Goal: Information Seeking & Learning: Learn about a topic

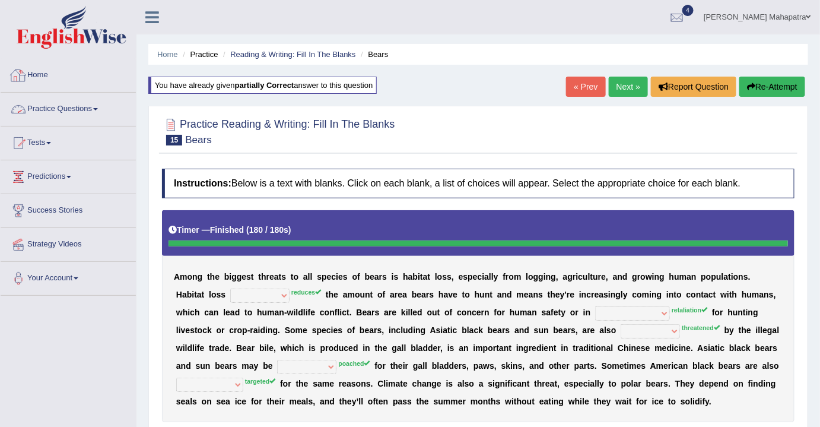
click at [69, 110] on link "Practice Questions" at bounding box center [68, 108] width 135 height 30
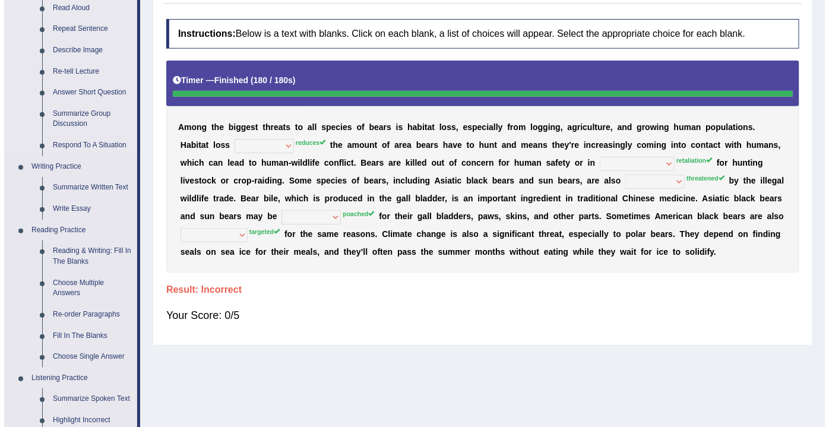
scroll to position [161, 0]
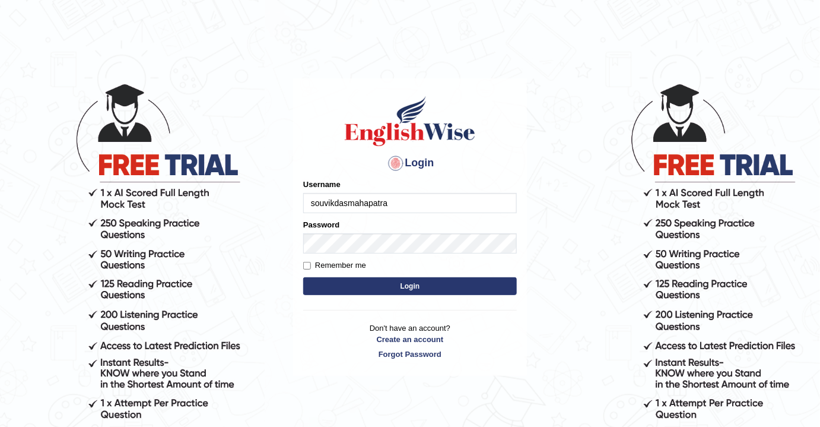
type input "souvikdasmahapatra"
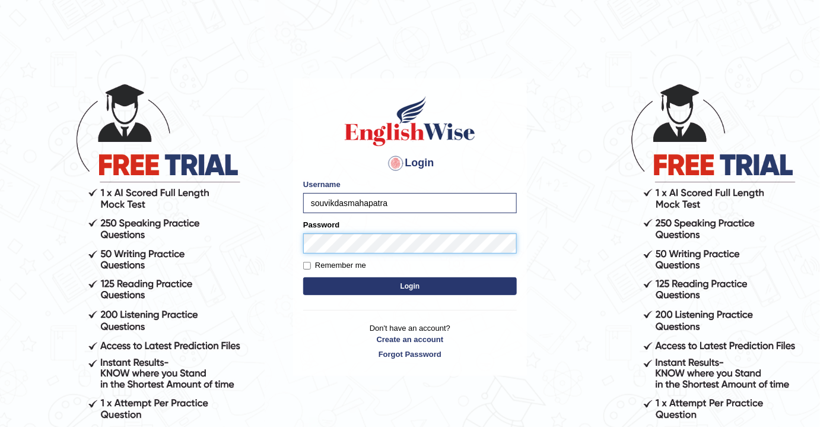
click at [303, 277] on button "Login" at bounding box center [410, 286] width 214 height 18
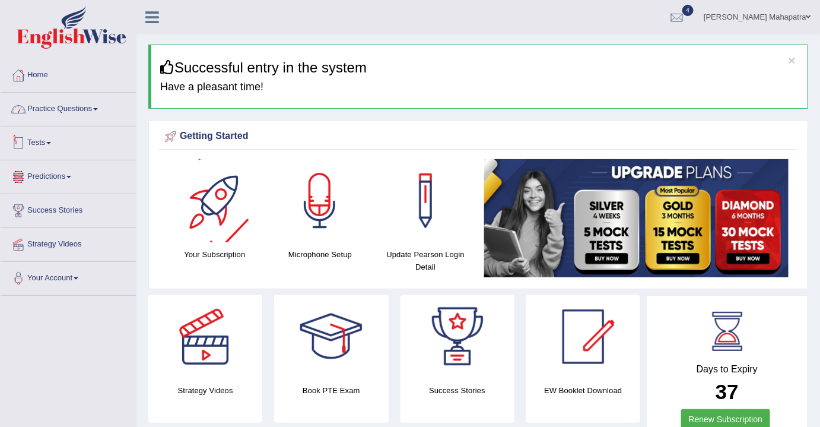
click at [87, 107] on link "Practice Questions" at bounding box center [68, 108] width 135 height 30
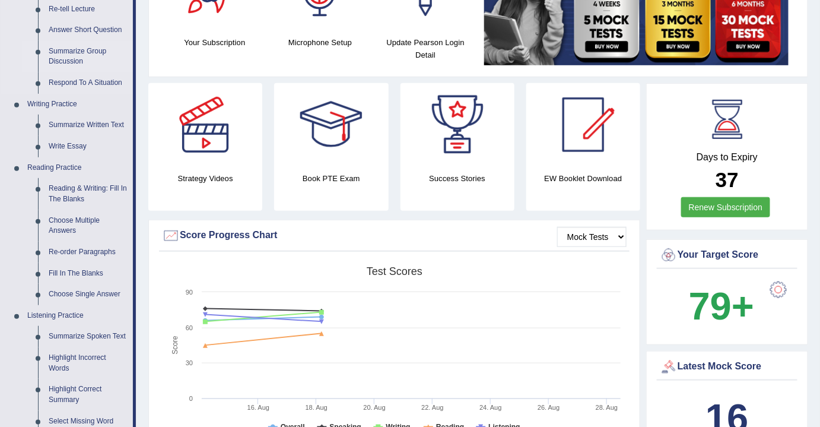
scroll to position [215, 0]
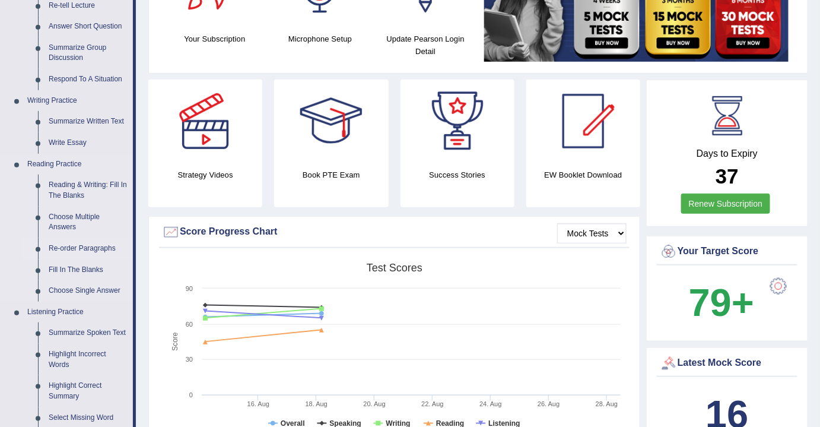
click at [75, 246] on link "Re-order Paragraphs" at bounding box center [88, 248] width 90 height 21
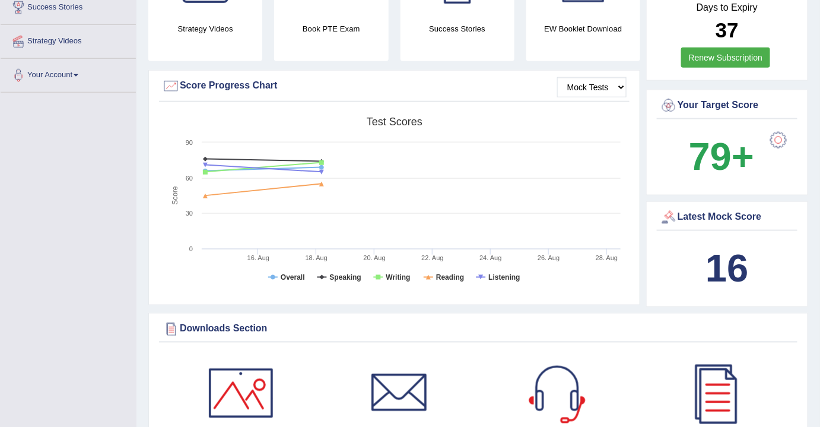
scroll to position [423, 0]
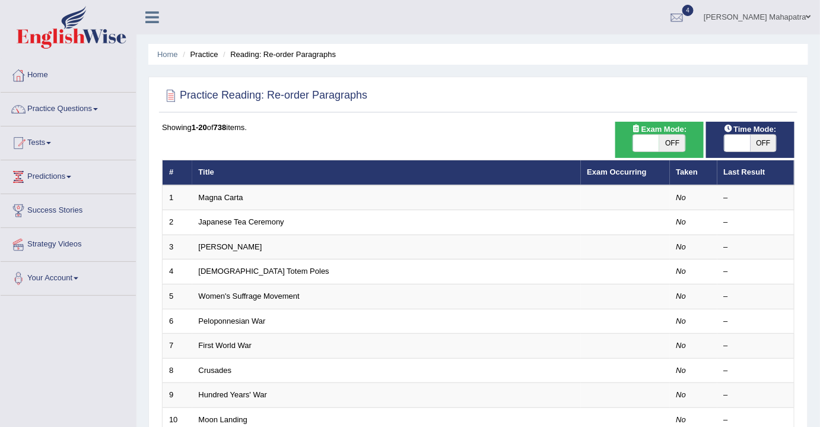
click at [664, 147] on span "OFF" at bounding box center [673, 143] width 26 height 17
checkbox input "true"
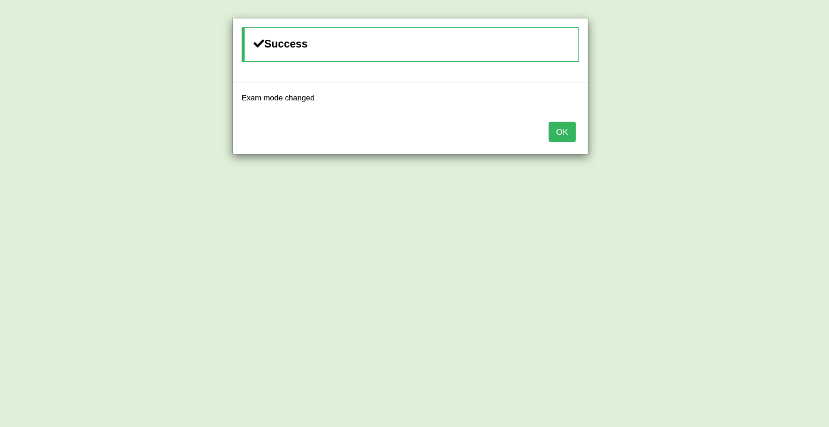
click at [552, 126] on button "OK" at bounding box center [562, 132] width 27 height 20
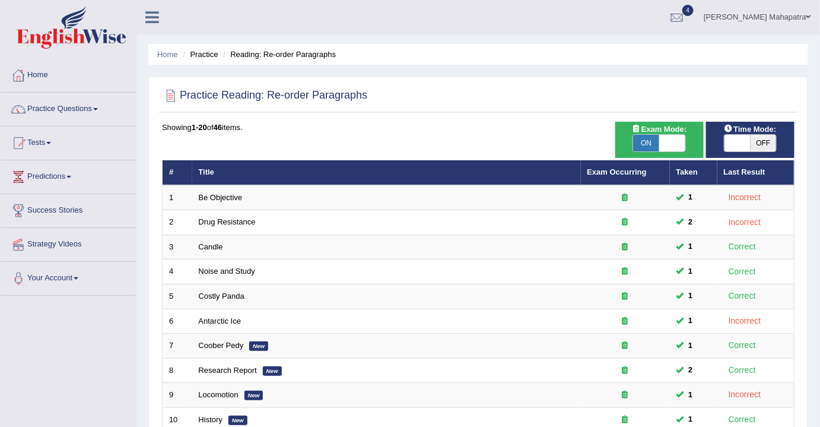
click at [756, 142] on span "OFF" at bounding box center [764, 143] width 26 height 17
checkbox input "true"
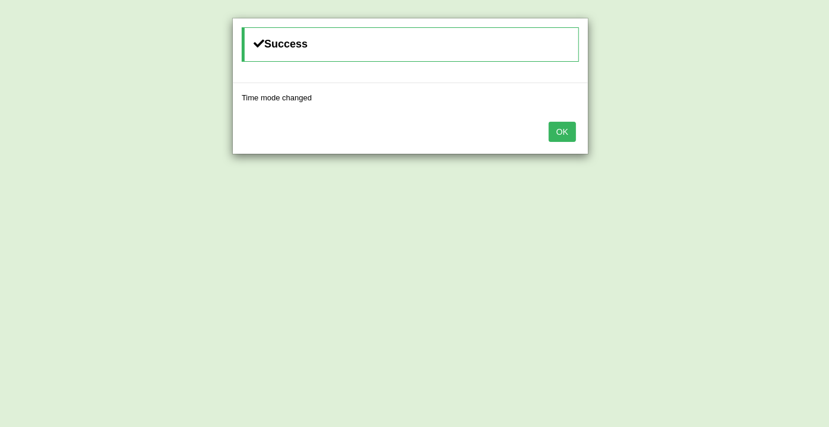
click at [570, 126] on button "OK" at bounding box center [562, 132] width 27 height 20
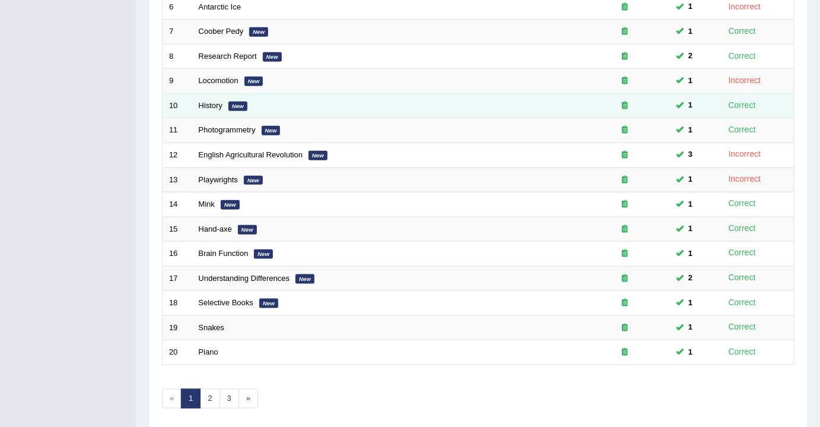
scroll to position [354, 0]
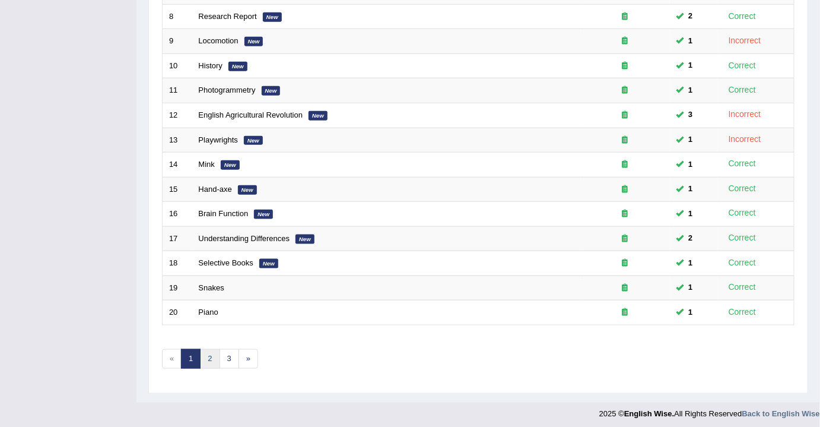
click at [208, 349] on link "2" at bounding box center [210, 359] width 20 height 20
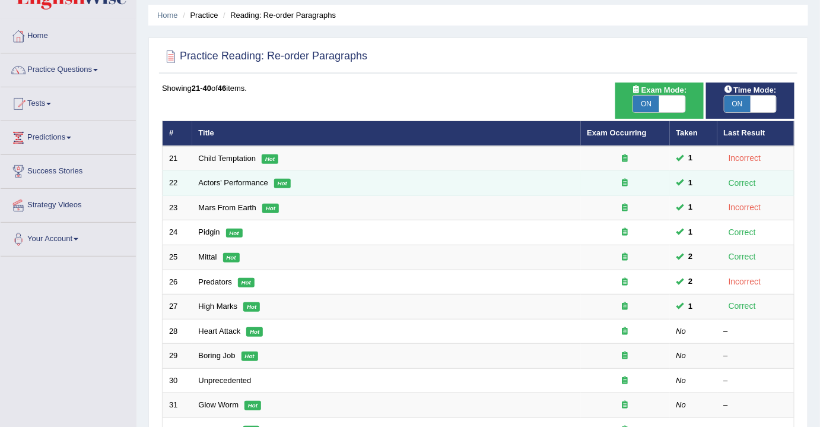
scroll to position [161, 0]
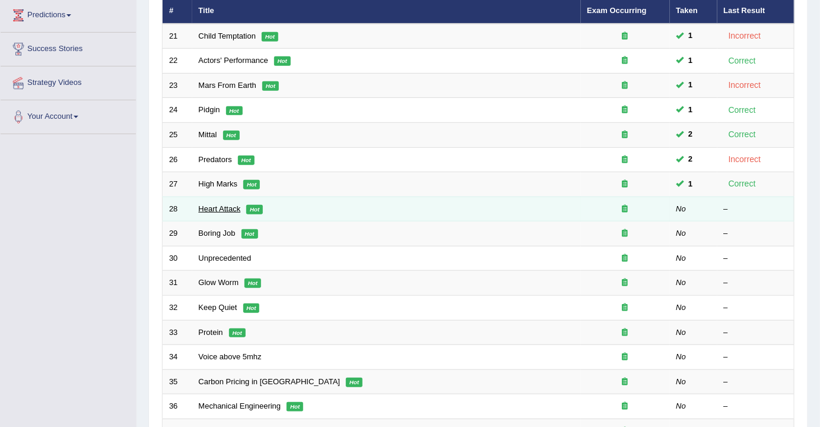
click at [225, 205] on link "Heart Attack" at bounding box center [220, 208] width 42 height 9
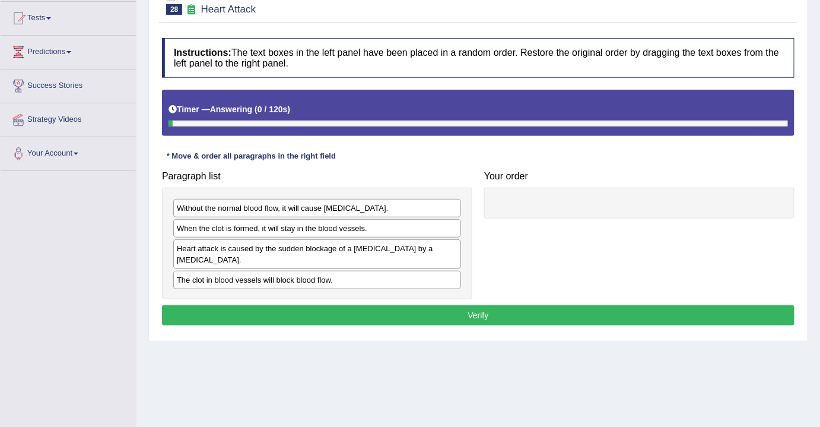
scroll to position [161, 0]
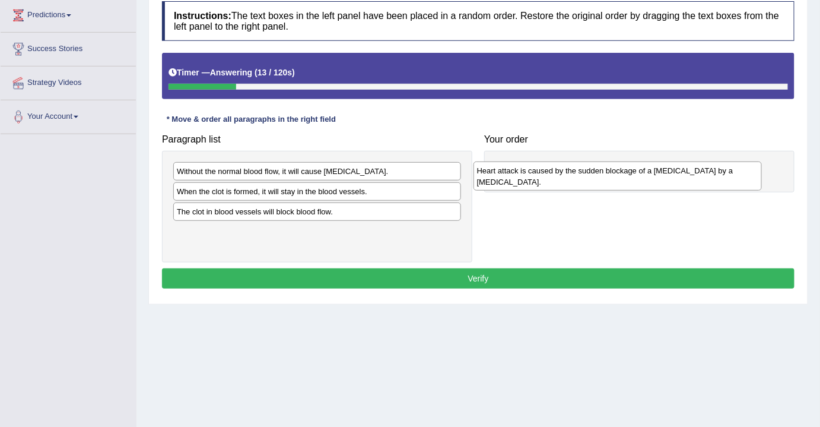
drag, startPoint x: 217, startPoint y: 218, endPoint x: 518, endPoint y: 177, distance: 303.2
click at [518, 177] on div "Heart attack is caused by the sudden blockage of a [MEDICAL_DATA] by a [MEDICAL…" at bounding box center [618, 176] width 289 height 30
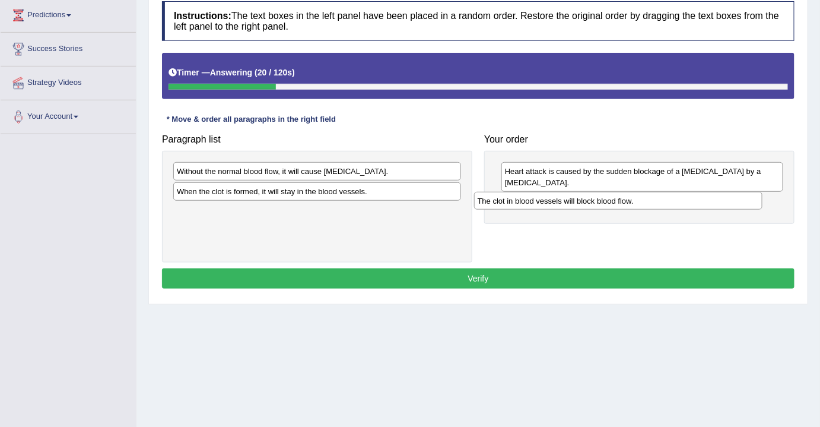
drag, startPoint x: 359, startPoint y: 208, endPoint x: 660, endPoint y: 199, distance: 301.1
click at [660, 199] on div "The clot in blood vessels will block blood flow." at bounding box center [618, 201] width 289 height 18
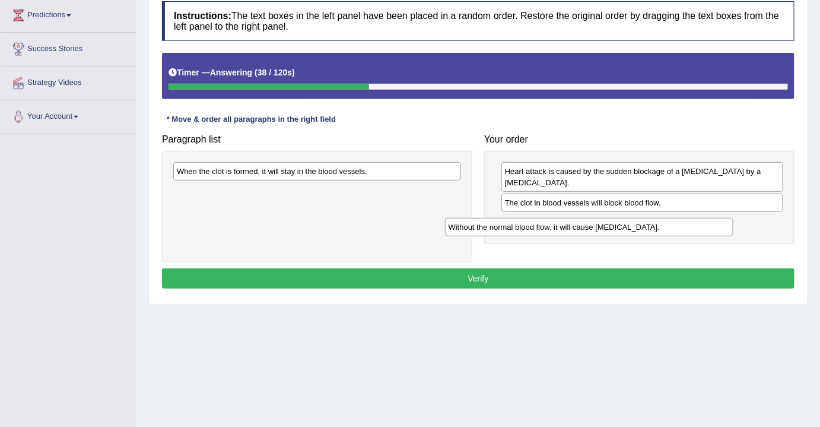
drag, startPoint x: 402, startPoint y: 173, endPoint x: 676, endPoint y: 225, distance: 277.9
click at [676, 225] on div "Without the normal blood flow, it will cause [MEDICAL_DATA]." at bounding box center [589, 227] width 289 height 18
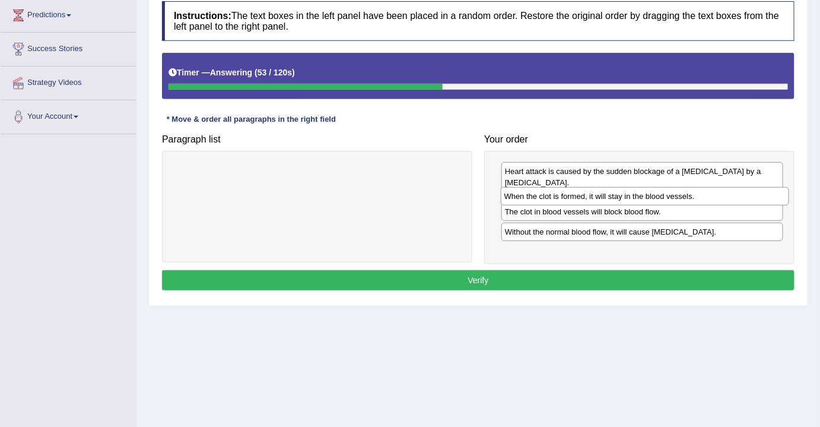
drag, startPoint x: 392, startPoint y: 165, endPoint x: 720, endPoint y: 191, distance: 328.7
click at [720, 191] on div "When the clot is formed, it will stay in the blood vessels." at bounding box center [645, 196] width 289 height 18
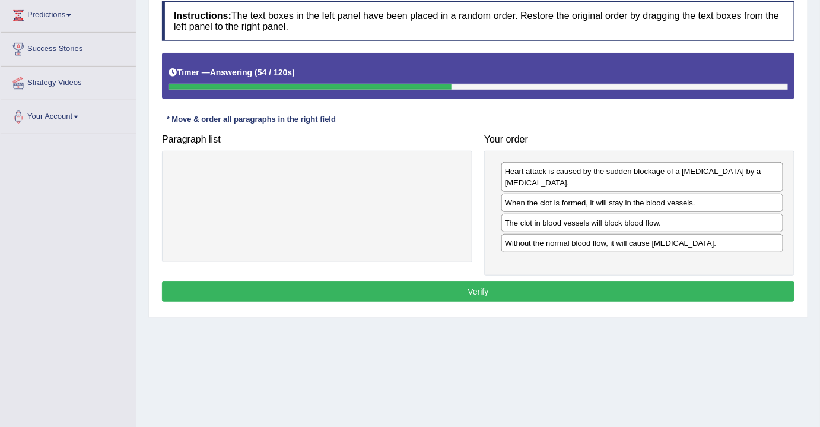
click at [483, 282] on button "Verify" at bounding box center [478, 291] width 633 height 20
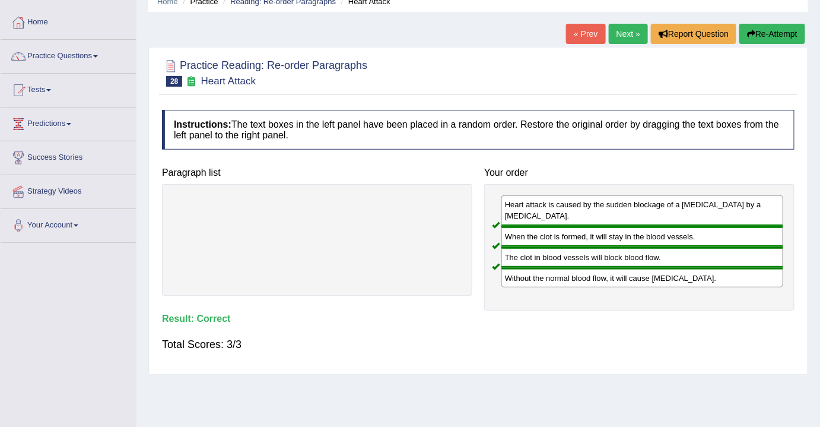
scroll to position [0, 0]
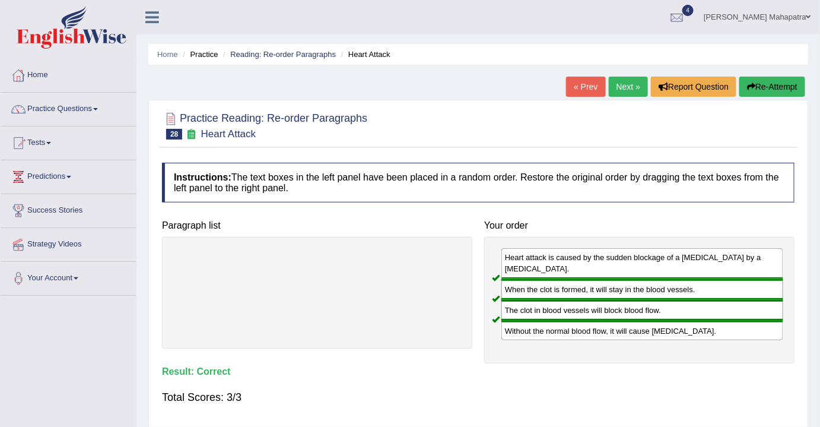
click at [623, 87] on link "Next »" at bounding box center [628, 87] width 39 height 20
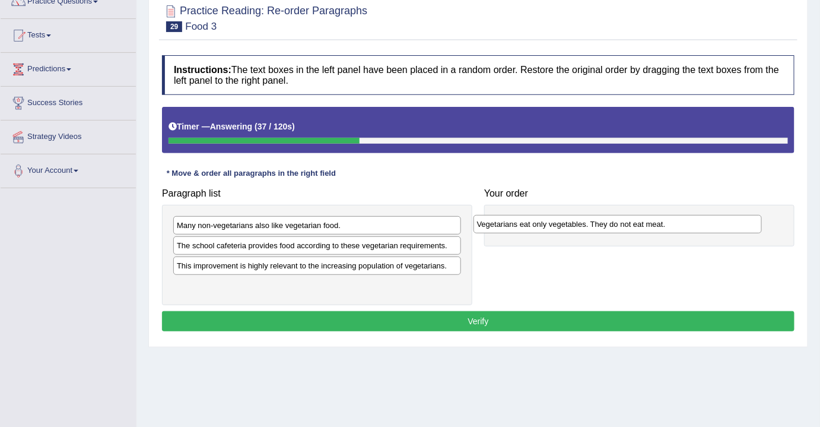
drag, startPoint x: 319, startPoint y: 281, endPoint x: 619, endPoint y: 221, distance: 306.4
click at [619, 221] on div "Vegetarians eat only vegetables. They do not eat meat." at bounding box center [618, 224] width 289 height 18
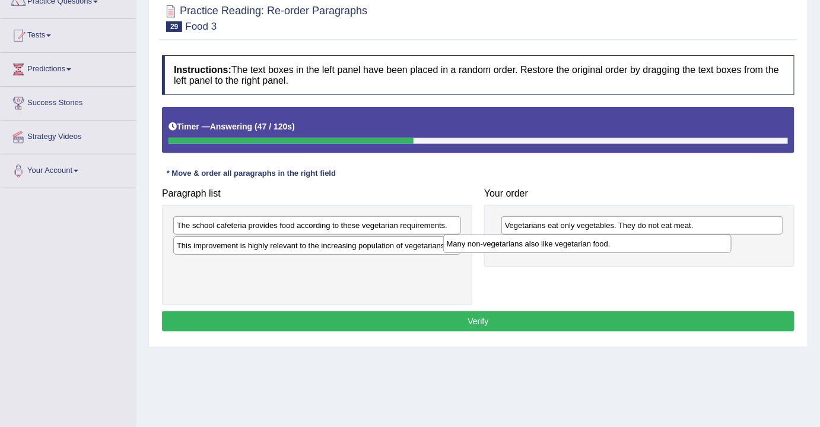
drag, startPoint x: 353, startPoint y: 224, endPoint x: 623, endPoint y: 243, distance: 270.7
click at [623, 243] on div "Many non-vegetarians also like vegetarian food." at bounding box center [587, 243] width 289 height 18
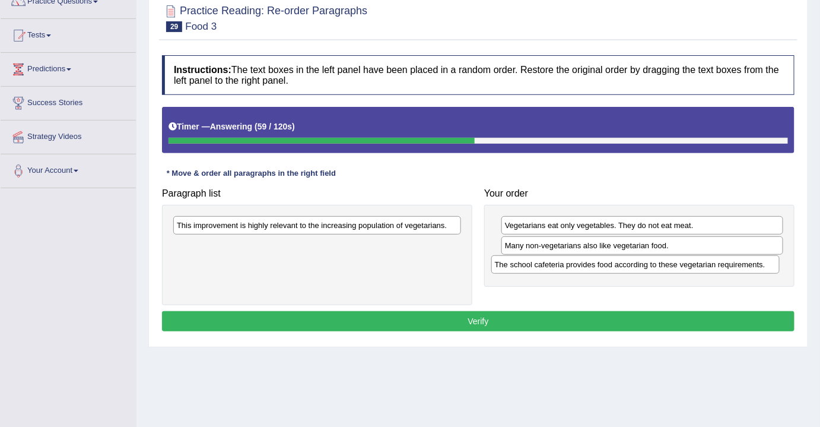
drag, startPoint x: 395, startPoint y: 223, endPoint x: 714, endPoint y: 262, distance: 320.7
click at [714, 262] on div "The school cafeteria provides food according to these vegetarian requirements." at bounding box center [636, 264] width 289 height 18
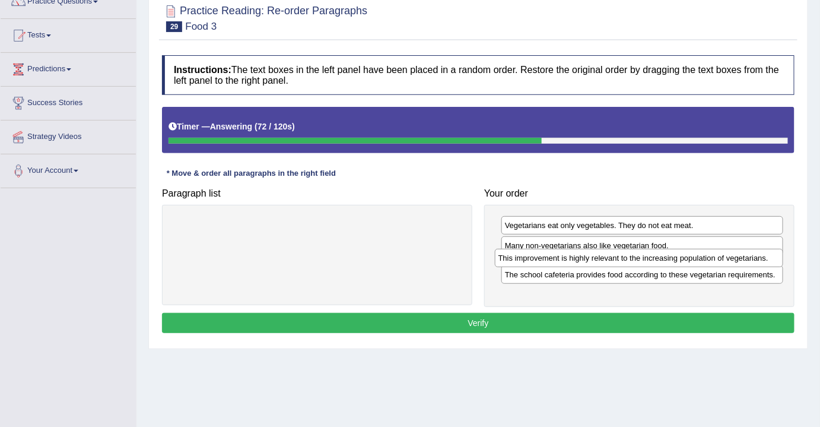
drag, startPoint x: 413, startPoint y: 223, endPoint x: 734, endPoint y: 255, distance: 323.4
click at [734, 255] on div "This improvement is highly relevant to the increasing population of vegetarians." at bounding box center [639, 258] width 289 height 18
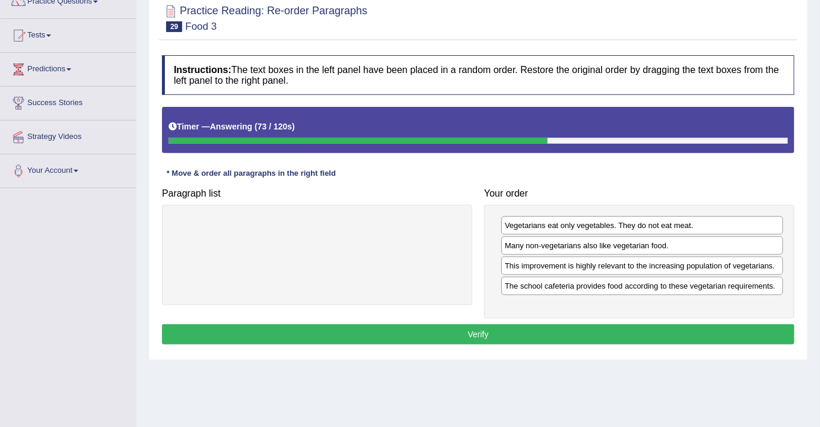
click at [493, 330] on button "Verify" at bounding box center [478, 334] width 633 height 20
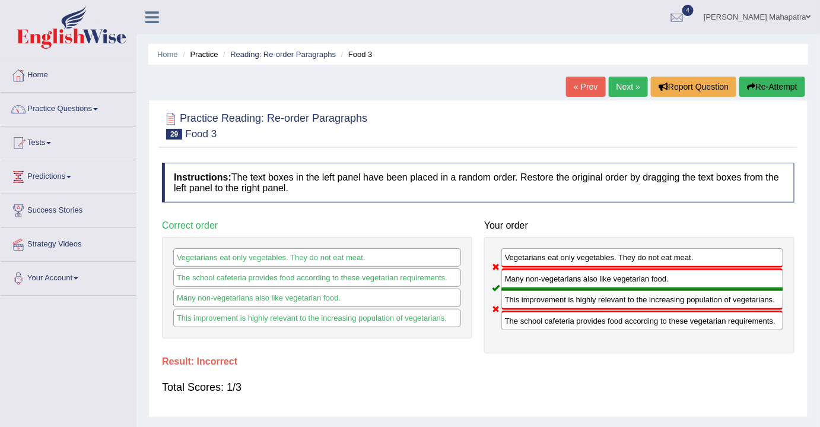
click at [766, 84] on button "Re-Attempt" at bounding box center [773, 87] width 66 height 20
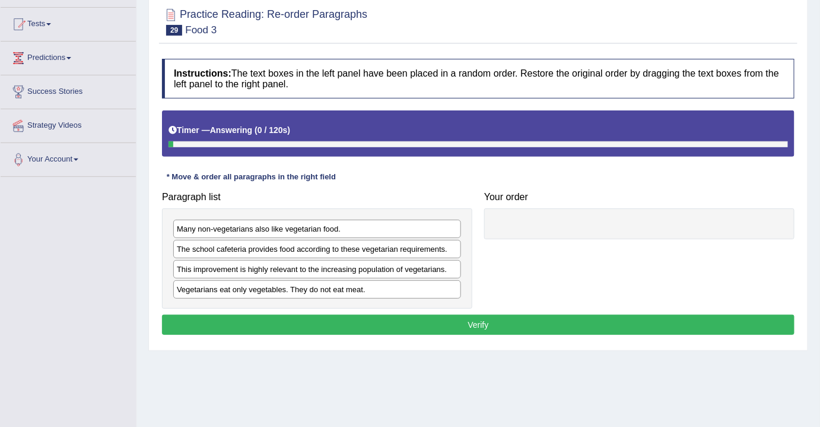
scroll to position [161, 0]
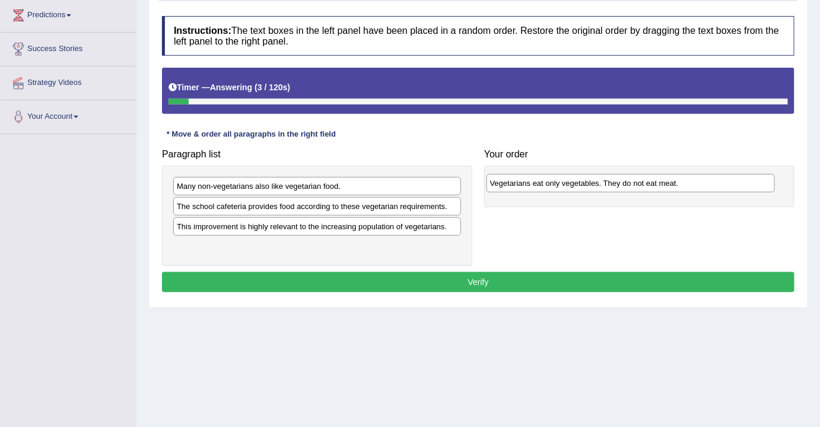
drag, startPoint x: 271, startPoint y: 243, endPoint x: 584, endPoint y: 180, distance: 319.8
click at [584, 180] on div "Vegetarians eat only vegetables. They do not eat meat." at bounding box center [631, 183] width 289 height 18
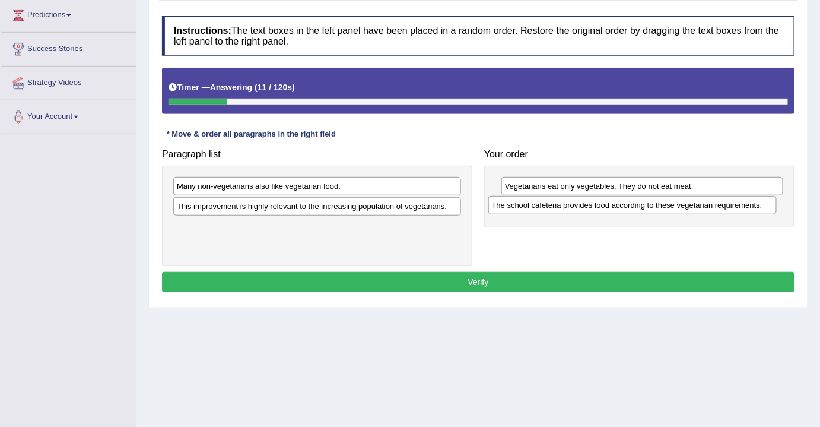
drag, startPoint x: 448, startPoint y: 207, endPoint x: 763, endPoint y: 206, distance: 315.2
click at [763, 206] on div "The school cafeteria provides food according to these vegetarian requirements." at bounding box center [633, 205] width 289 height 18
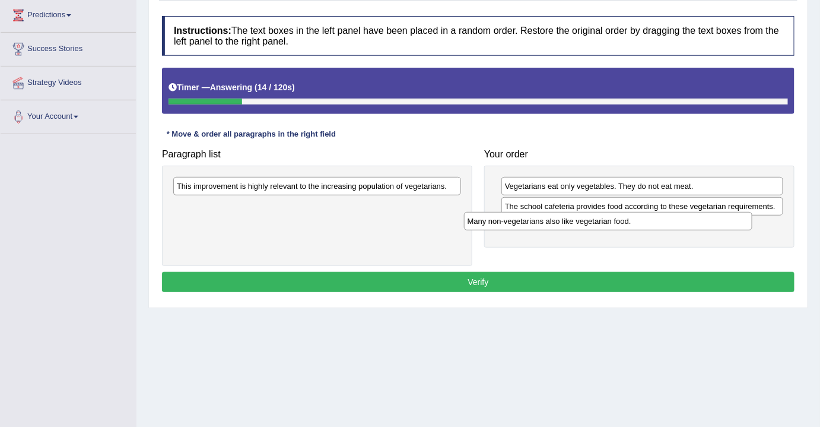
drag, startPoint x: 378, startPoint y: 183, endPoint x: 671, endPoint y: 220, distance: 295.5
click at [671, 220] on div "Many non-vegetarians also like vegetarian food." at bounding box center [608, 221] width 289 height 18
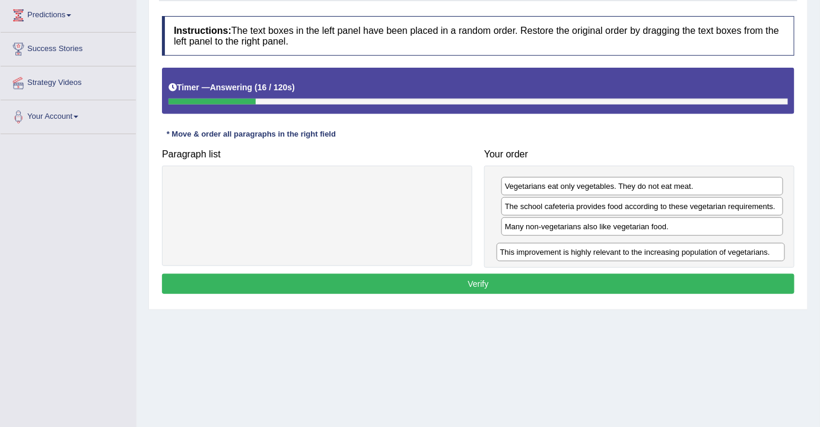
drag, startPoint x: 364, startPoint y: 183, endPoint x: 687, endPoint y: 246, distance: 328.9
click at [687, 246] on div "This improvement is highly relevant to the increasing population of vegetarians." at bounding box center [641, 252] width 289 height 18
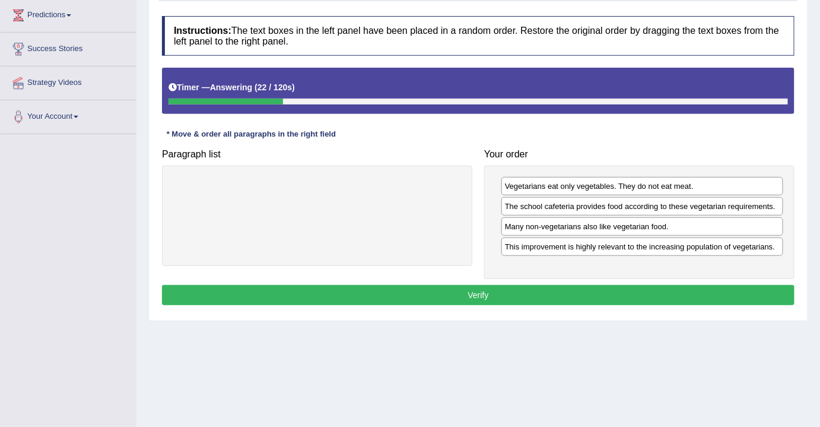
click at [511, 287] on button "Verify" at bounding box center [478, 295] width 633 height 20
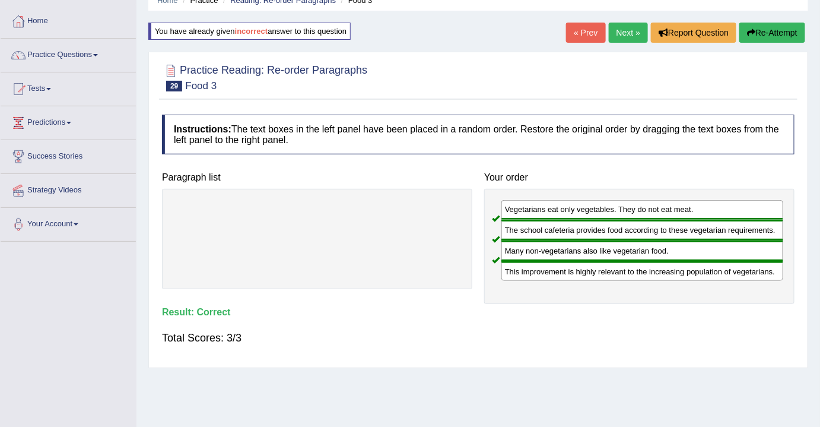
scroll to position [0, 0]
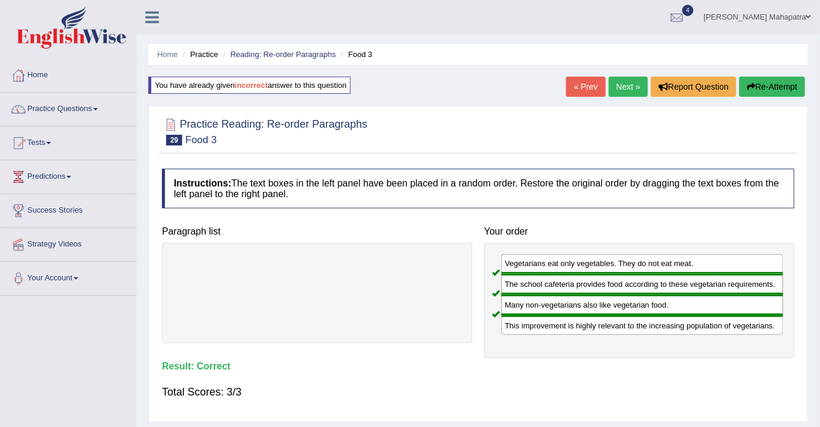
click at [622, 81] on link "Next »" at bounding box center [628, 87] width 39 height 20
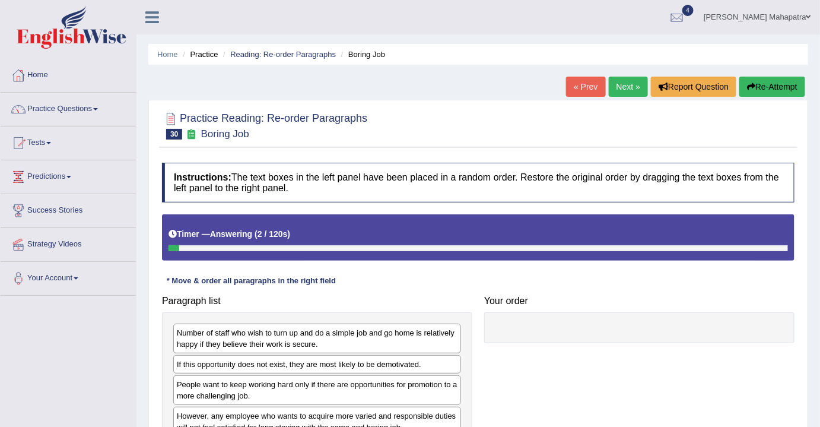
scroll to position [107, 0]
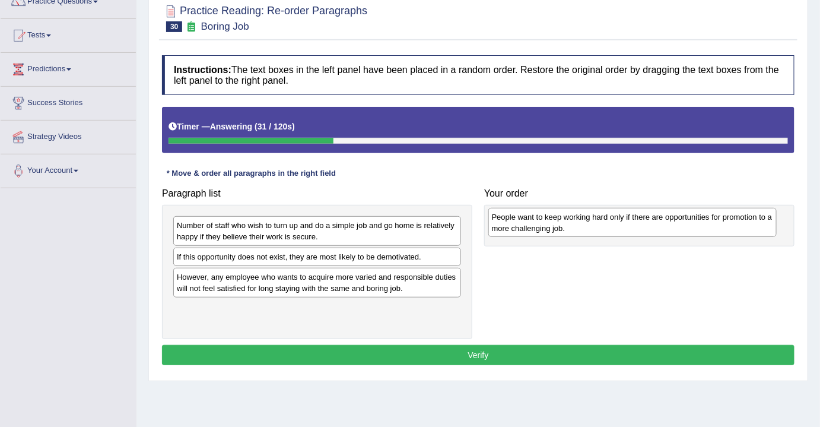
drag, startPoint x: 269, startPoint y: 285, endPoint x: 587, endPoint y: 225, distance: 323.8
click at [587, 225] on div "People want to keep working hard only if there are opportunities for promotion …" at bounding box center [633, 223] width 289 height 30
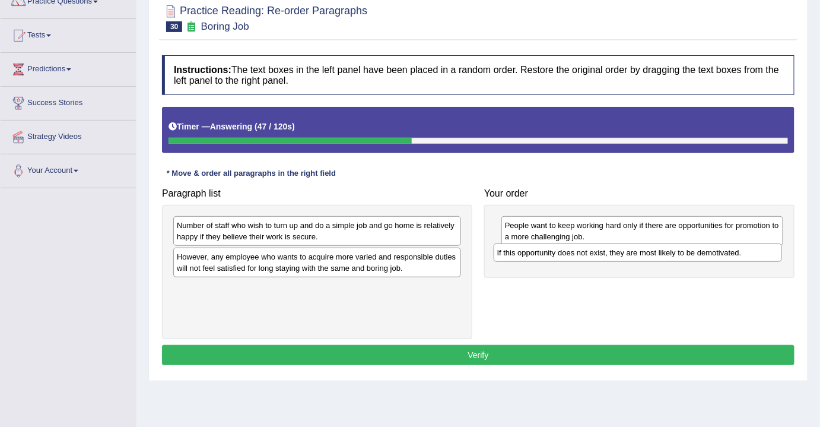
drag, startPoint x: 338, startPoint y: 256, endPoint x: 660, endPoint y: 251, distance: 321.2
click at [660, 251] on div "If this opportunity does not exist, they are most likely to be demotivated." at bounding box center [638, 252] width 289 height 18
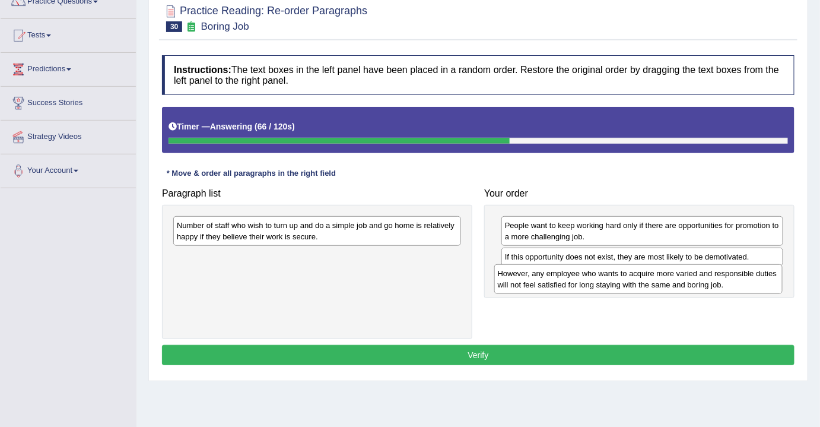
drag, startPoint x: 421, startPoint y: 267, endPoint x: 742, endPoint y: 284, distance: 321.6
click at [742, 284] on div "However, any employee who wants to acquire more varied and responsible duties w…" at bounding box center [639, 279] width 289 height 30
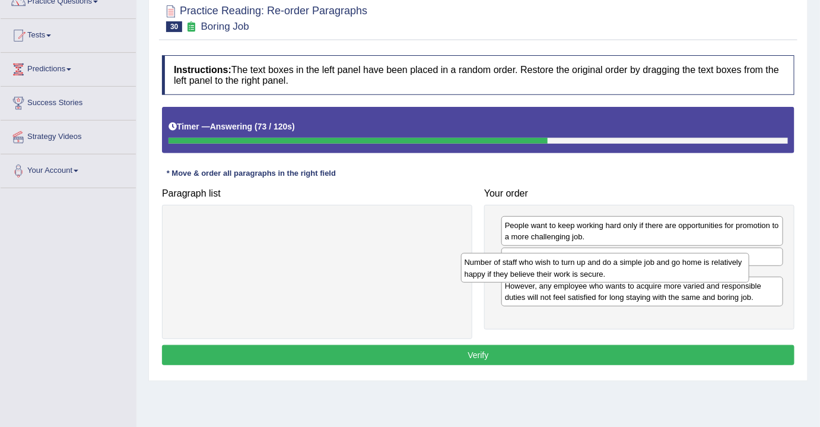
drag, startPoint x: 254, startPoint y: 234, endPoint x: 547, endPoint y: 272, distance: 295.1
click at [547, 272] on div "Number of staff who wish to turn up and do a simple job and go home is relative…" at bounding box center [605, 268] width 289 height 30
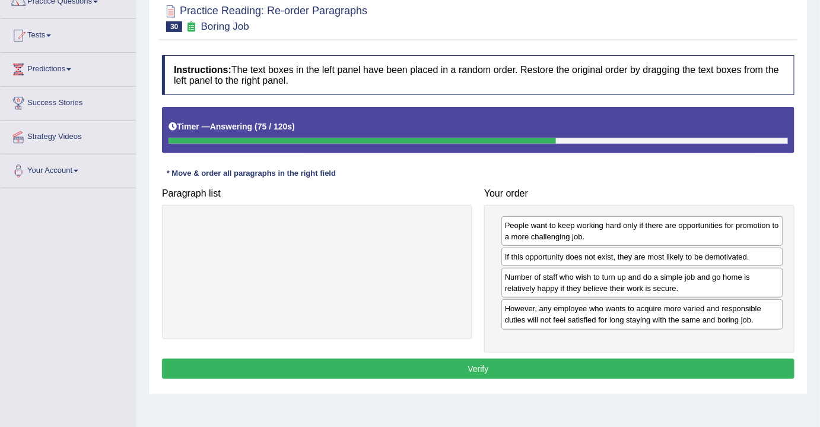
click at [486, 360] on button "Verify" at bounding box center [478, 369] width 633 height 20
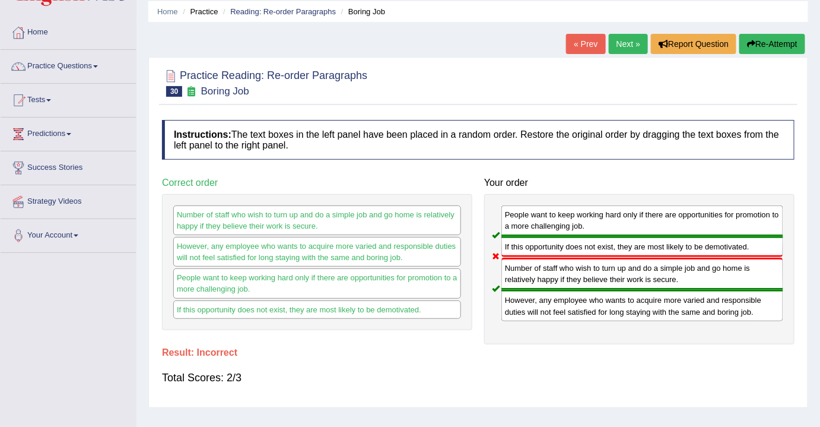
scroll to position [0, 0]
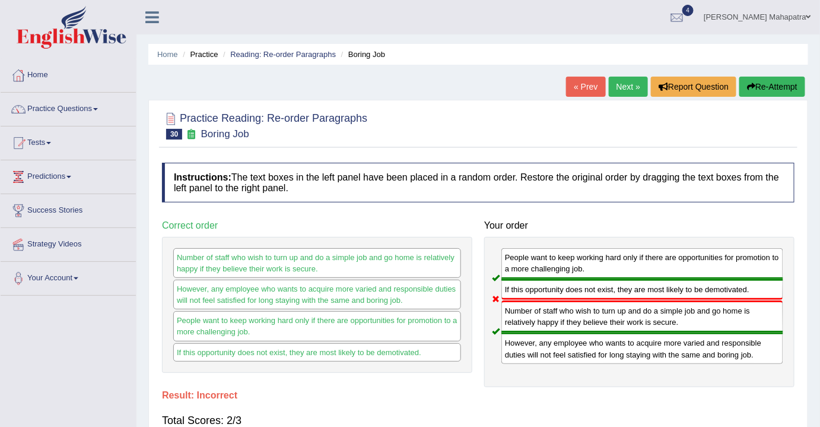
click at [619, 90] on link "Next »" at bounding box center [628, 87] width 39 height 20
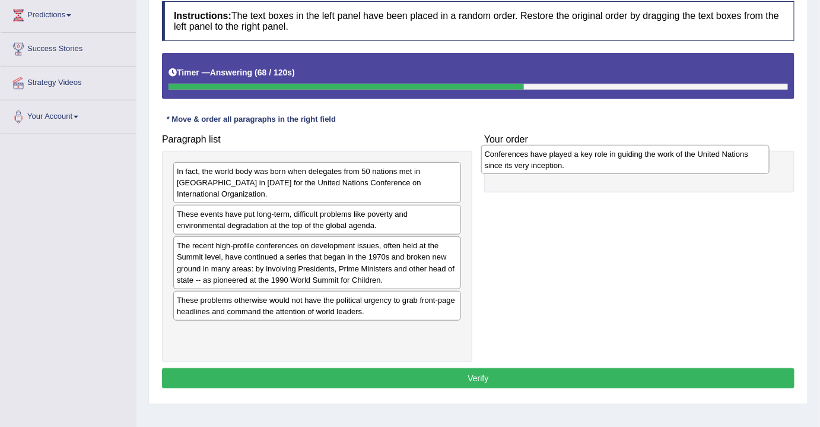
drag, startPoint x: 308, startPoint y: 338, endPoint x: 616, endPoint y: 161, distance: 355.0
click at [616, 161] on div "Conferences have played a key role in guiding the work of the United Nations si…" at bounding box center [625, 160] width 289 height 30
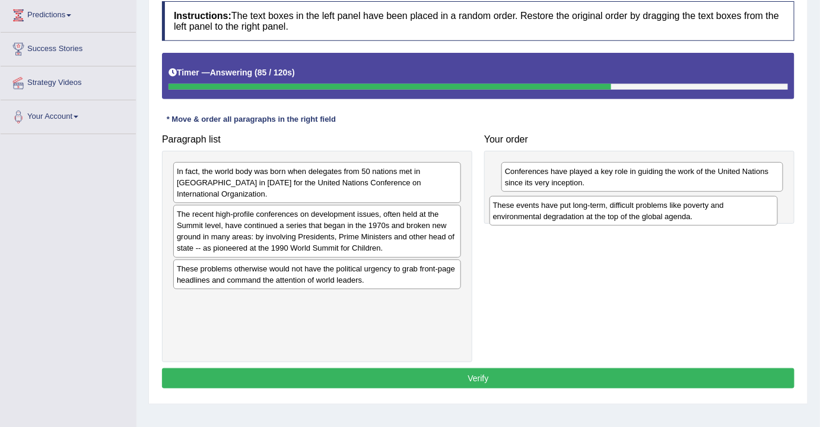
drag, startPoint x: 351, startPoint y: 224, endPoint x: 668, endPoint y: 216, distance: 316.5
click at [668, 216] on div "These events have put long-term, difficult problems like poverty and environmen…" at bounding box center [634, 211] width 289 height 30
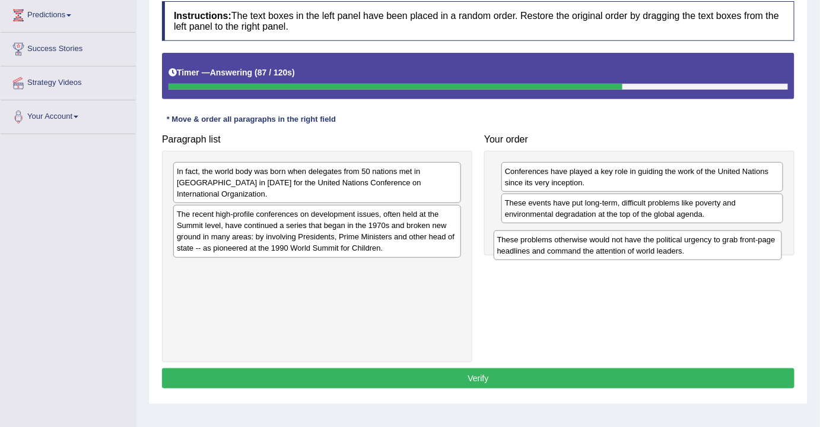
drag, startPoint x: 333, startPoint y: 278, endPoint x: 654, endPoint y: 248, distance: 322.0
click at [654, 248] on div "These problems otherwise would not have the political urgency to grab front-pag…" at bounding box center [638, 245] width 289 height 30
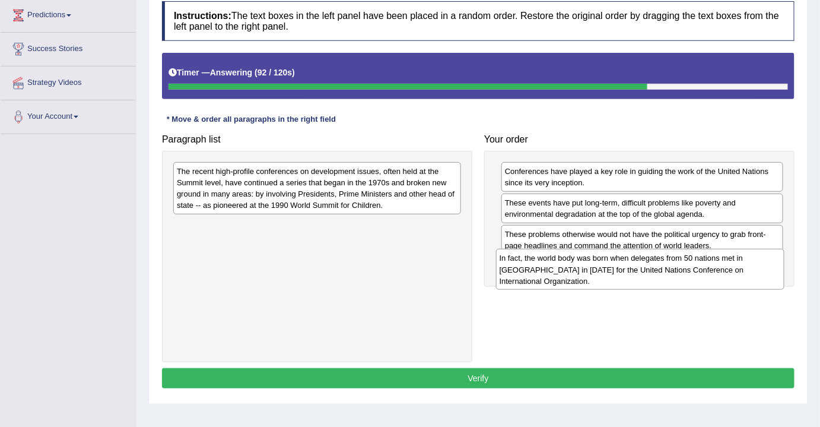
drag, startPoint x: 277, startPoint y: 194, endPoint x: 600, endPoint y: 281, distance: 334.5
click at [600, 281] on div "In fact, the world body was born when delegates from 50 nations met in San Fran…" at bounding box center [640, 269] width 289 height 41
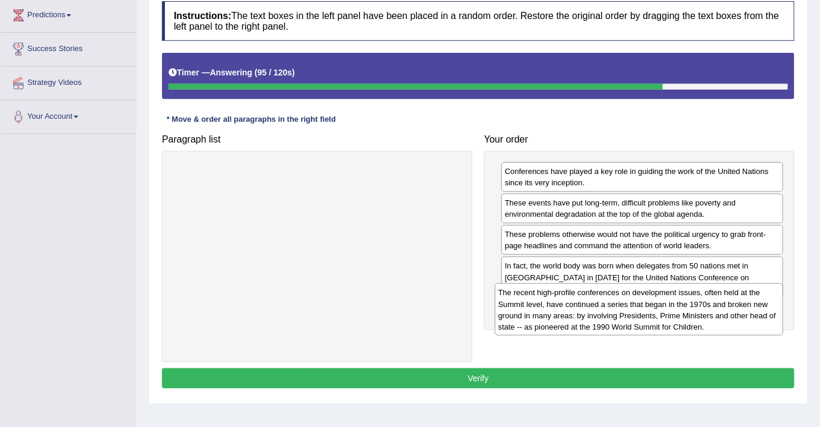
drag, startPoint x: 348, startPoint y: 200, endPoint x: 670, endPoint y: 322, distance: 344.0
click at [670, 322] on div "The recent high-profile conferences on development issues, often held at the Su…" at bounding box center [639, 309] width 289 height 52
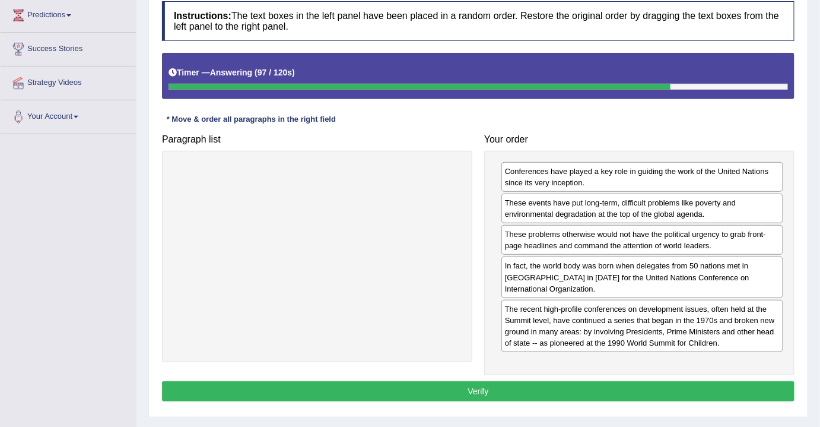
click at [509, 381] on button "Verify" at bounding box center [478, 391] width 633 height 20
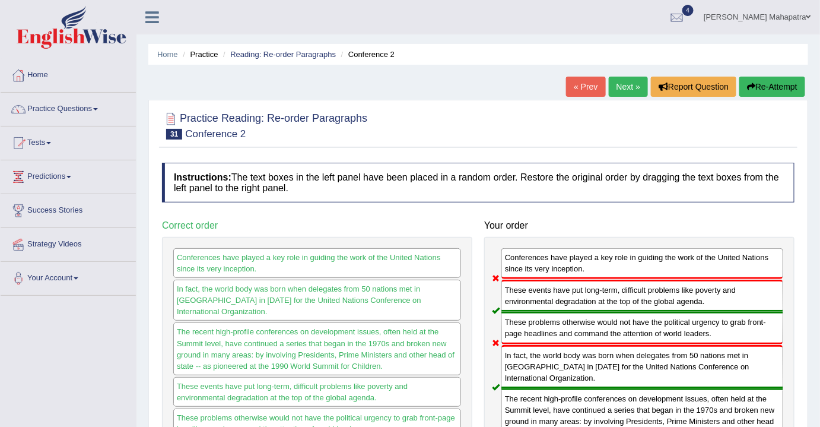
click at [749, 95] on button "Re-Attempt" at bounding box center [773, 87] width 66 height 20
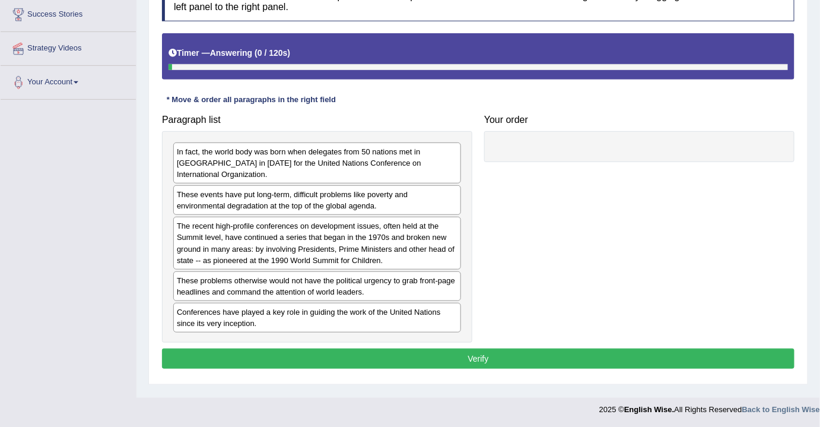
scroll to position [196, 0]
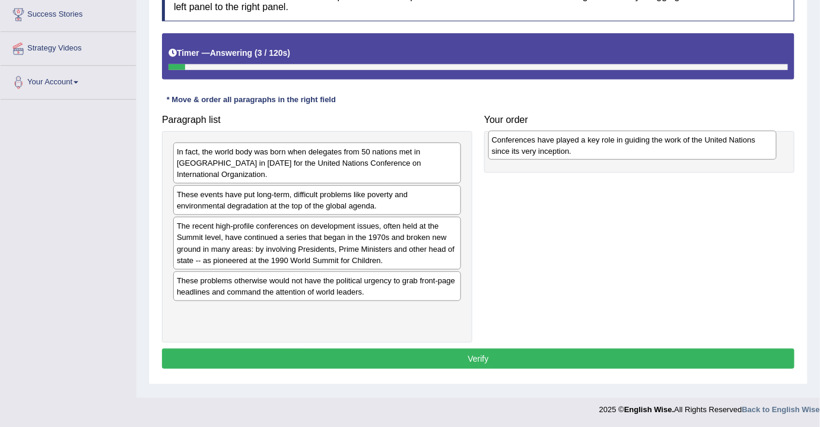
drag, startPoint x: 236, startPoint y: 313, endPoint x: 551, endPoint y: 142, distance: 358.6
click at [551, 142] on div "Conferences have played a key role in guiding the work of the United Nations si…" at bounding box center [633, 146] width 289 height 30
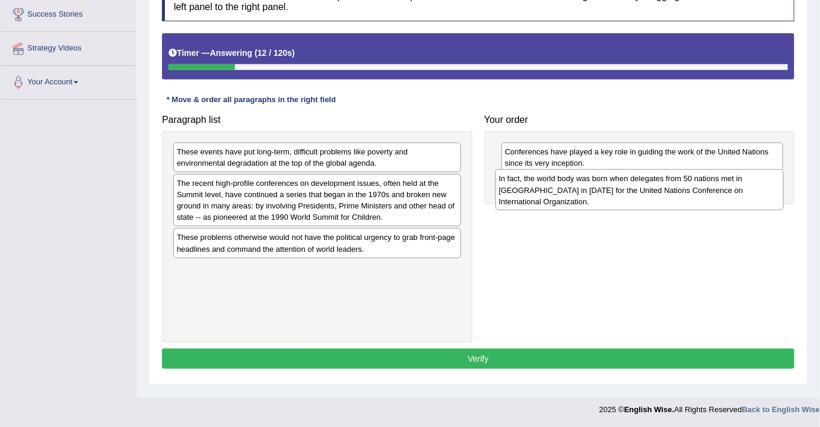
drag, startPoint x: 305, startPoint y: 170, endPoint x: 627, endPoint y: 197, distance: 323.5
click at [627, 197] on div "In fact, the world body was born when delegates from 50 nations met in [GEOGRAP…" at bounding box center [640, 189] width 289 height 41
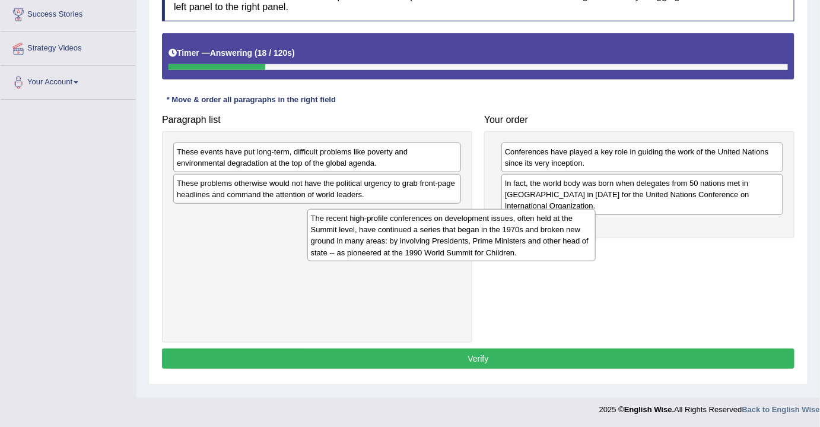
drag, startPoint x: 297, startPoint y: 204, endPoint x: 409, endPoint y: 247, distance: 119.5
click at [410, 247] on div "The recent high-profile conferences on development issues, often held at the Su…" at bounding box center [452, 235] width 289 height 52
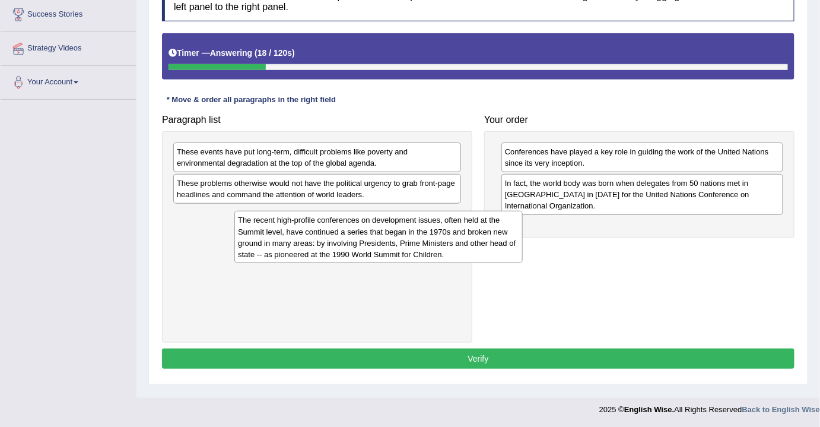
drag, startPoint x: 322, startPoint y: 242, endPoint x: 300, endPoint y: 239, distance: 21.6
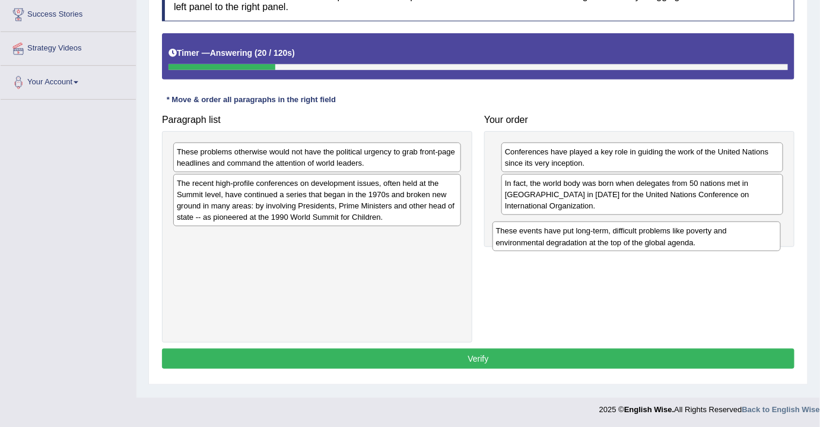
drag, startPoint x: 387, startPoint y: 211, endPoint x: 616, endPoint y: 237, distance: 230.6
click at [616, 237] on div "These events have put long-term, difficult problems like poverty and environmen…" at bounding box center [637, 236] width 289 height 30
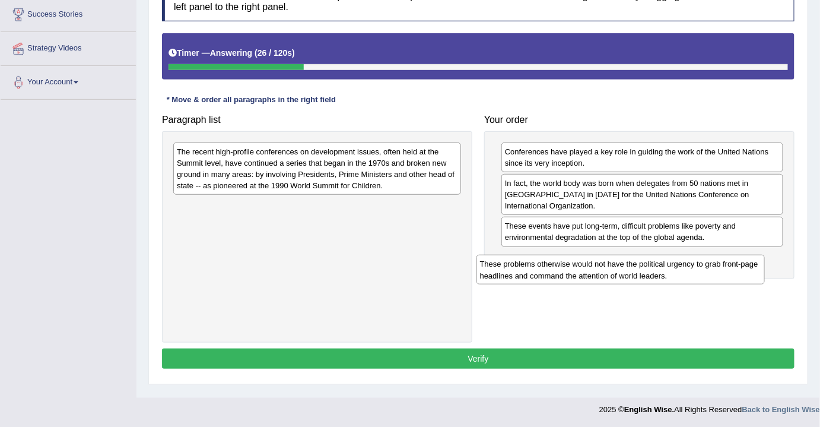
drag, startPoint x: 240, startPoint y: 160, endPoint x: 547, endPoint y: 268, distance: 325.2
click at [547, 268] on div "These problems otherwise would not have the political urgency to grab front-pag…" at bounding box center [621, 270] width 289 height 30
click at [552, 262] on div "These problems otherwise would not have the political urgency to grab front-pag…" at bounding box center [629, 264] width 289 height 30
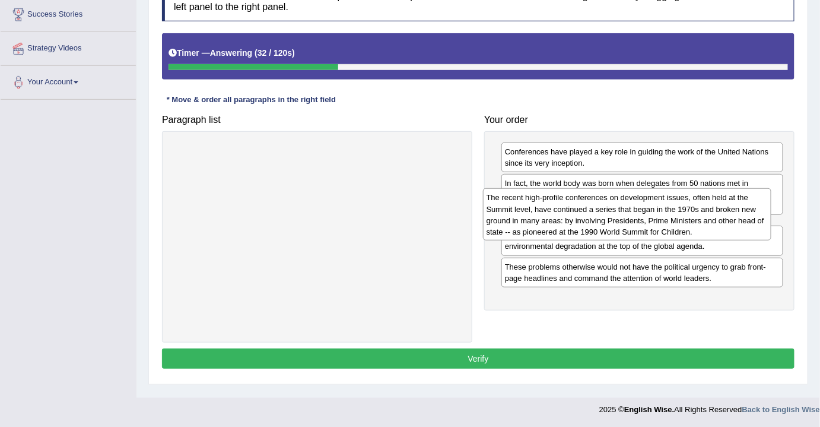
drag, startPoint x: 335, startPoint y: 176, endPoint x: 645, endPoint y: 222, distance: 313.3
click at [645, 222] on div "The recent high-profile conferences on development issues, often held at the Su…" at bounding box center [627, 214] width 289 height 52
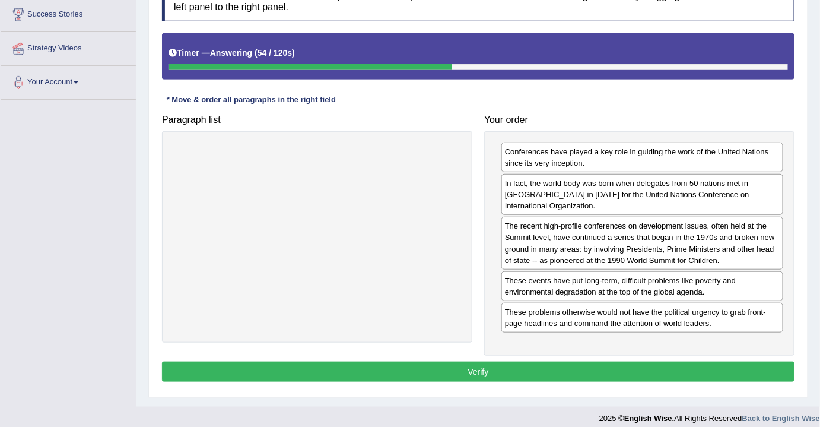
click at [484, 364] on button "Verify" at bounding box center [478, 372] width 633 height 20
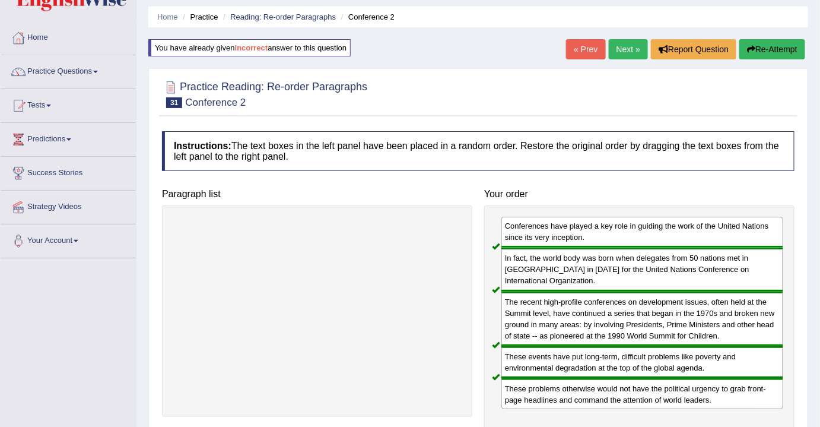
scroll to position [0, 0]
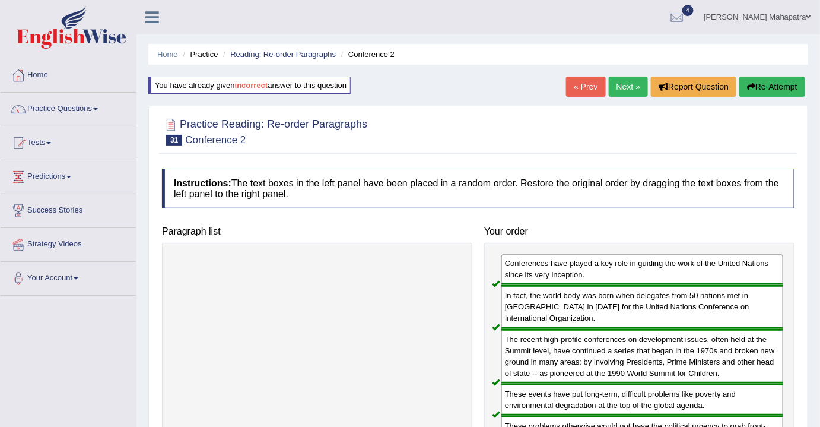
click at [632, 85] on link "Next »" at bounding box center [628, 87] width 39 height 20
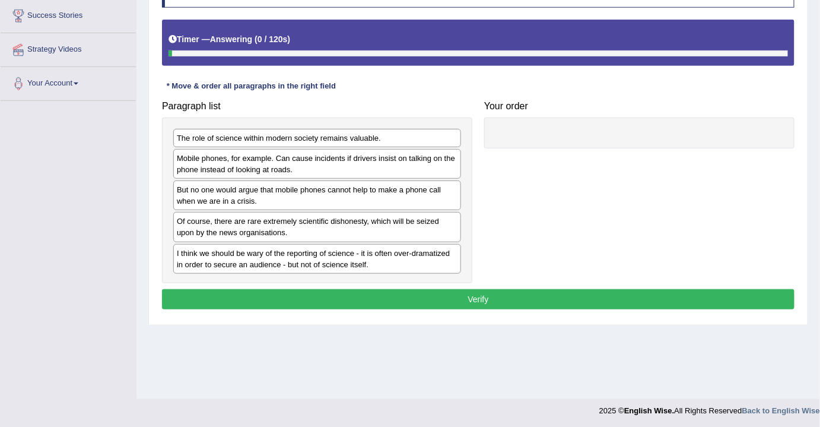
scroll to position [196, 0]
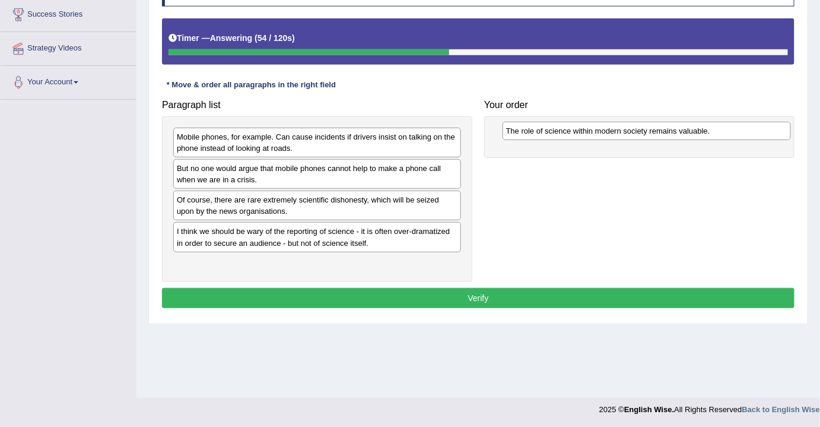
drag, startPoint x: 286, startPoint y: 134, endPoint x: 616, endPoint y: 128, distance: 329.5
click at [616, 128] on div "The role of science within modern society remains valuable." at bounding box center [647, 131] width 289 height 18
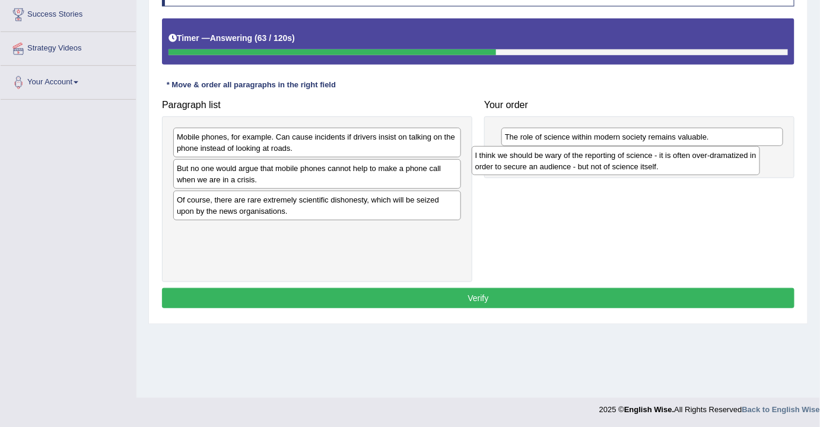
drag, startPoint x: 330, startPoint y: 239, endPoint x: 629, endPoint y: 163, distance: 308.7
click at [629, 163] on div "I think we should be wary of the reporting of science - it is often over-dramat…" at bounding box center [616, 161] width 289 height 30
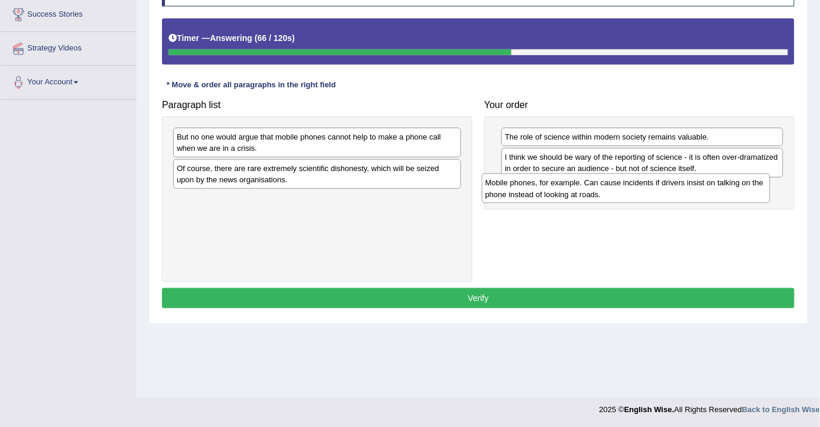
drag, startPoint x: 290, startPoint y: 142, endPoint x: 598, endPoint y: 188, distance: 312.1
click at [598, 188] on div "Mobile phones, for example. Can cause incidents if drivers insist on talking on…" at bounding box center [626, 188] width 289 height 30
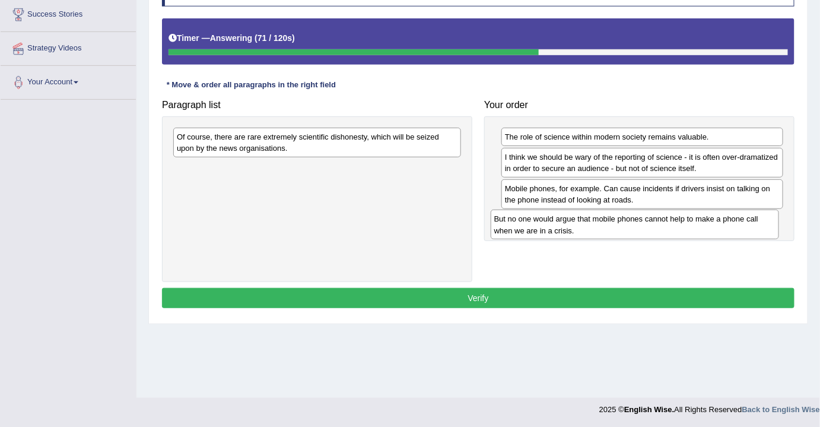
drag, startPoint x: 332, startPoint y: 146, endPoint x: 654, endPoint y: 224, distance: 331.2
click at [654, 224] on div "But no one would argue that mobile phones cannot help to make a phone call when…" at bounding box center [635, 225] width 289 height 30
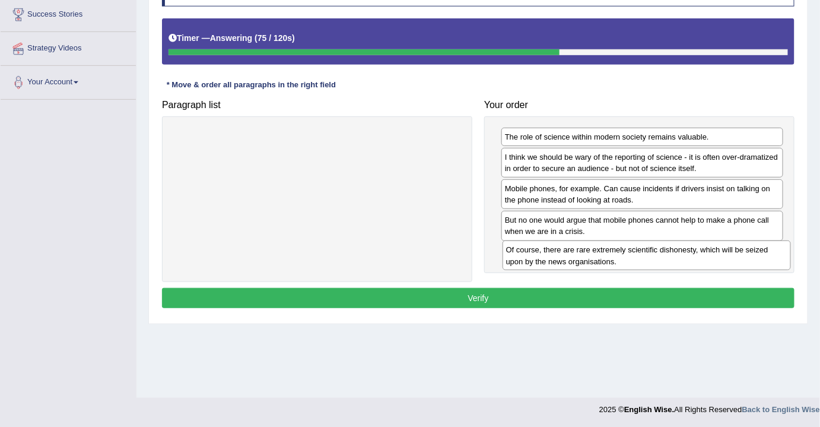
drag, startPoint x: 288, startPoint y: 150, endPoint x: 617, endPoint y: 263, distance: 347.7
click at [617, 263] on div "Of course, there are rare extremely scientific dishonesty, which will be seized…" at bounding box center [647, 255] width 289 height 30
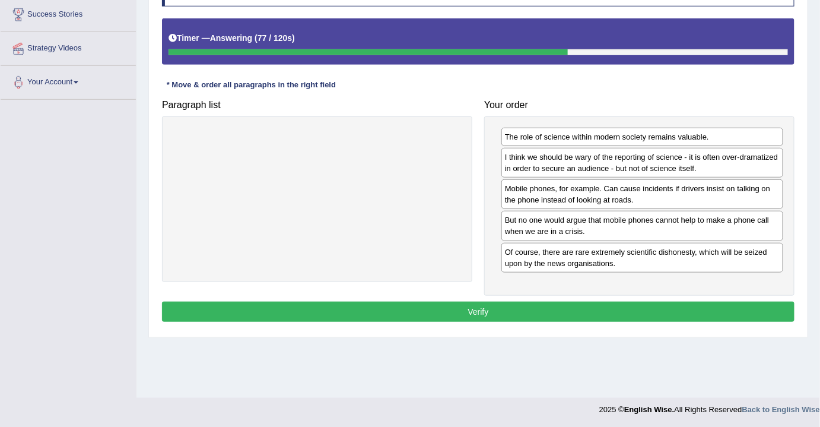
click at [475, 306] on button "Verify" at bounding box center [478, 312] width 633 height 20
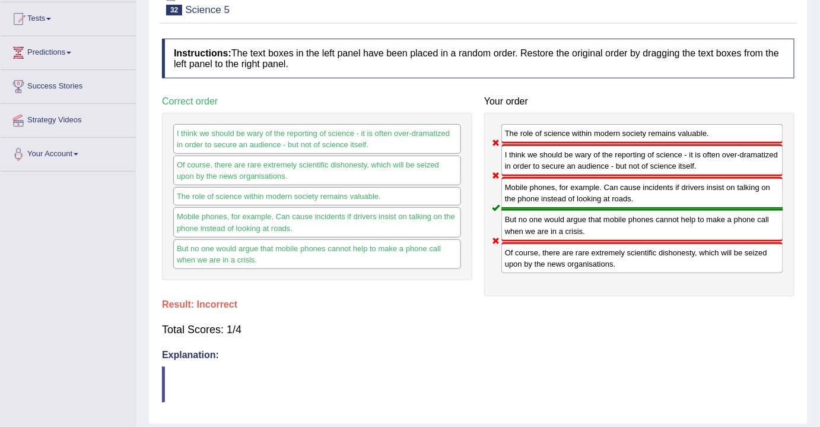
scroll to position [0, 0]
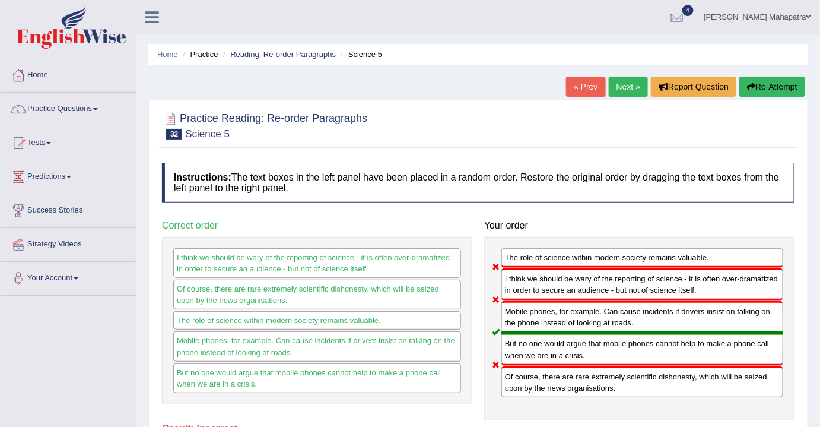
click at [753, 90] on button "Re-Attempt" at bounding box center [773, 87] width 66 height 20
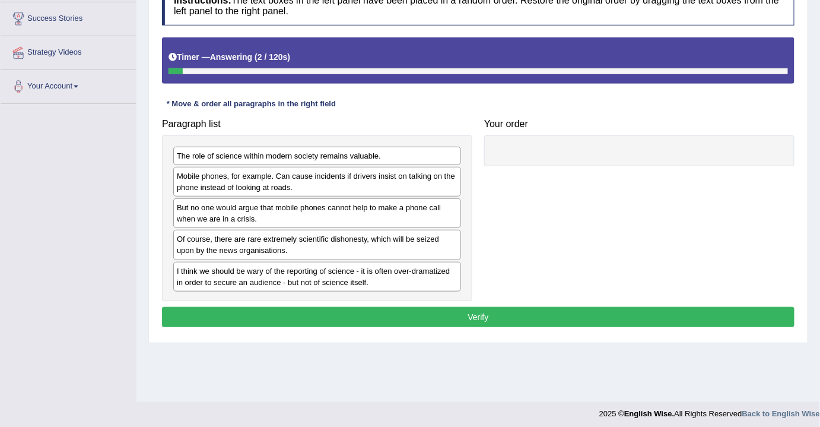
scroll to position [196, 0]
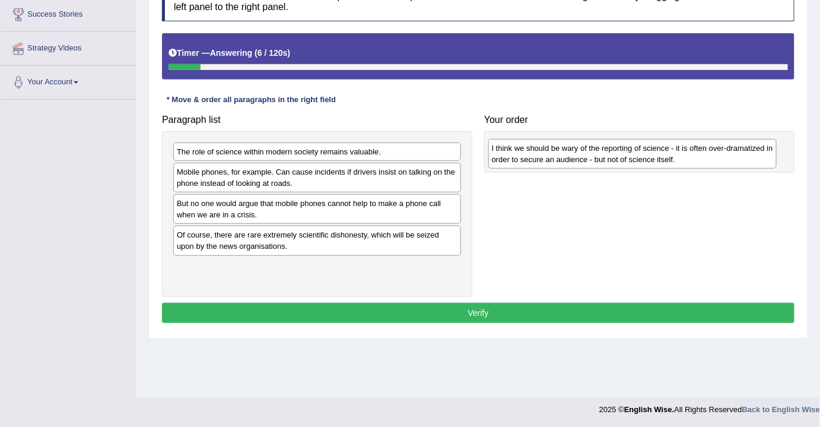
drag, startPoint x: 247, startPoint y: 269, endPoint x: 559, endPoint y: 147, distance: 334.8
click at [559, 147] on div "I think we should be wary of the reporting of science - it is often over-dramat…" at bounding box center [633, 154] width 289 height 30
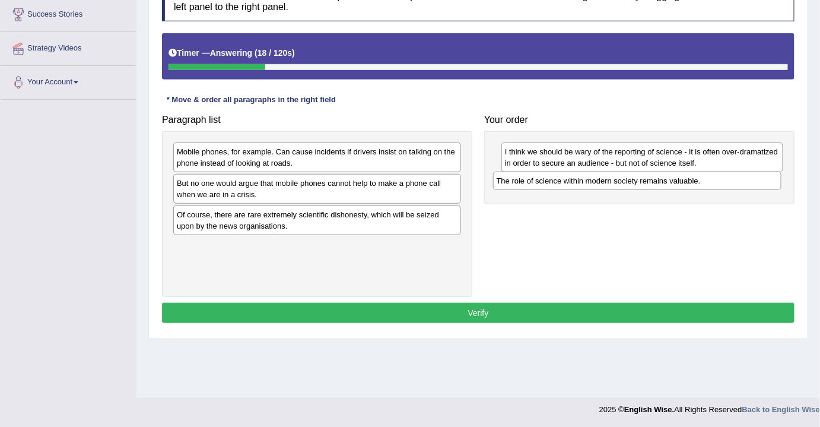
drag, startPoint x: 310, startPoint y: 145, endPoint x: 630, endPoint y: 175, distance: 321.3
click at [630, 175] on div "The role of science within modern society remains valuable." at bounding box center [637, 181] width 289 height 18
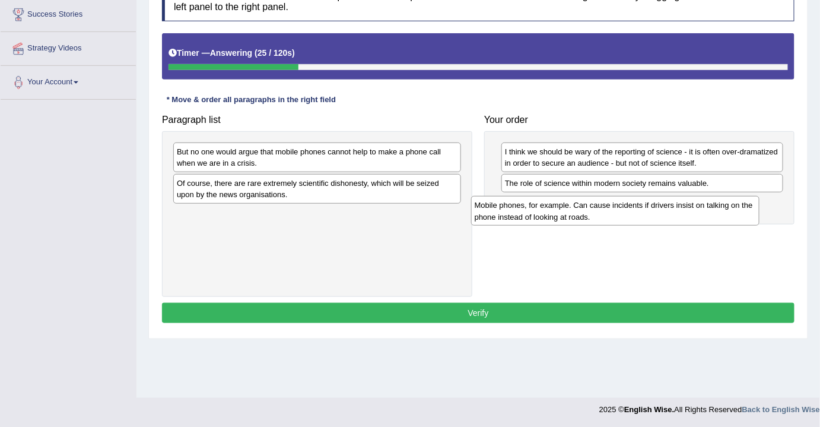
drag, startPoint x: 312, startPoint y: 159, endPoint x: 610, endPoint y: 213, distance: 302.9
click at [610, 213] on div "Mobile phones, for example. Can cause incidents if drivers insist on talking on…" at bounding box center [615, 211] width 289 height 30
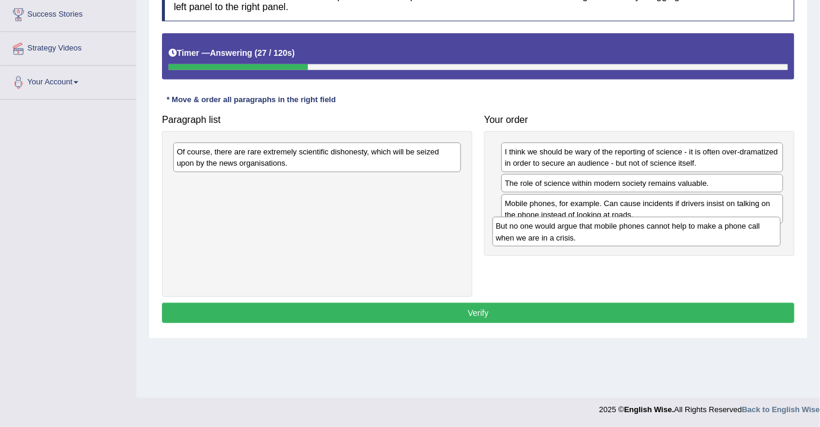
drag, startPoint x: 259, startPoint y: 159, endPoint x: 579, endPoint y: 233, distance: 328.0
click at [579, 233] on div "But no one would argue that mobile phones cannot help to make a phone call when…" at bounding box center [637, 232] width 289 height 30
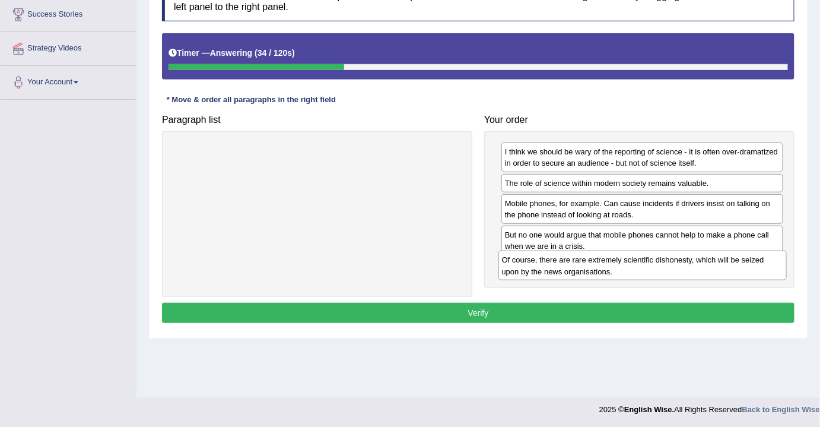
drag, startPoint x: 327, startPoint y: 162, endPoint x: 652, endPoint y: 271, distance: 343.0
click at [652, 271] on div "Of course, there are rare extremely scientific dishonesty, which will be seized…" at bounding box center [643, 266] width 289 height 30
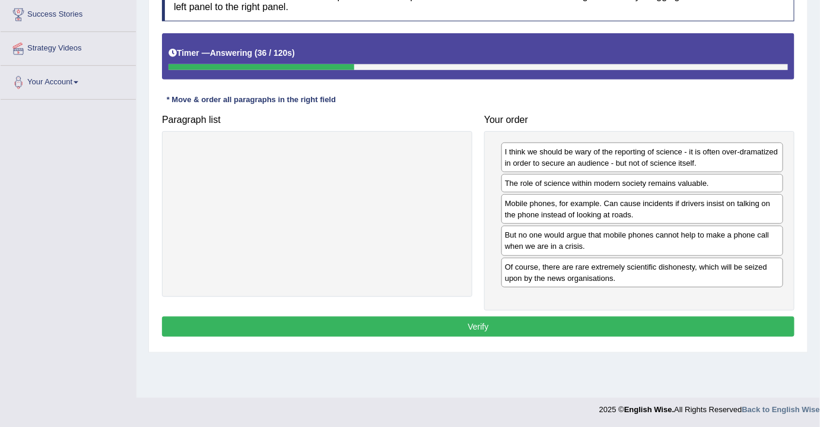
click at [506, 316] on button "Verify" at bounding box center [478, 326] width 633 height 20
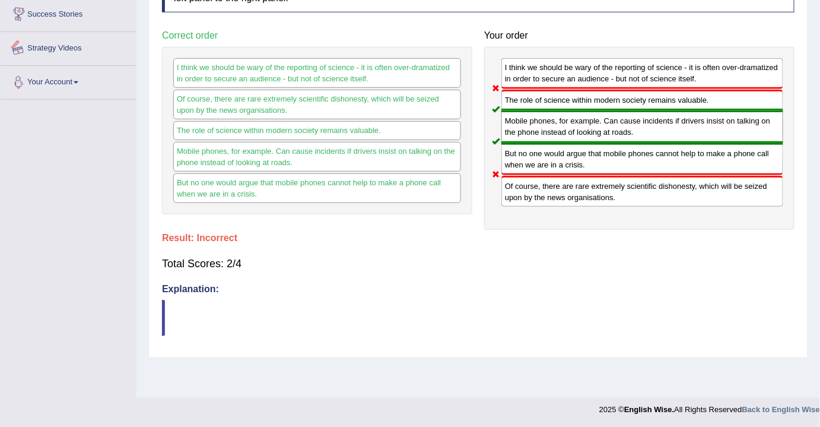
scroll to position [0, 0]
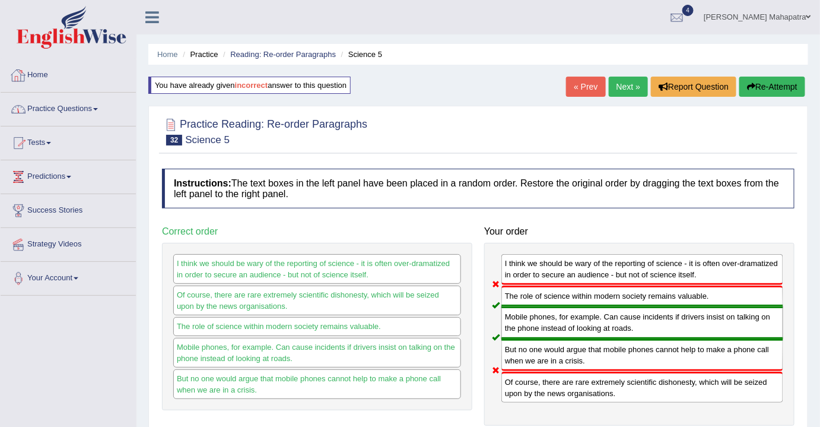
click at [85, 106] on link "Practice Questions" at bounding box center [68, 108] width 135 height 30
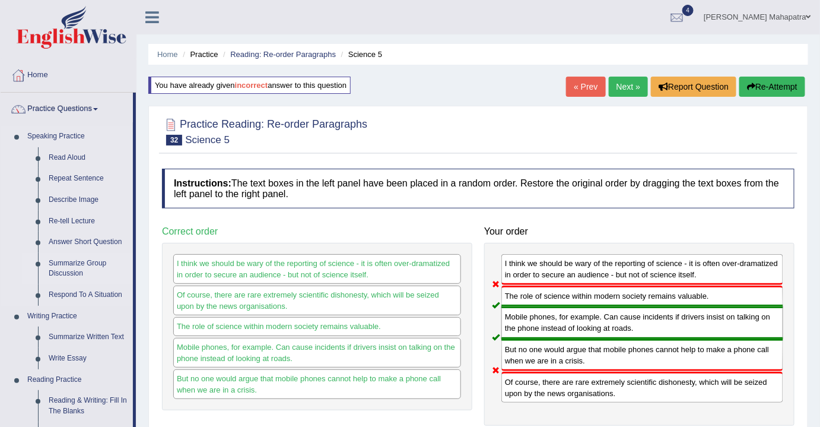
click at [73, 265] on link "Summarize Group Discussion" at bounding box center [88, 268] width 90 height 31
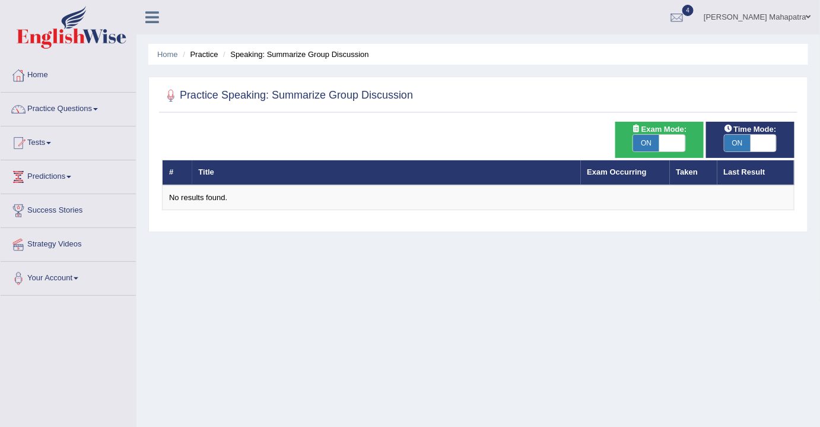
click at [671, 142] on span at bounding box center [673, 143] width 26 height 17
checkbox input "false"
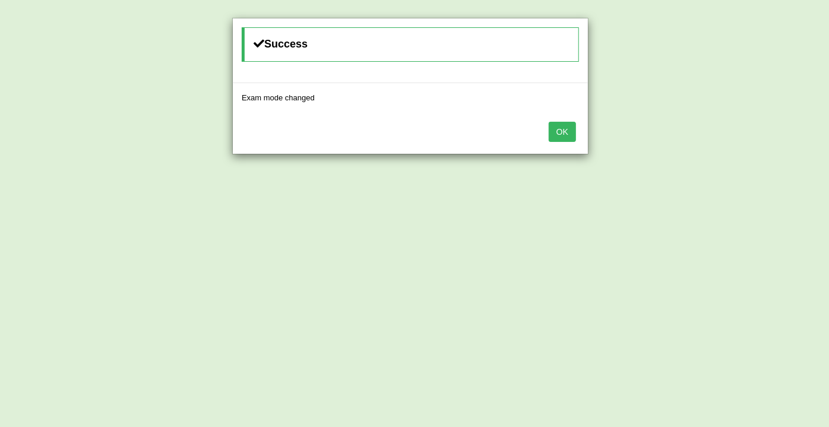
click at [569, 128] on button "OK" at bounding box center [562, 132] width 27 height 20
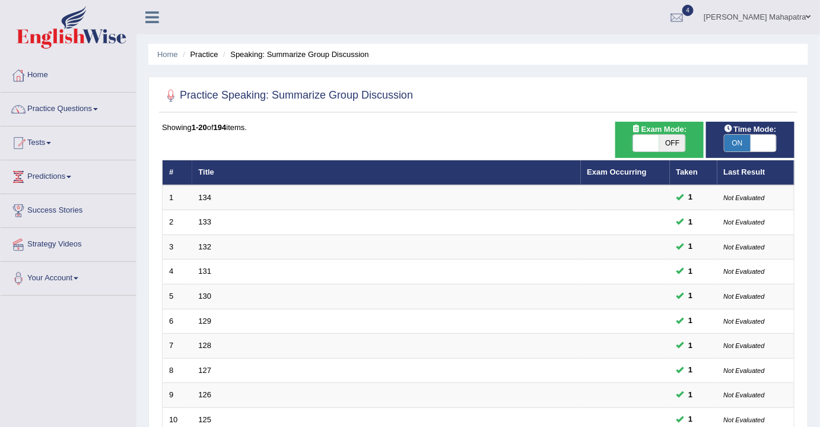
drag, startPoint x: 214, startPoint y: 11, endPoint x: 553, endPoint y: 50, distance: 341.3
click at [553, 50] on ul "Home Practice Speaking: Summarize Group Discussion" at bounding box center [478, 54] width 660 height 21
click at [508, 5] on ul "Souvik Das Mahapatra Toggle navigation Username: souvikdasmahapatra Access Type…" at bounding box center [581, 17] width 478 height 34
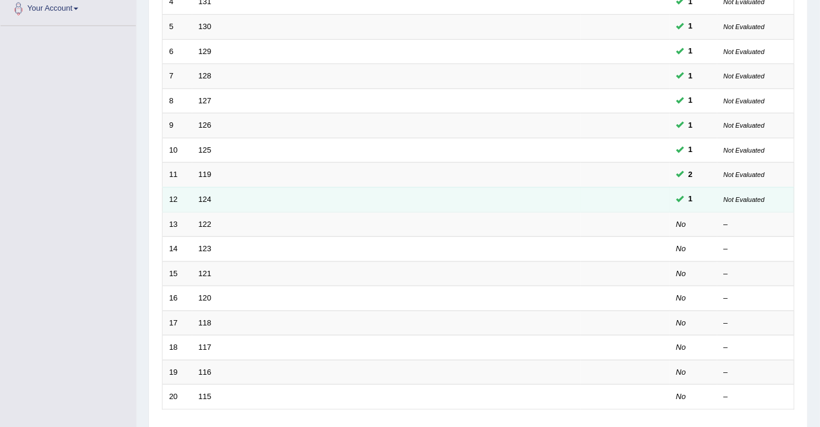
scroll to position [53, 0]
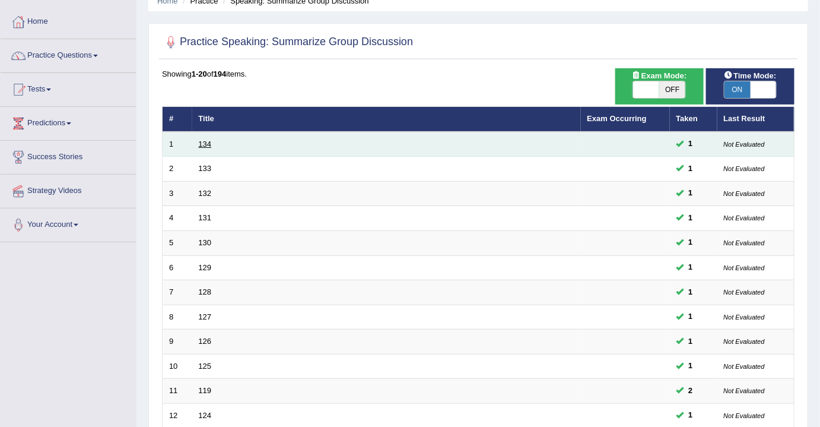
click at [205, 141] on link "134" at bounding box center [205, 144] width 13 height 9
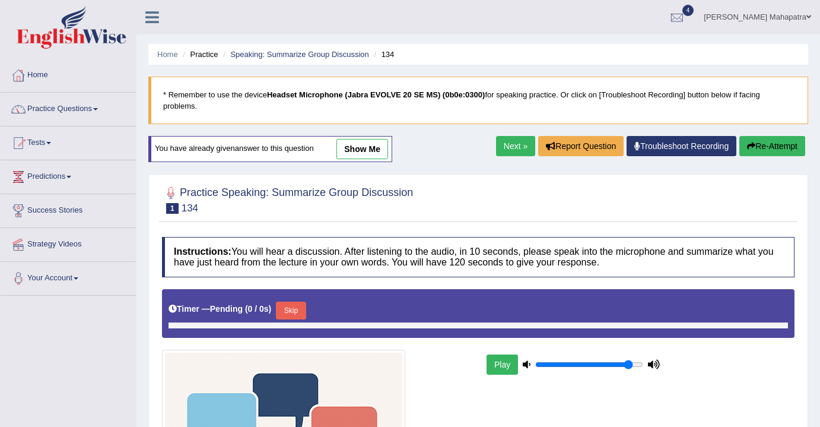
click at [357, 145] on link "show me" at bounding box center [363, 149] width 52 height 20
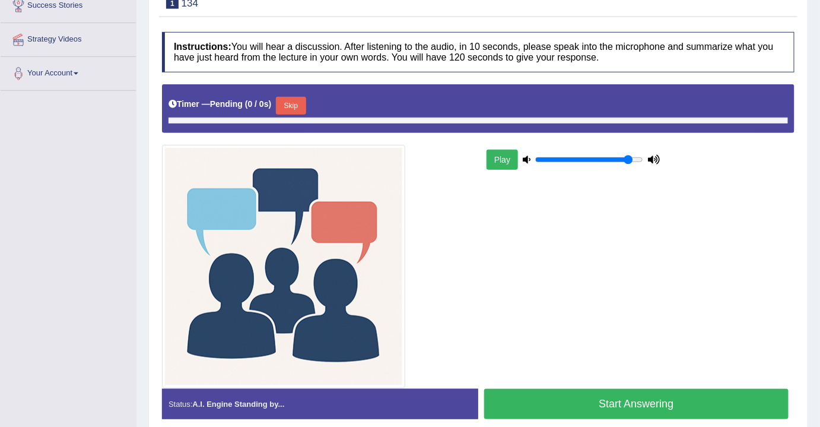
scroll to position [93, 0]
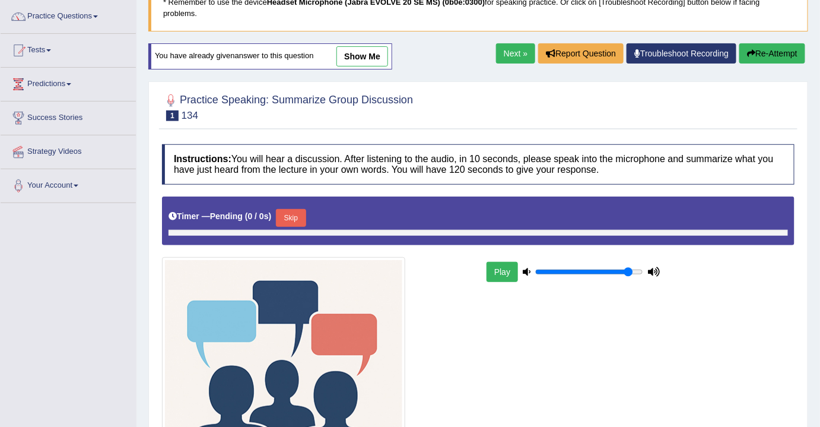
click at [367, 55] on link "show me" at bounding box center [363, 56] width 52 height 20
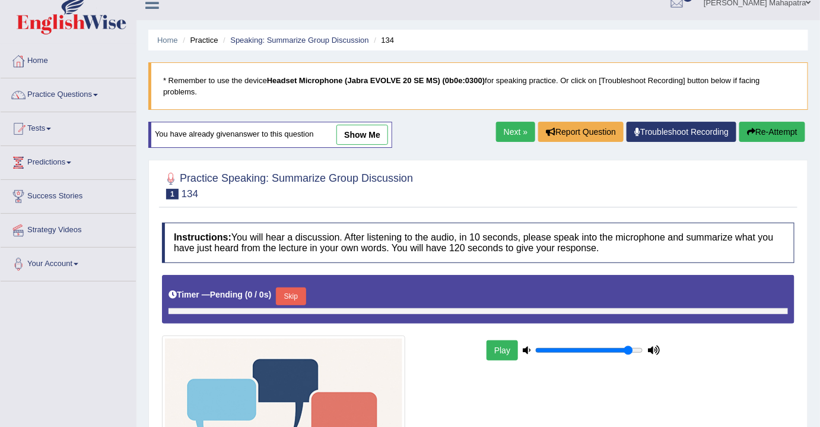
scroll to position [0, 0]
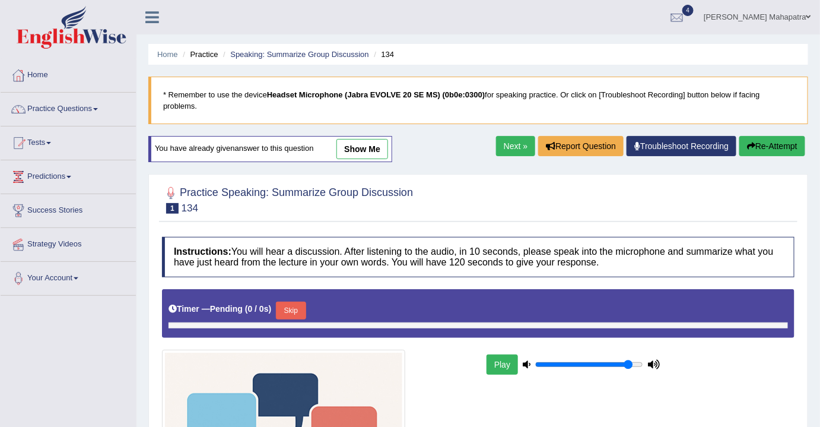
click at [360, 145] on link "show me" at bounding box center [363, 149] width 52 height 20
click at [356, 144] on link "show me" at bounding box center [363, 149] width 52 height 20
click at [511, 142] on link "Next »" at bounding box center [515, 146] width 39 height 20
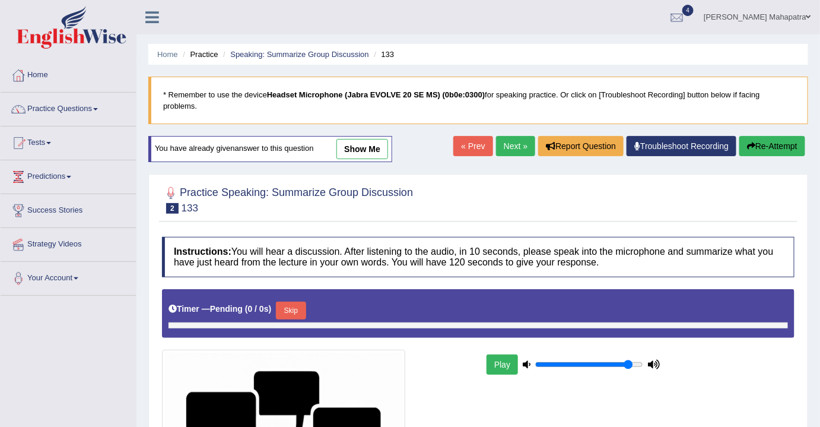
click at [356, 148] on link "show me" at bounding box center [363, 149] width 52 height 20
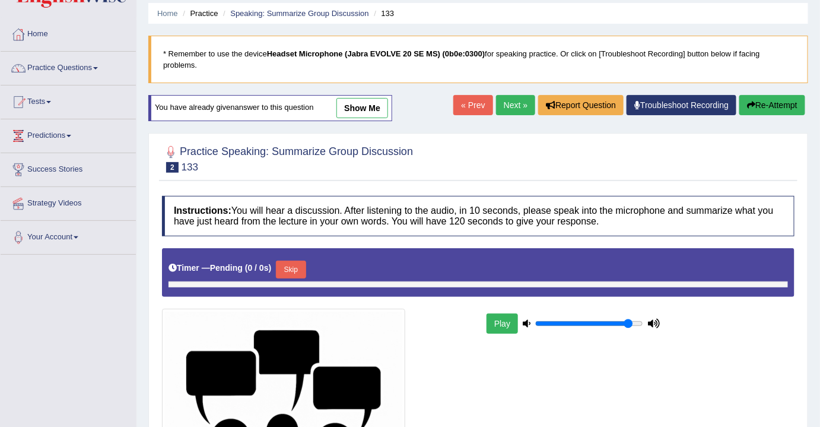
scroll to position [39, 0]
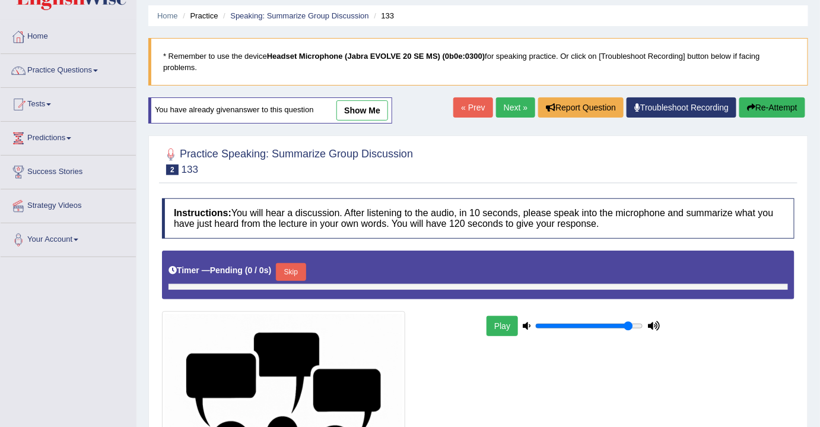
click at [351, 106] on link "show me" at bounding box center [363, 110] width 52 height 20
click at [351, 105] on link "show me" at bounding box center [363, 110] width 52 height 20
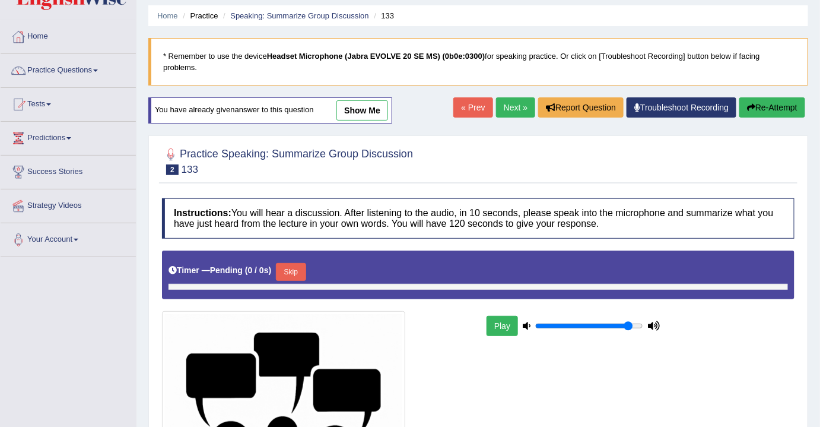
click at [351, 105] on link "show me" at bounding box center [363, 110] width 52 height 20
click at [337, 53] on b "Headset Microphone (Jabra EVOLVE 20 SE MS) (0b0e:0300)" at bounding box center [376, 56] width 218 height 9
click at [648, 104] on link "Troubleshoot Recording" at bounding box center [682, 107] width 110 height 20
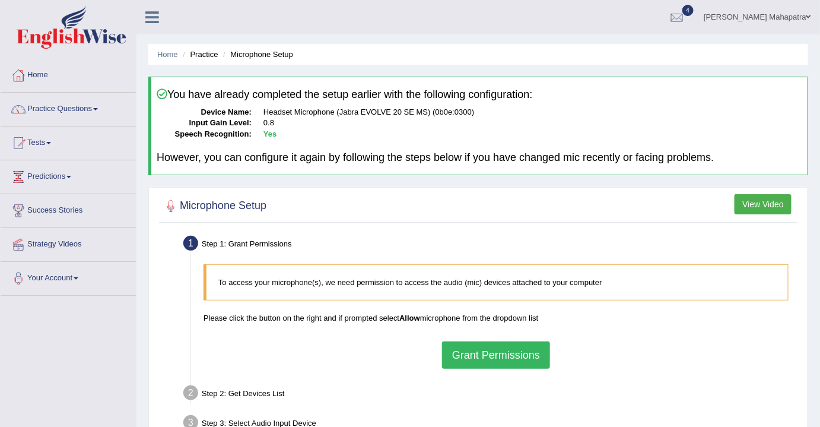
click at [478, 360] on button "Grant Permissions" at bounding box center [496, 354] width 108 height 27
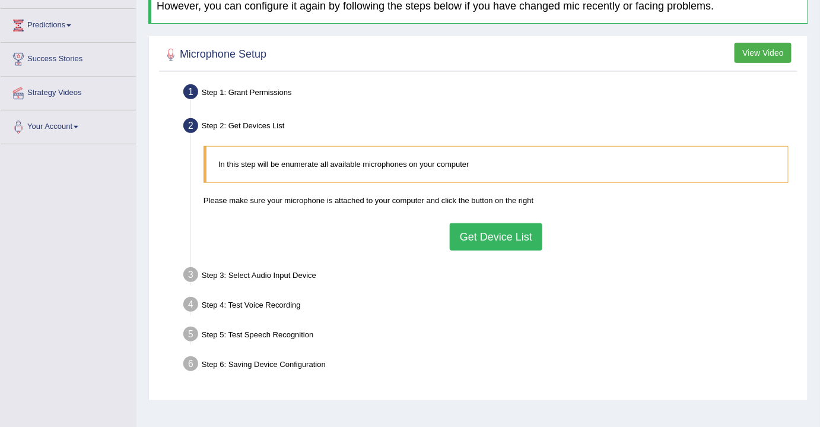
scroll to position [196, 0]
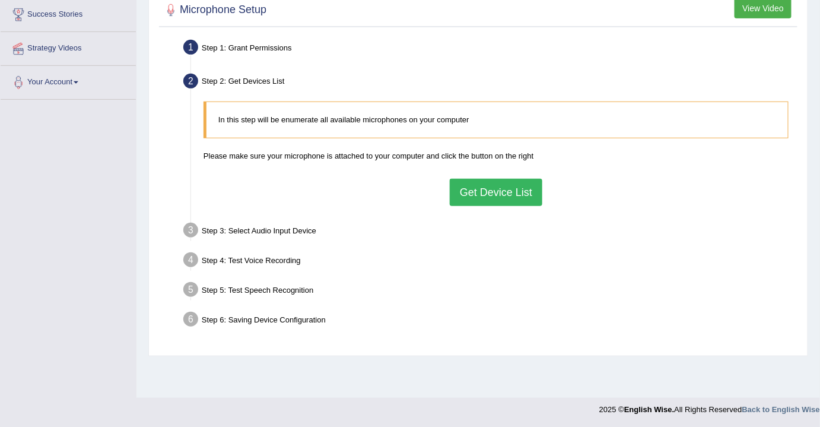
click at [477, 181] on button "Get Device List" at bounding box center [496, 192] width 93 height 27
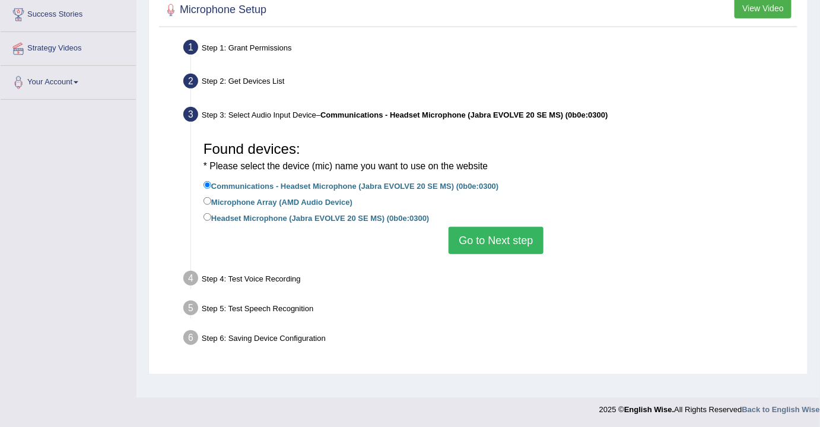
click at [265, 219] on label "Headset Microphone (Jabra EVOLVE 20 SE MS) (0b0e:0300)" at bounding box center [317, 217] width 226 height 13
click at [211, 219] on input "Headset Microphone (Jabra EVOLVE 20 SE MS) (0b0e:0300)" at bounding box center [208, 217] width 8 height 8
radio input "true"
click at [475, 237] on button "Go to Next step" at bounding box center [496, 240] width 94 height 27
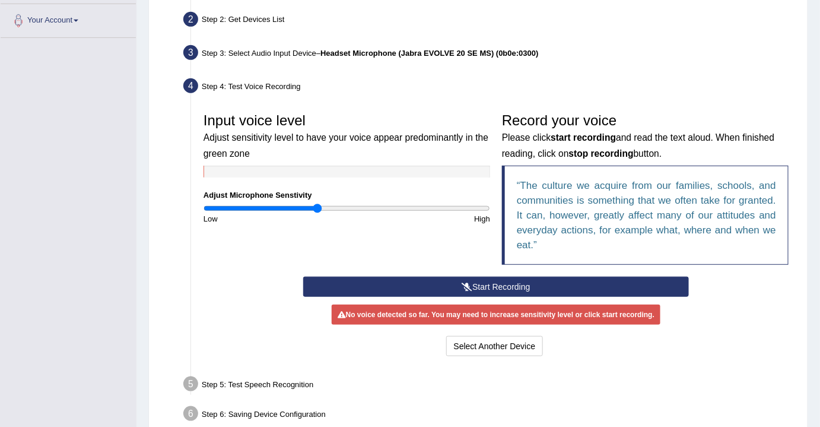
scroll to position [304, 0]
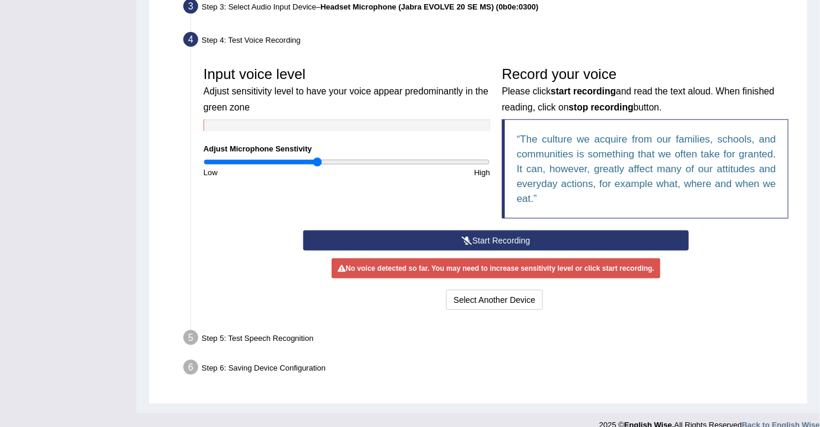
click at [482, 235] on button "Start Recording" at bounding box center [496, 240] width 386 height 20
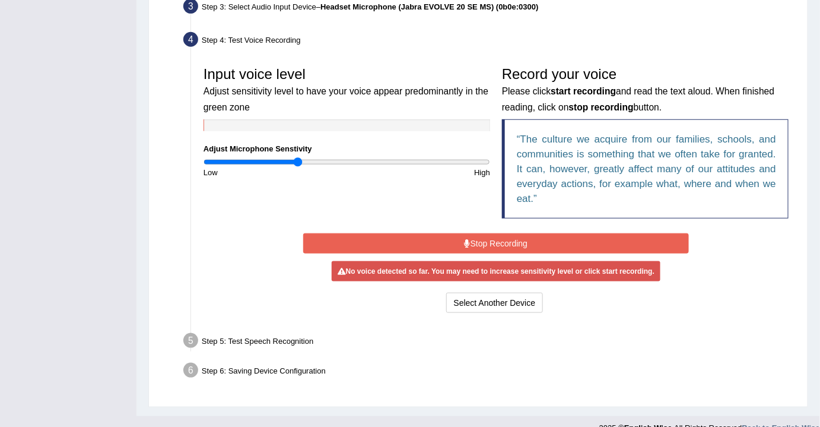
drag, startPoint x: 316, startPoint y: 159, endPoint x: 297, endPoint y: 159, distance: 19.0
type input "0.66"
click at [297, 159] on input "range" at bounding box center [347, 161] width 287 height 9
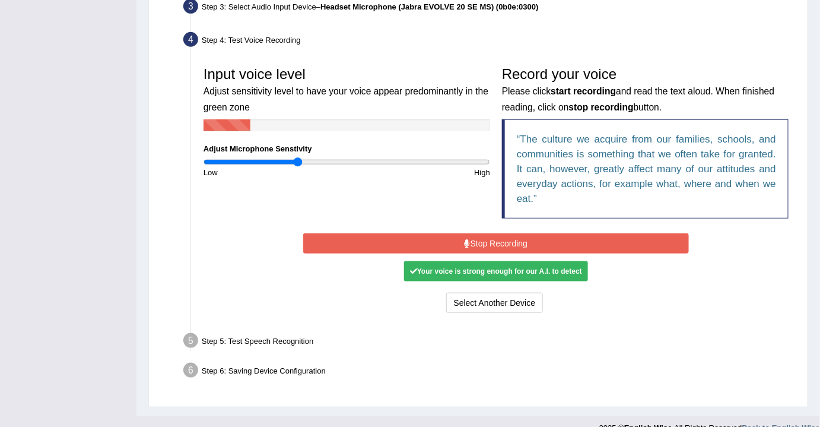
click at [487, 240] on button "Stop Recording" at bounding box center [496, 243] width 386 height 20
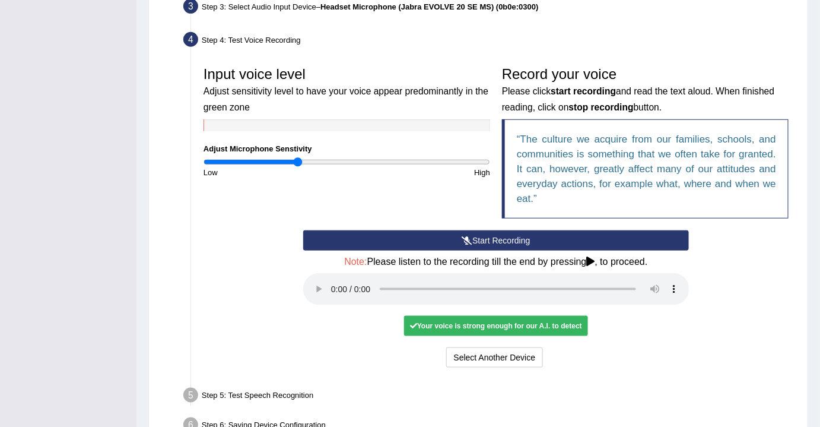
click at [477, 238] on button "Start Recording" at bounding box center [496, 240] width 386 height 20
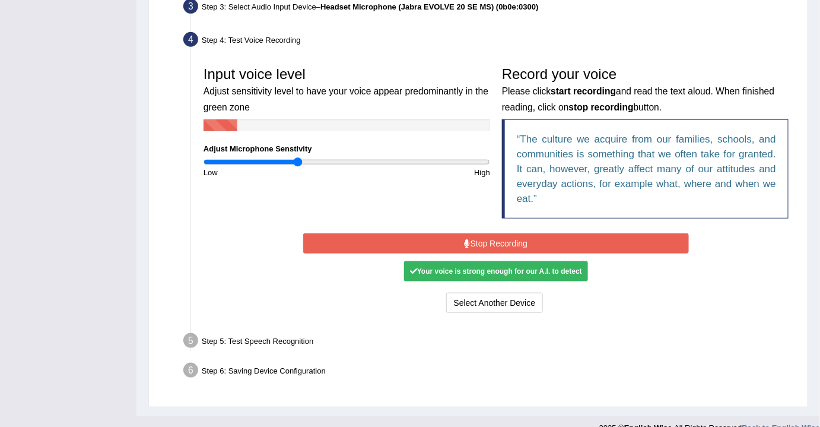
click at [492, 239] on button "Stop Recording" at bounding box center [496, 243] width 386 height 20
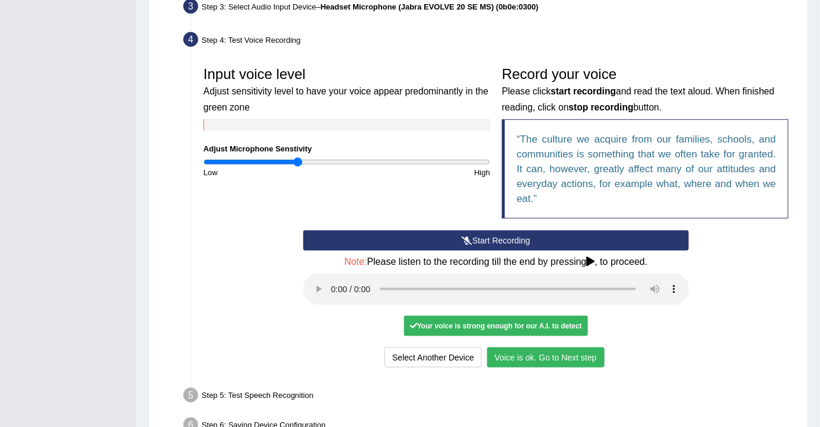
click at [581, 348] on button "Voice is ok. Go to Next step" at bounding box center [546, 357] width 118 height 20
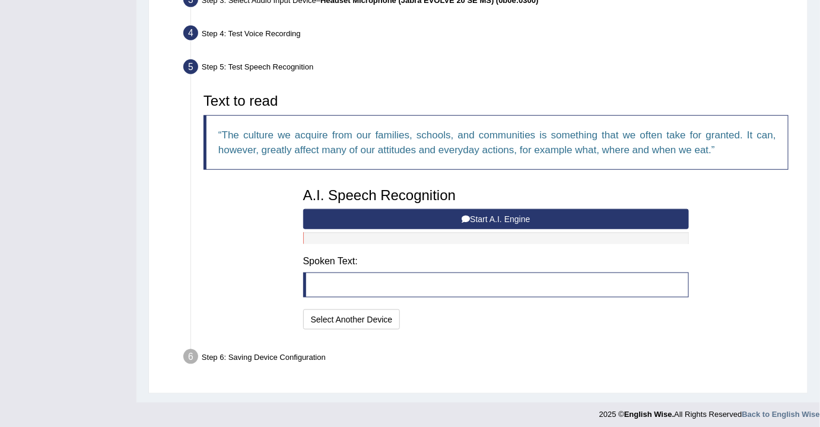
scroll to position [313, 0]
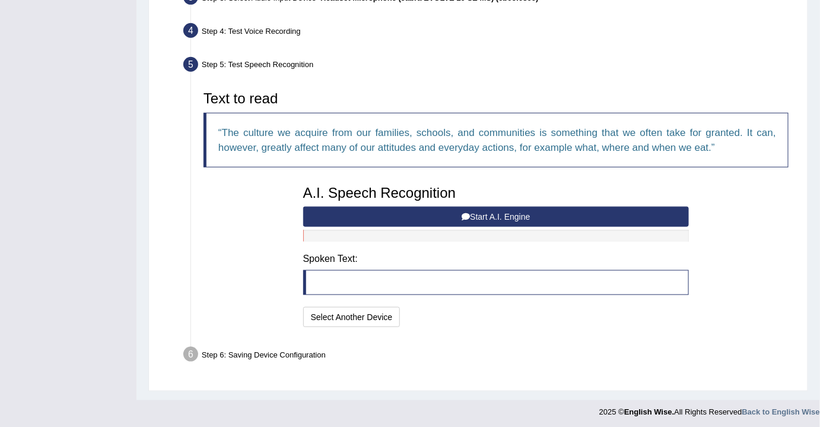
click at [467, 214] on icon at bounding box center [466, 217] width 8 height 8
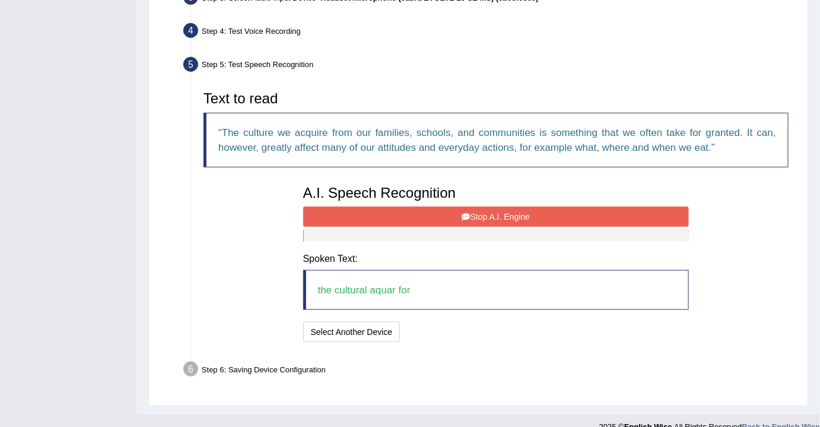
click at [467, 214] on icon at bounding box center [466, 217] width 8 height 8
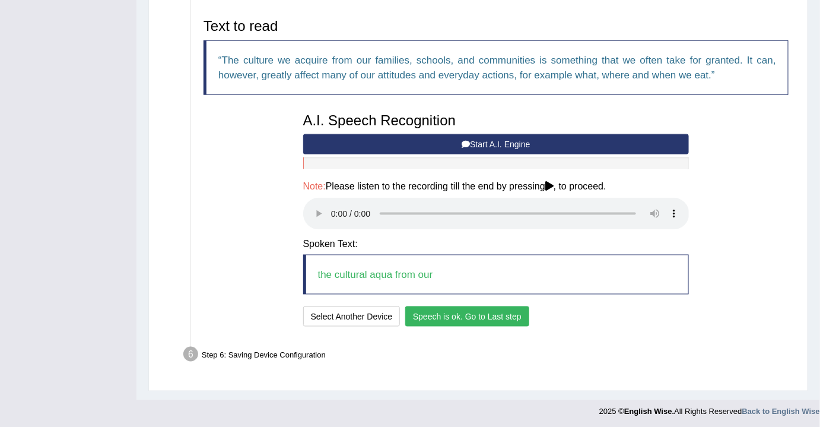
click at [462, 311] on button "Speech is ok. Go to Last step" at bounding box center [467, 316] width 124 height 20
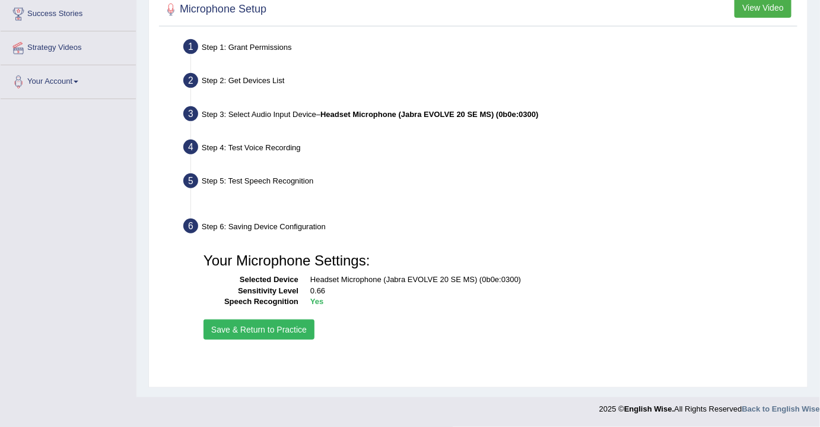
scroll to position [196, 0]
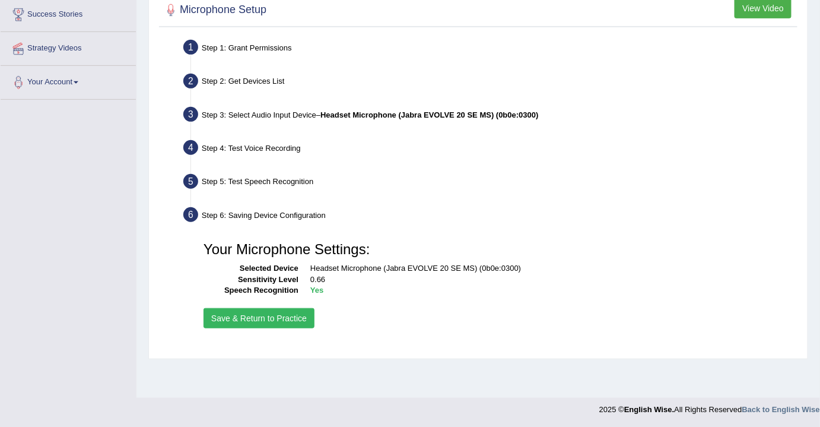
click at [295, 315] on button "Save & Return to Practice" at bounding box center [259, 318] width 111 height 20
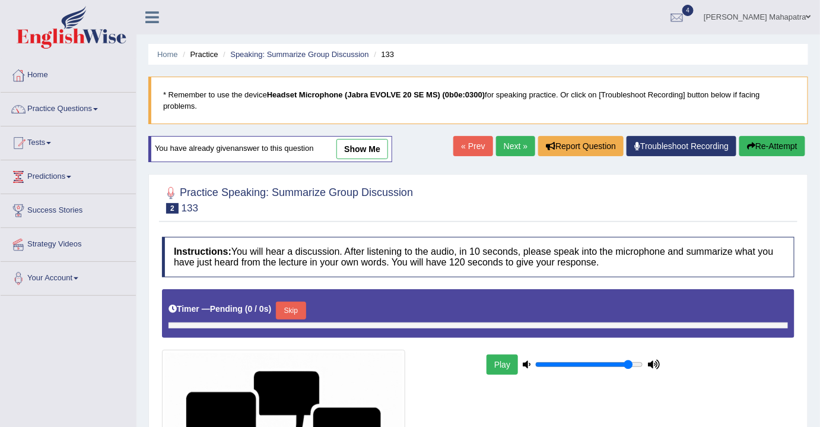
click at [373, 144] on link "show me" at bounding box center [363, 149] width 52 height 20
click at [207, 56] on li "Practice" at bounding box center [199, 54] width 38 height 11
click at [299, 55] on link "Speaking: Summarize Group Discussion" at bounding box center [299, 54] width 138 height 9
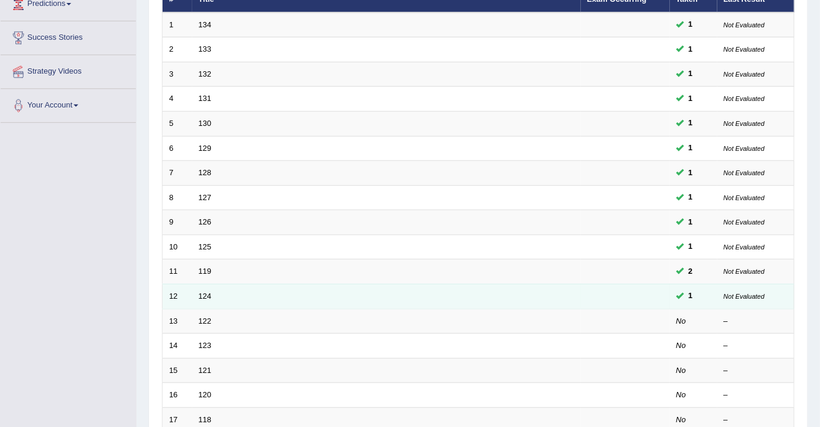
scroll to position [270, 0]
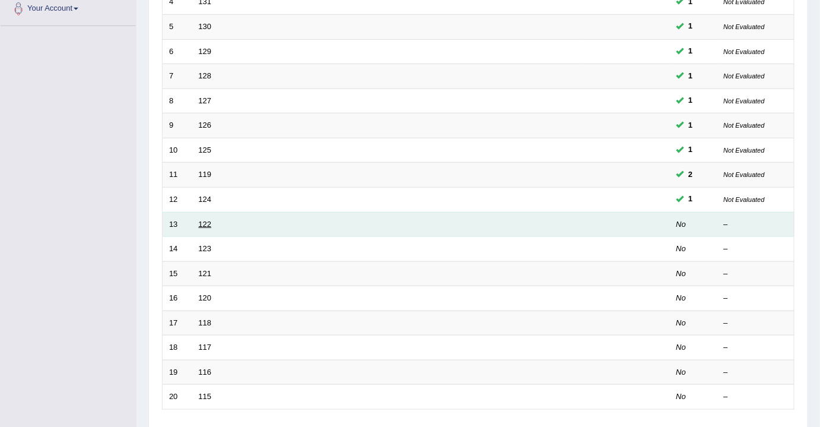
click at [206, 220] on link "122" at bounding box center [205, 224] width 13 height 9
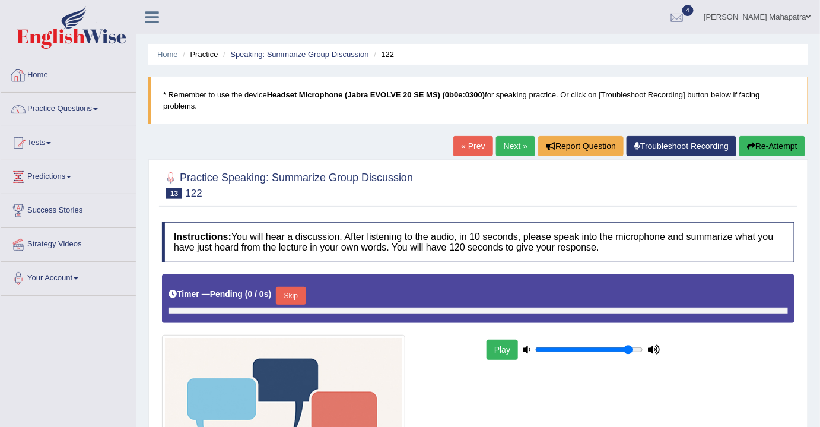
click at [34, 71] on link "Home" at bounding box center [68, 74] width 135 height 30
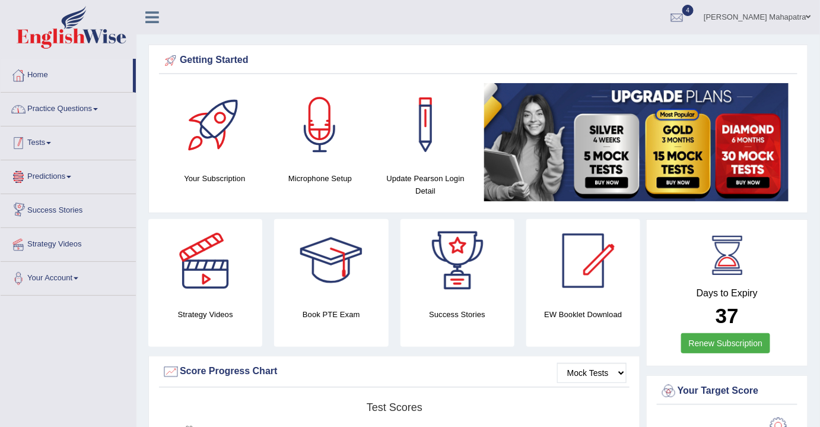
click at [85, 113] on link "Practice Questions" at bounding box center [68, 108] width 135 height 30
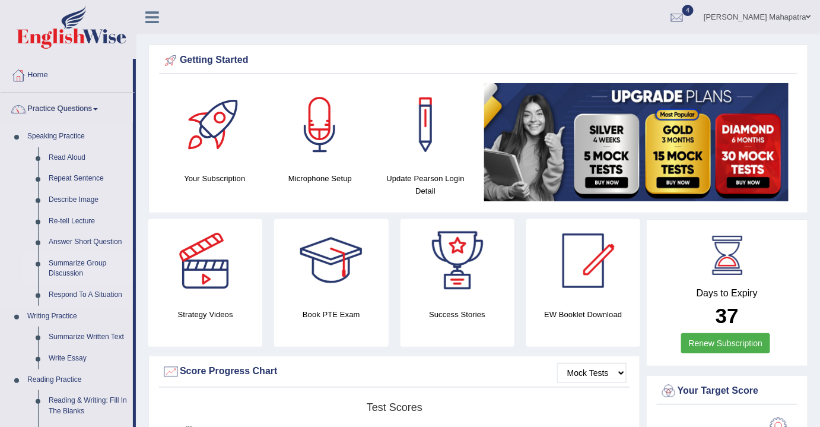
click at [71, 267] on link "Summarize Group Discussion" at bounding box center [88, 268] width 90 height 31
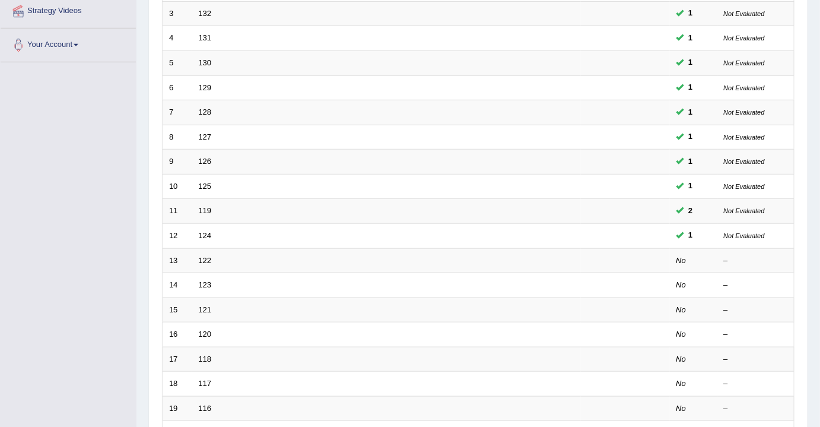
scroll to position [270, 0]
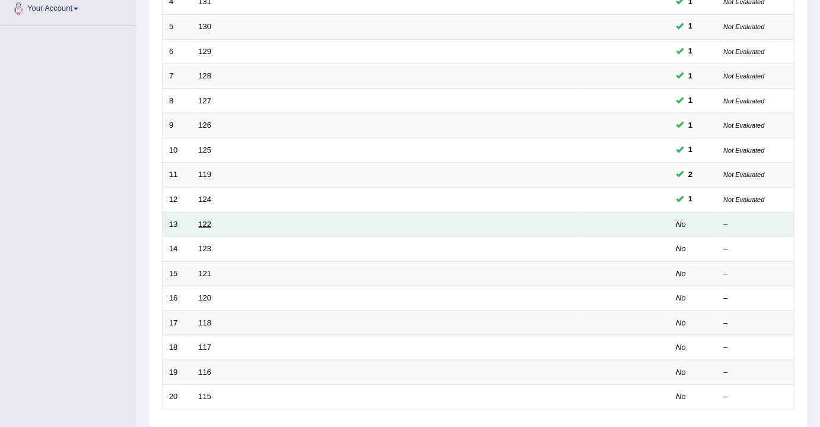
click at [204, 220] on link "122" at bounding box center [205, 224] width 13 height 9
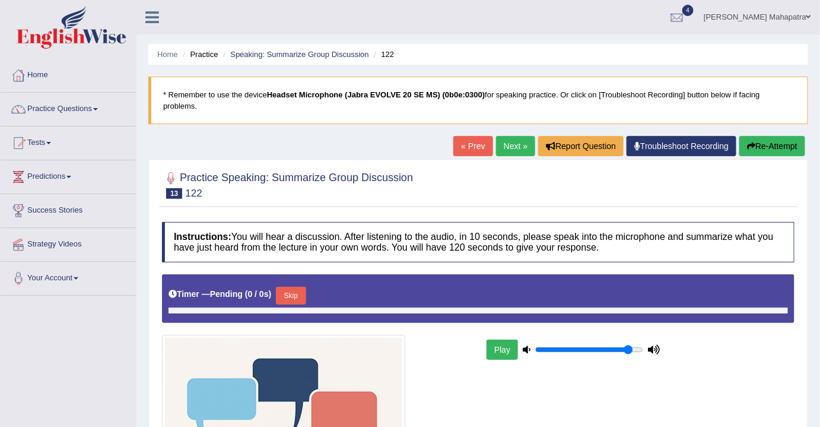
click at [752, 15] on link "[PERSON_NAME] Mahapatra" at bounding box center [757, 15] width 125 height 31
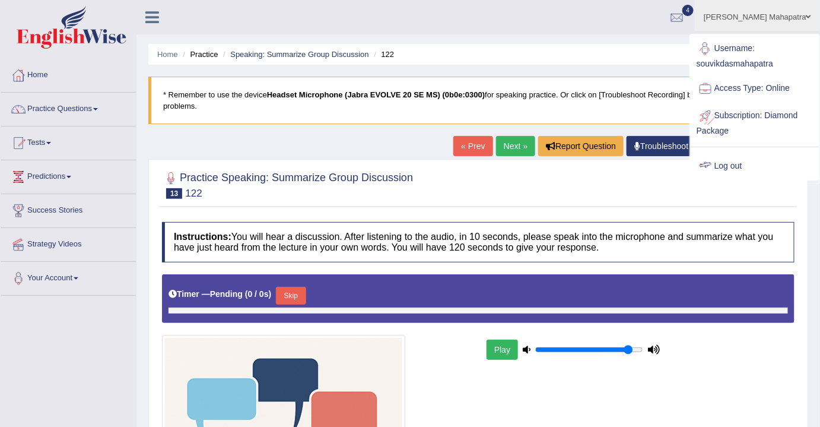
click at [731, 163] on link "Log out" at bounding box center [755, 166] width 128 height 27
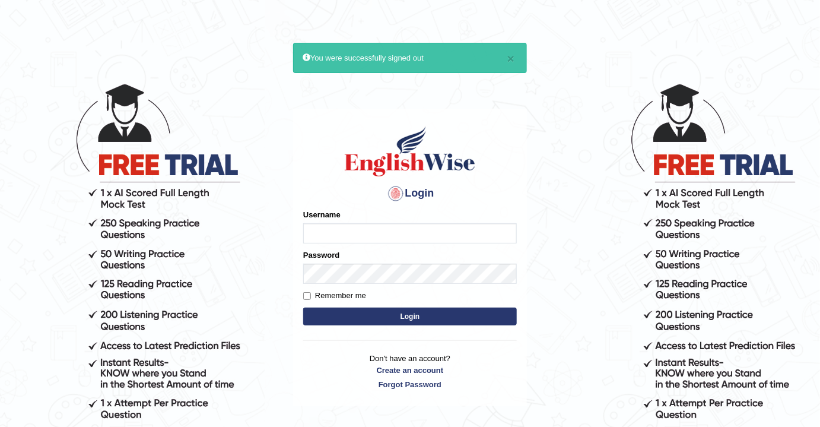
click at [404, 231] on input "Username" at bounding box center [410, 233] width 214 height 20
type input "souvikdasmahapatra"
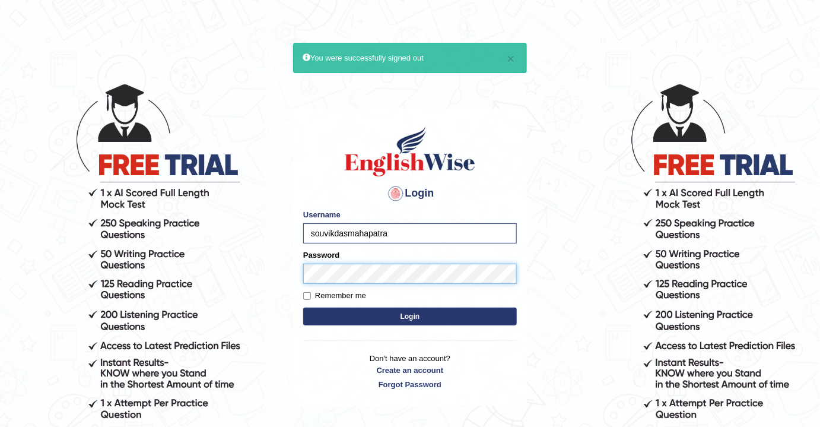
click at [303, 308] on button "Login" at bounding box center [410, 317] width 214 height 18
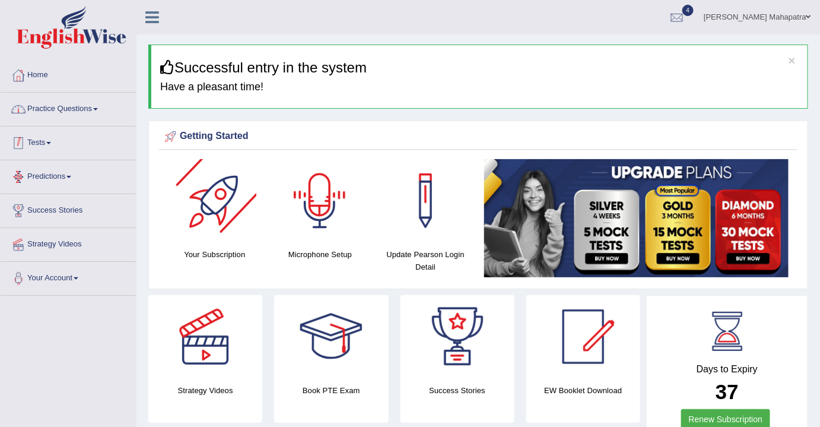
click at [68, 112] on link "Practice Questions" at bounding box center [68, 108] width 135 height 30
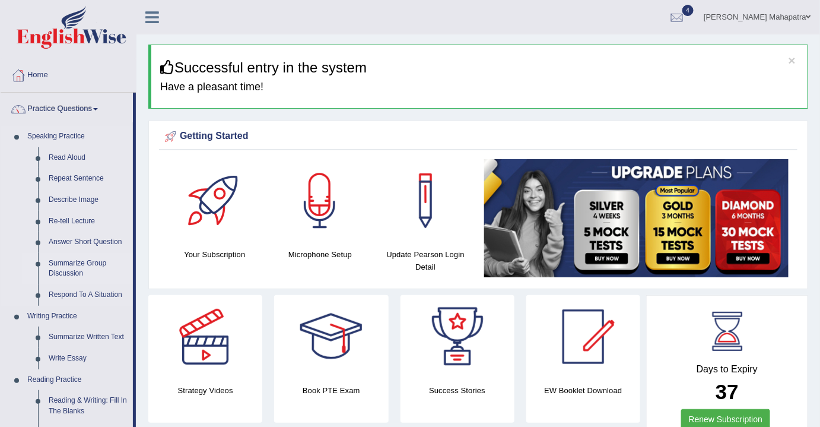
click at [68, 262] on link "Summarize Group Discussion" at bounding box center [88, 268] width 90 height 31
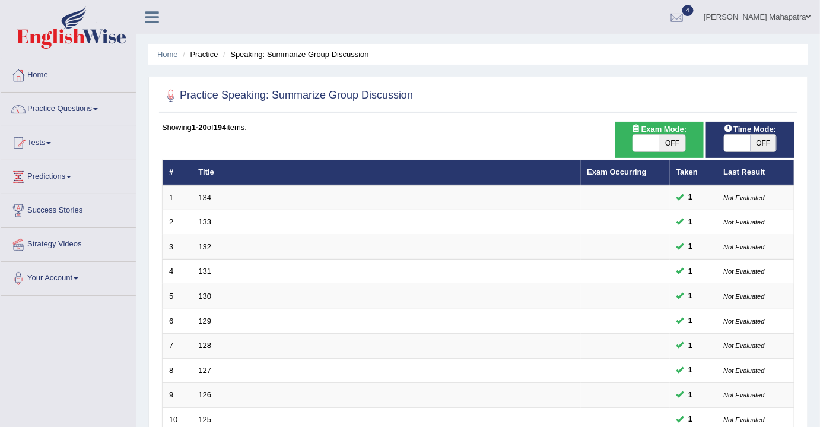
click at [767, 144] on span "OFF" at bounding box center [764, 143] width 26 height 17
checkbox input "true"
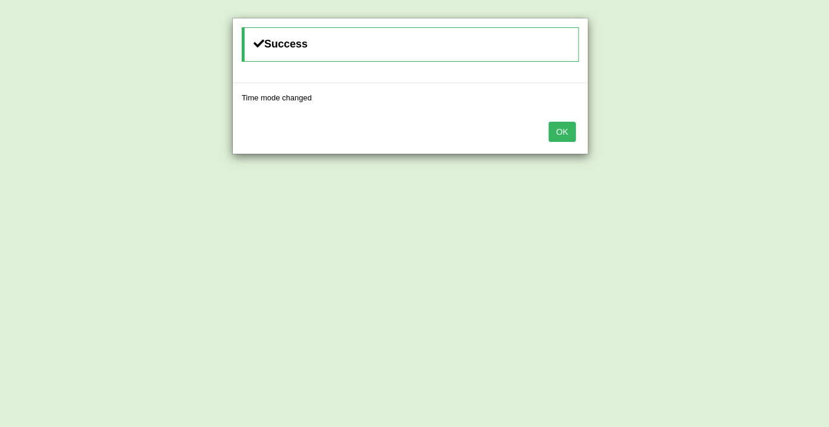
click at [561, 130] on button "OK" at bounding box center [562, 132] width 27 height 20
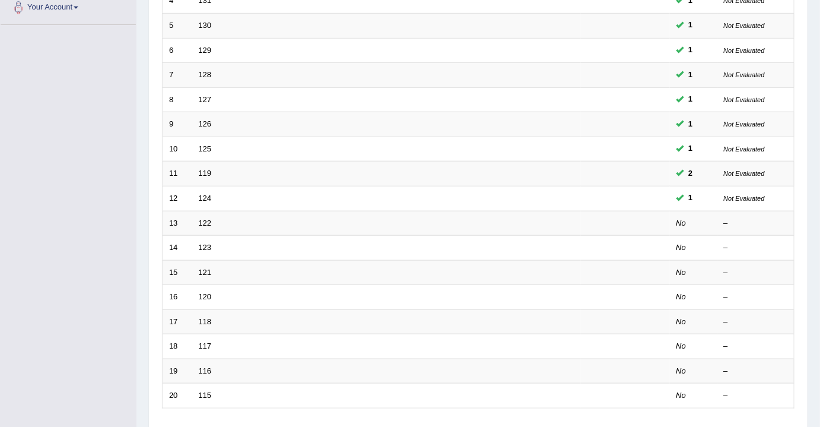
scroll to position [324, 0]
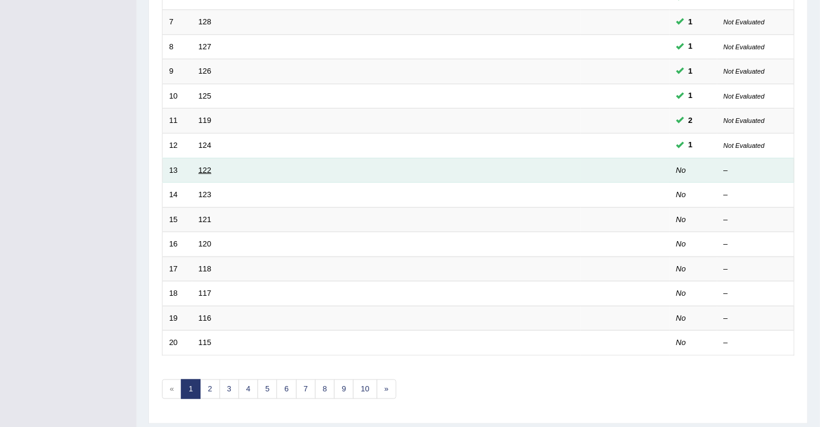
click at [201, 166] on link "122" at bounding box center [205, 170] width 13 height 9
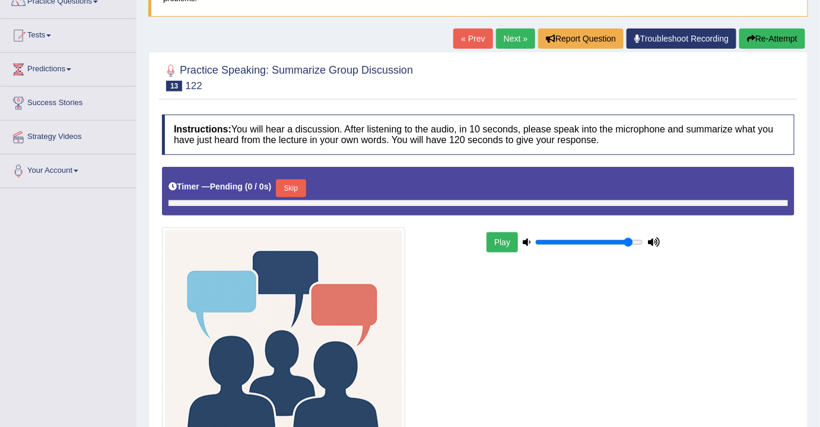
scroll to position [161, 0]
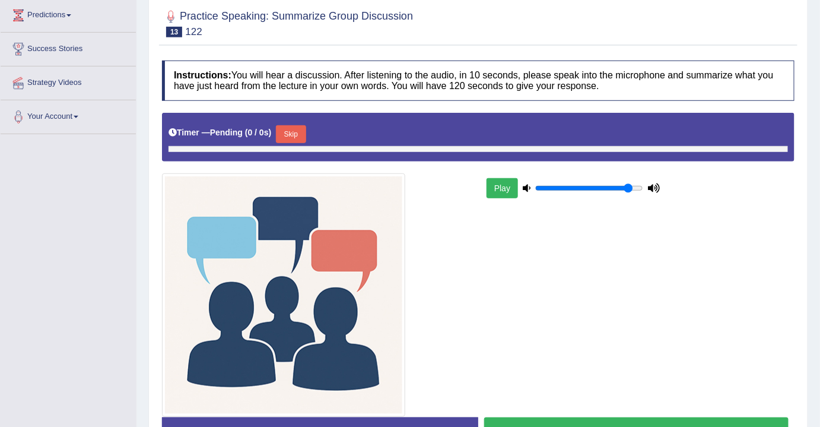
click at [301, 129] on button "Skip" at bounding box center [291, 134] width 30 height 18
click at [290, 126] on button "Skip" at bounding box center [291, 134] width 30 height 18
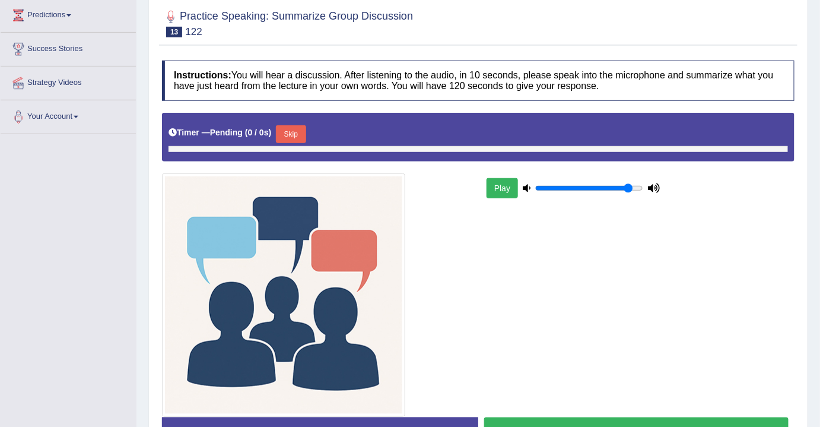
click at [290, 126] on button "Skip" at bounding box center [291, 134] width 30 height 18
click at [291, 127] on button "Skip" at bounding box center [291, 134] width 30 height 18
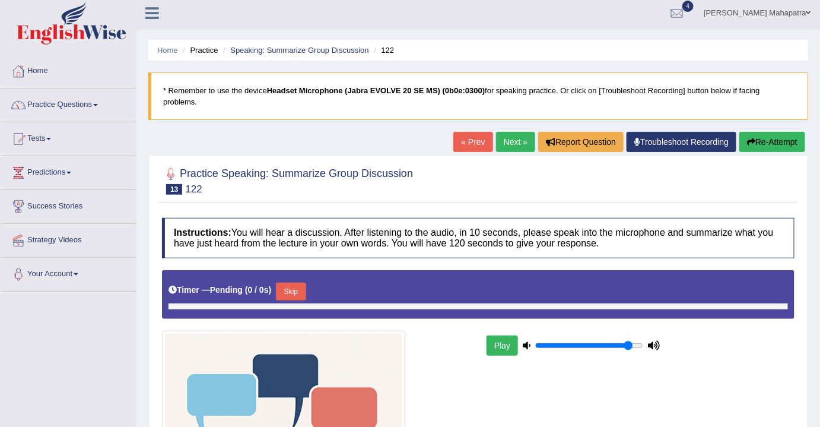
scroll to position [0, 0]
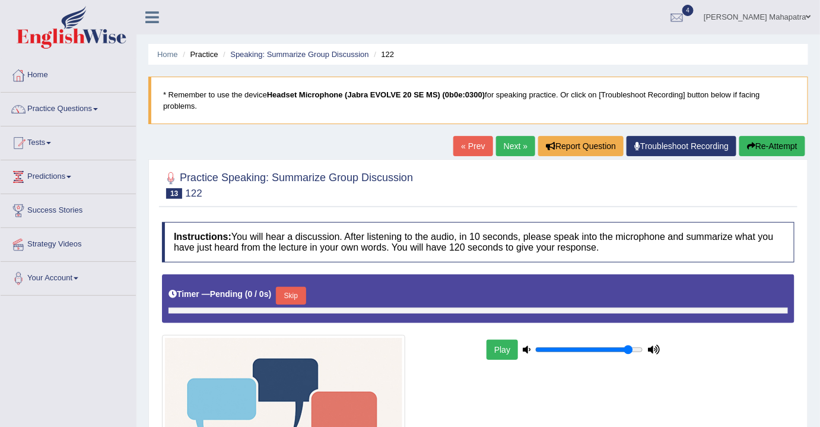
click at [443, 92] on b "Headset Microphone (Jabra EVOLVE 20 SE MS) (0b0e:0300)" at bounding box center [376, 94] width 218 height 9
click at [306, 100] on blockquote "* Remember to use the device Headset Microphone (Jabra EVOLVE 20 SE MS) (0b0e:0…" at bounding box center [478, 100] width 660 height 47
click at [196, 99] on blockquote "* Remember to use the device Headset Microphone (Jabra EVOLVE 20 SE MS) (0b0e:0…" at bounding box center [478, 100] width 660 height 47
drag, startPoint x: 391, startPoint y: 90, endPoint x: 408, endPoint y: 91, distance: 17.8
click at [403, 91] on b "Headset Microphone (Jabra EVOLVE 20 SE MS) (0b0e:0300)" at bounding box center [376, 94] width 218 height 9
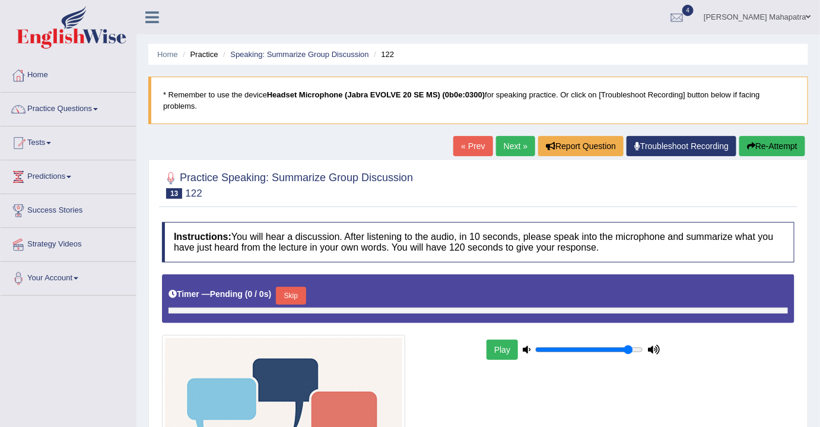
click at [503, 340] on button "Play" at bounding box center [502, 350] width 31 height 20
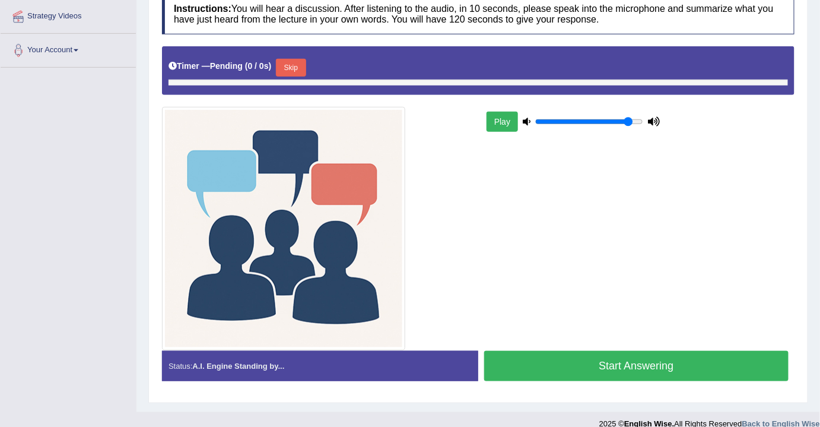
scroll to position [240, 0]
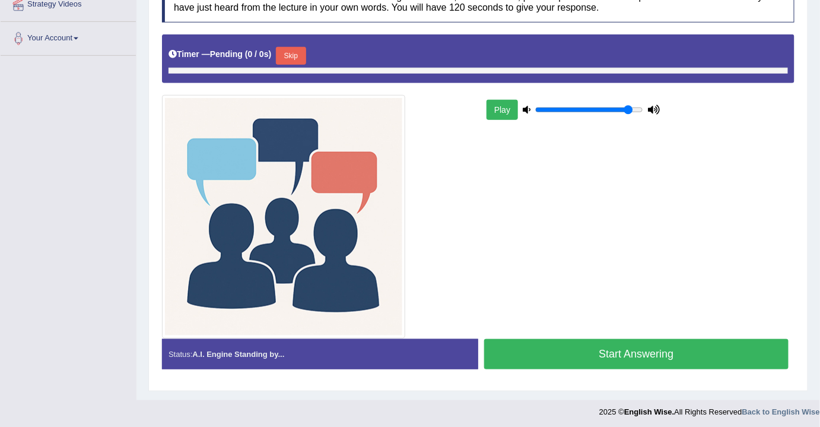
click at [651, 344] on button "Start Answering" at bounding box center [636, 354] width 305 height 30
click at [629, 340] on button "Start Answering" at bounding box center [636, 354] width 305 height 30
click at [625, 349] on button "Start Answering" at bounding box center [636, 354] width 305 height 30
click at [218, 342] on div "Status: A.I. Engine Standing by..." at bounding box center [320, 354] width 316 height 30
click at [527, 353] on button "Start Answering" at bounding box center [636, 354] width 305 height 30
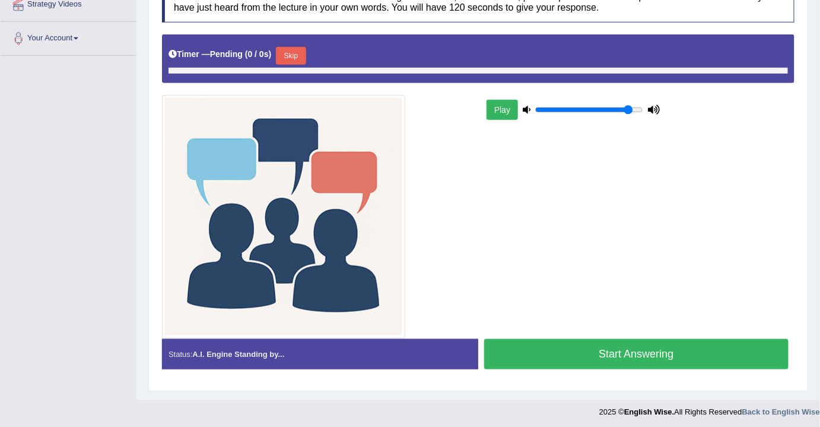
click at [527, 353] on button "Start Answering" at bounding box center [636, 354] width 305 height 30
click at [527, 354] on button "Start Answering" at bounding box center [636, 354] width 305 height 30
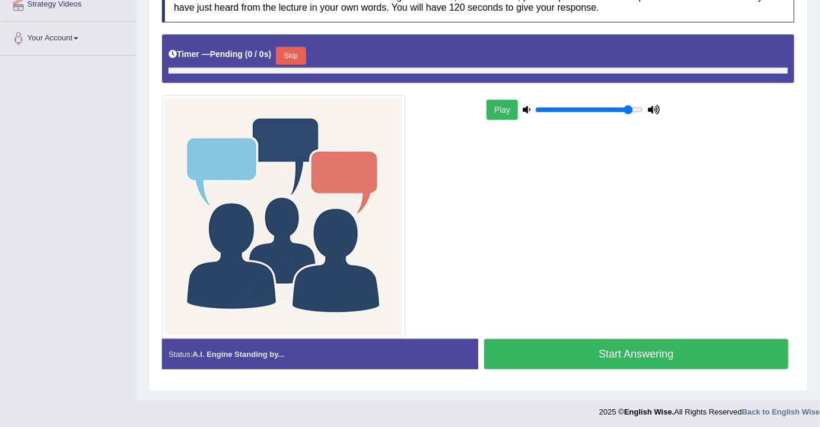
click at [527, 354] on button "Start Answering" at bounding box center [636, 354] width 305 height 30
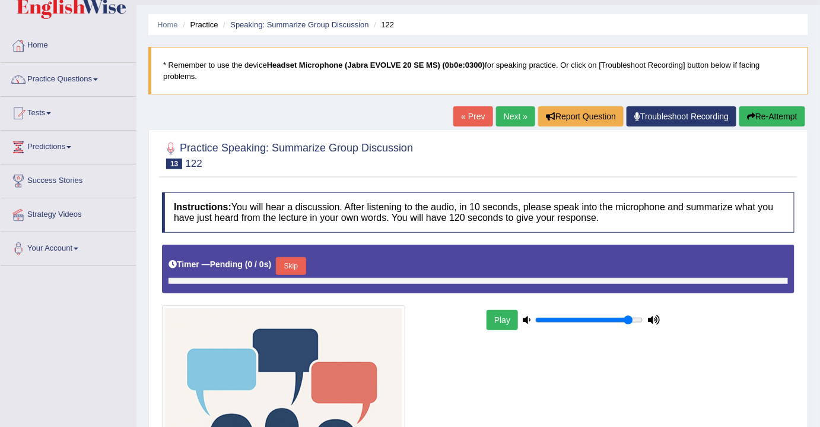
scroll to position [0, 0]
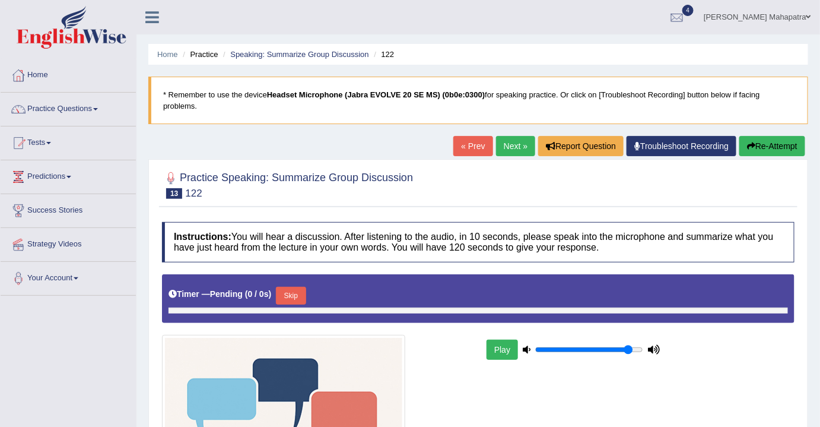
click at [775, 17] on link "Souvik Das Mahapatra" at bounding box center [757, 15] width 125 height 31
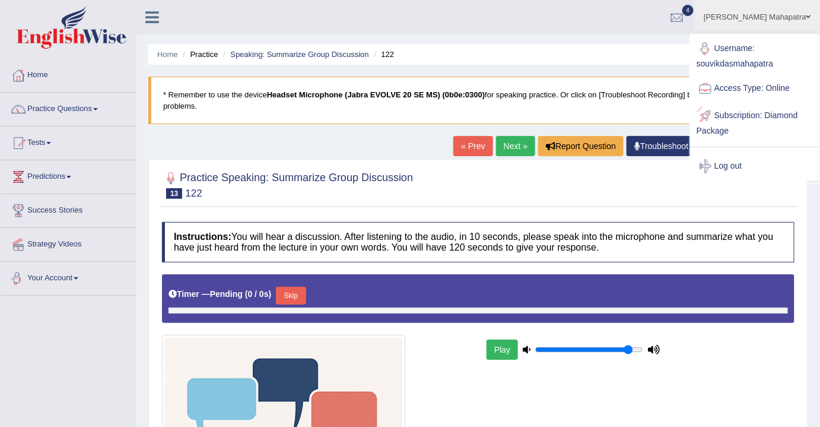
click at [55, 283] on link "Your Account" at bounding box center [68, 277] width 135 height 30
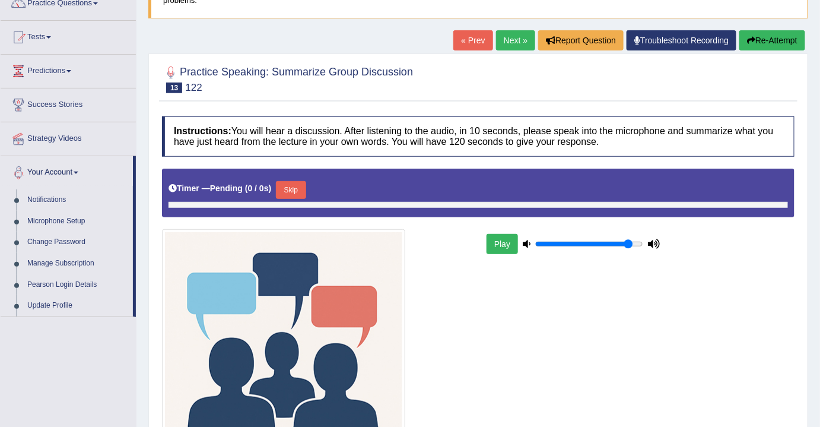
scroll to position [215, 0]
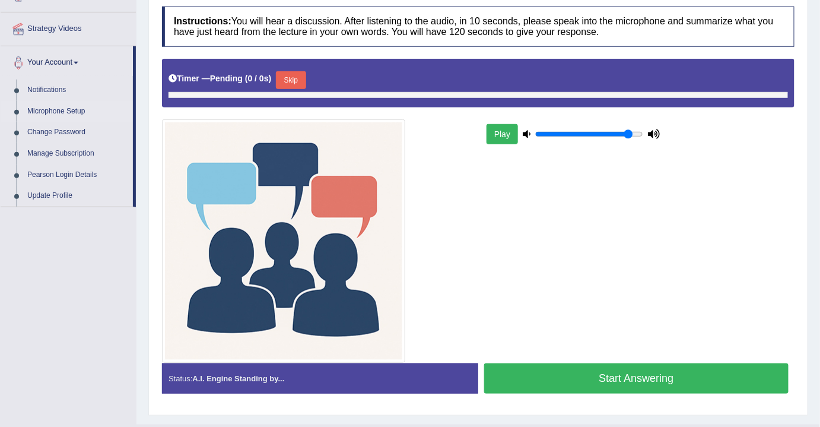
click at [53, 110] on link "Microphone Setup" at bounding box center [77, 111] width 111 height 21
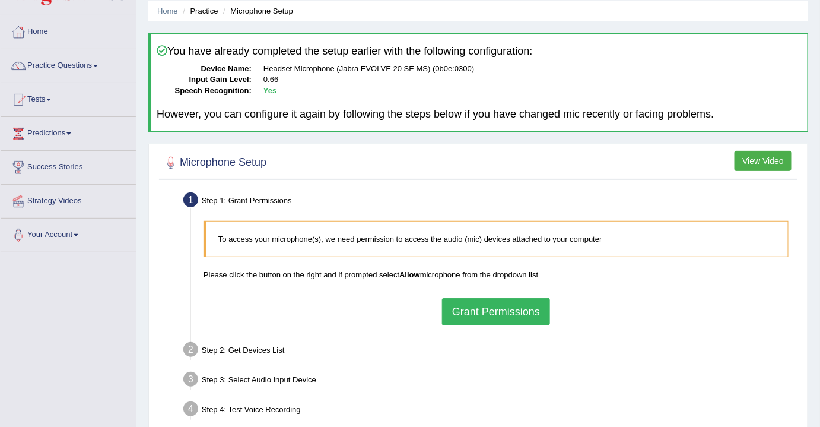
scroll to position [107, 0]
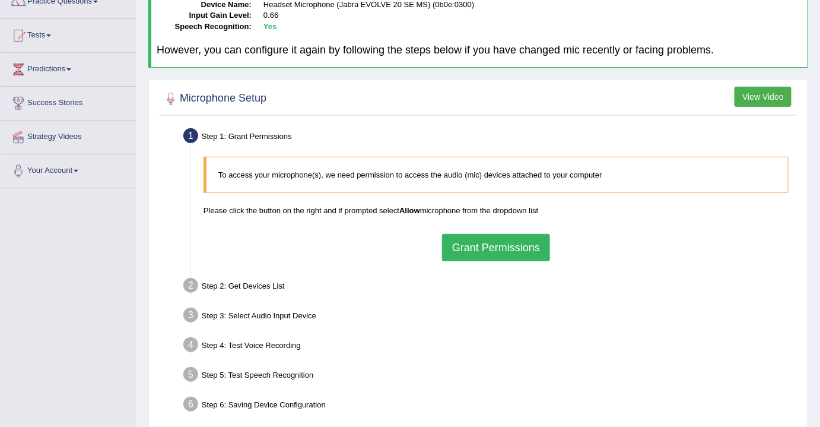
click at [496, 241] on button "Grant Permissions" at bounding box center [496, 247] width 108 height 27
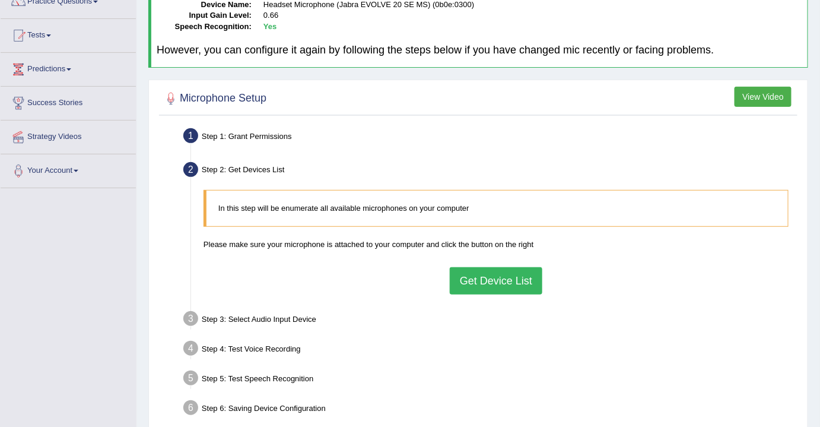
click at [500, 278] on button "Get Device List" at bounding box center [496, 280] width 93 height 27
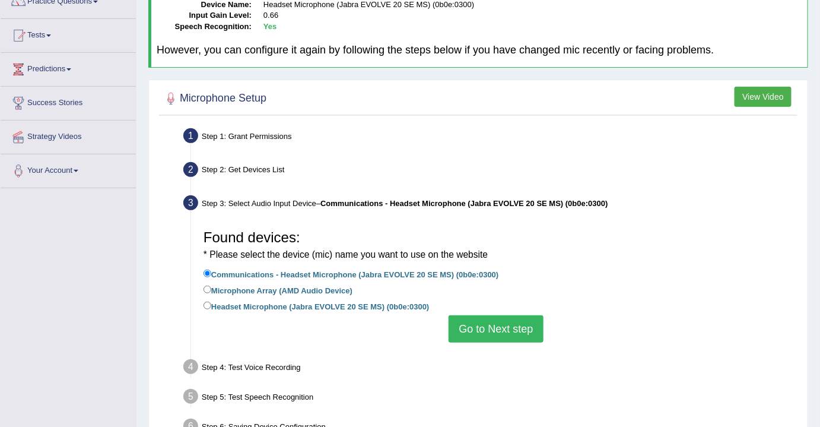
click at [239, 308] on label "Headset Microphone (Jabra EVOLVE 20 SE MS) (0b0e:0300)" at bounding box center [317, 305] width 226 height 13
click at [211, 308] on input "Headset Microphone (Jabra EVOLVE 20 SE MS) (0b0e:0300)" at bounding box center [208, 306] width 8 height 8
radio input "true"
click at [508, 329] on button "Go to Next step" at bounding box center [496, 328] width 94 height 27
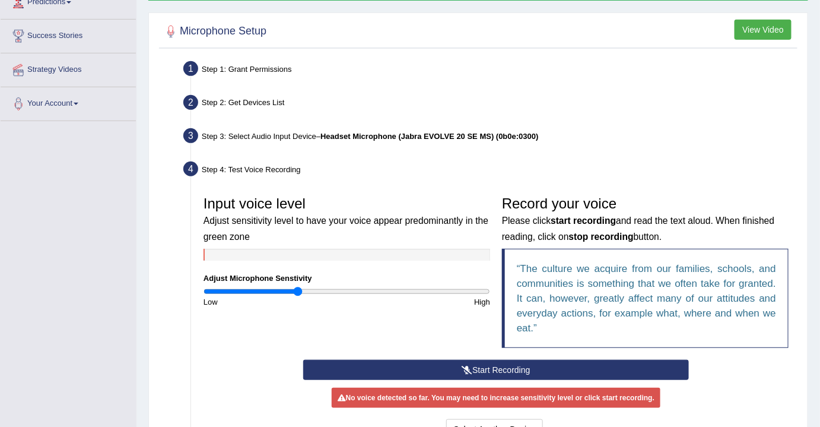
scroll to position [270, 0]
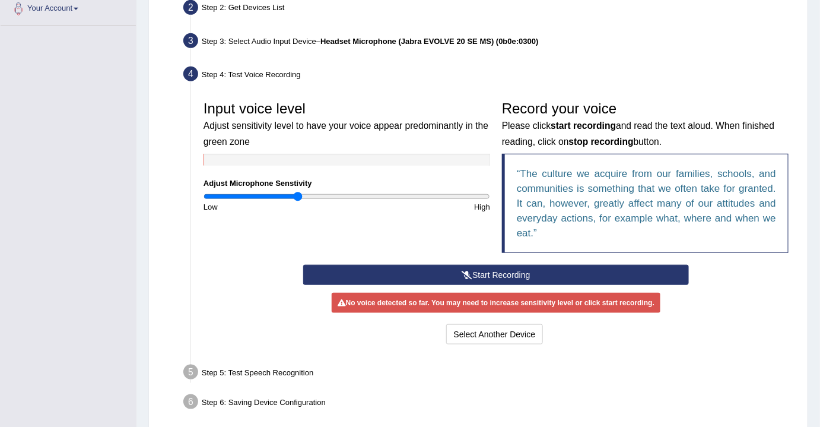
click at [512, 278] on button "Start Recording" at bounding box center [496, 275] width 386 height 20
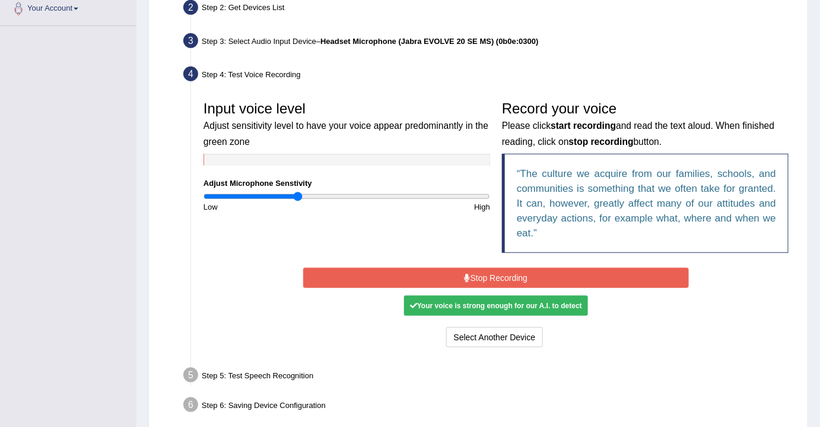
click at [509, 268] on button "Stop Recording" at bounding box center [496, 278] width 386 height 20
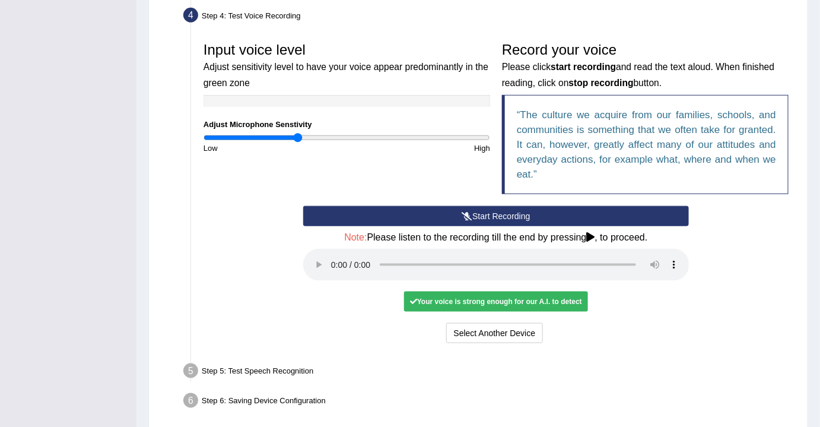
scroll to position [375, 0]
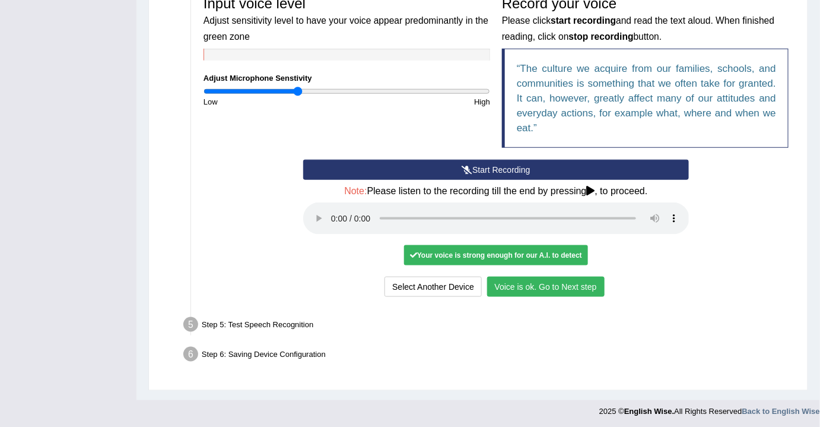
click at [543, 291] on button "Voice is ok. Go to Next step" at bounding box center [546, 287] width 118 height 20
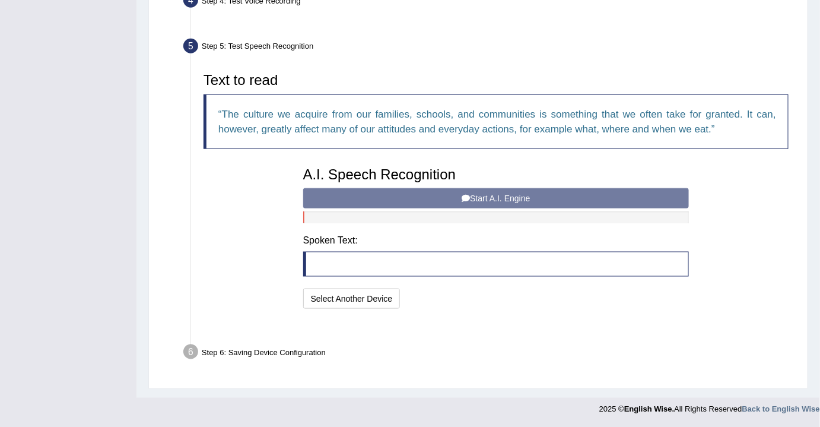
scroll to position [313, 0]
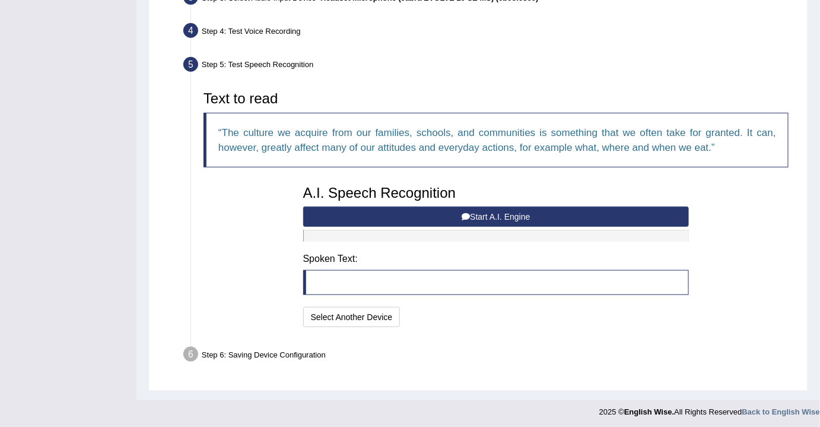
click at [486, 218] on button "Start A.I. Engine" at bounding box center [496, 217] width 386 height 20
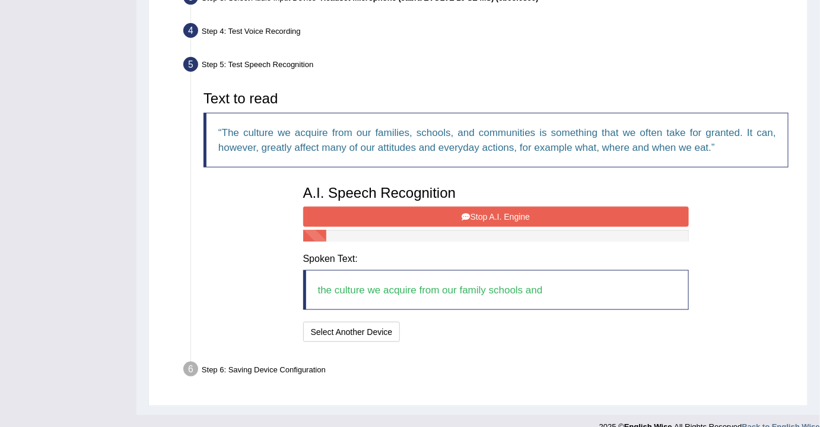
click at [486, 215] on button "Stop A.I. Engine" at bounding box center [496, 217] width 386 height 20
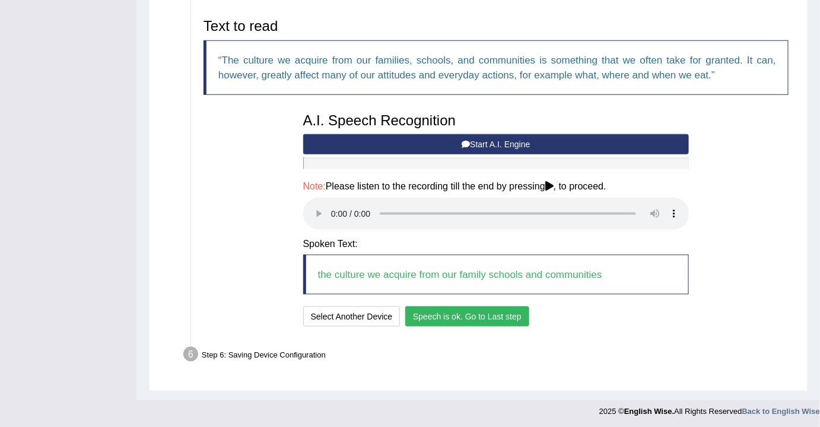
click at [461, 310] on button "Speech is ok. Go to Last step" at bounding box center [467, 316] width 124 height 20
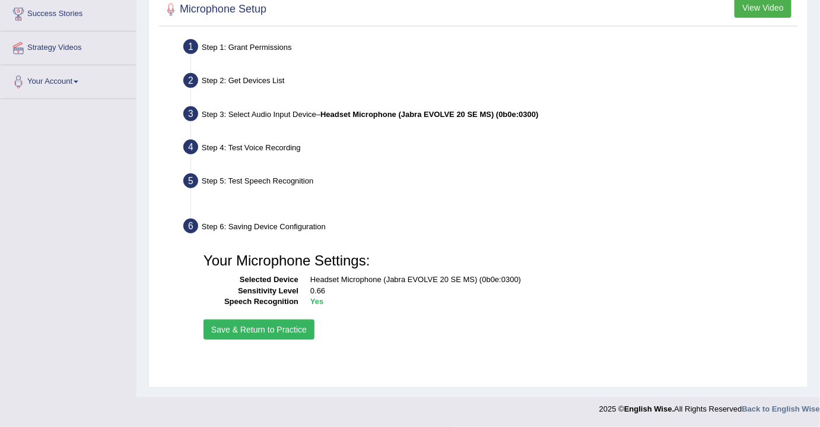
scroll to position [196, 0]
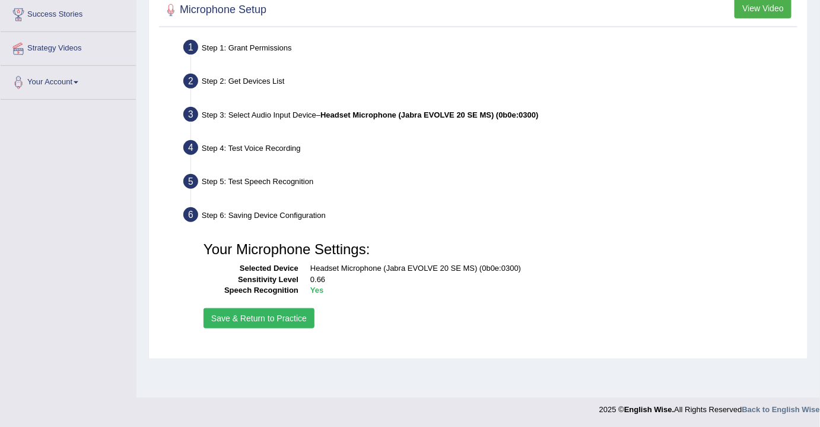
click at [301, 323] on button "Save & Return to Practice" at bounding box center [259, 318] width 111 height 20
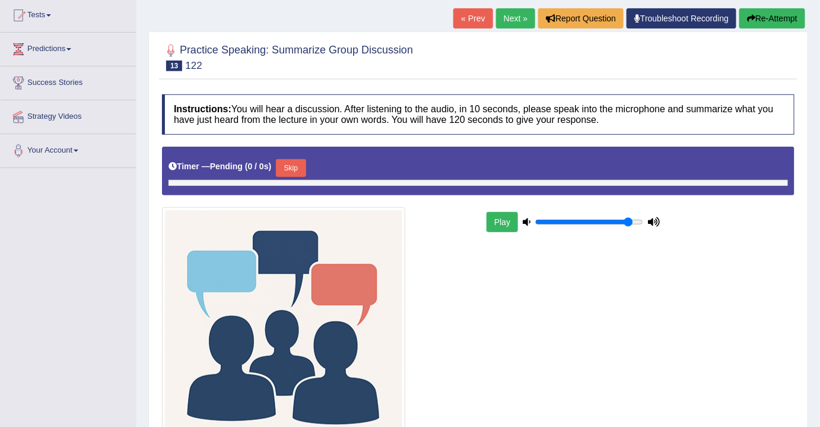
scroll to position [240, 0]
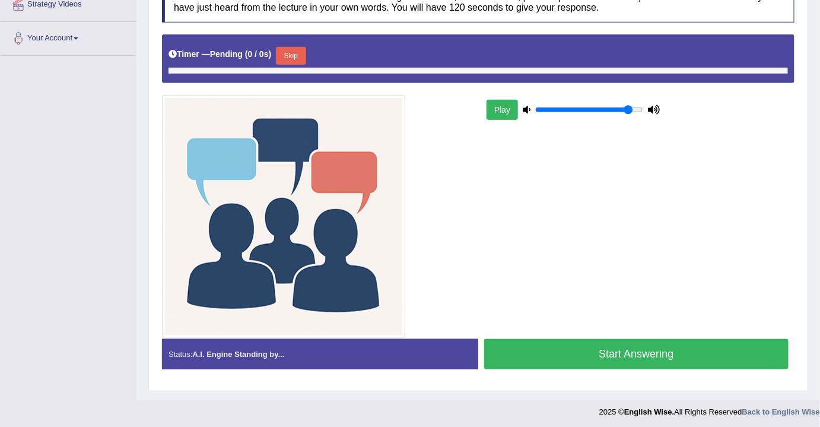
click at [598, 359] on button "Start Answering" at bounding box center [636, 354] width 305 height 30
click at [595, 348] on button "Start Answering" at bounding box center [636, 354] width 305 height 30
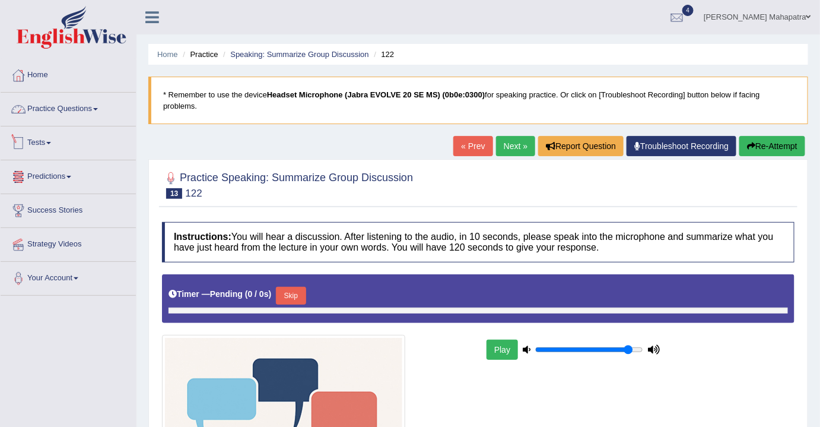
click at [65, 108] on link "Practice Questions" at bounding box center [68, 108] width 135 height 30
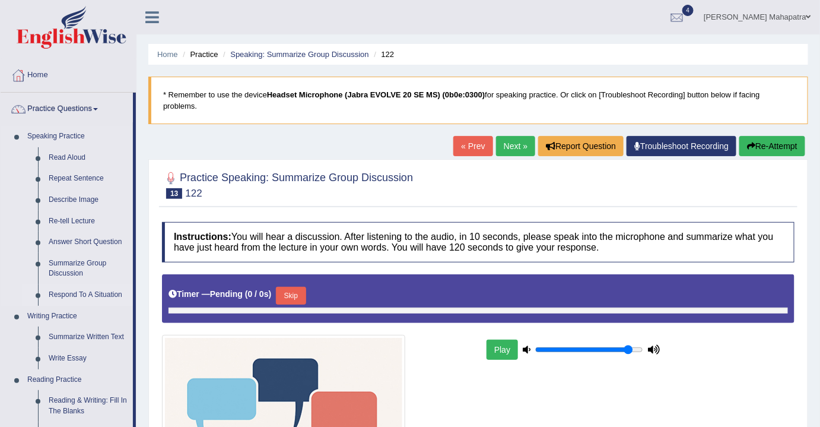
click at [83, 296] on link "Respond To A Situation" at bounding box center [88, 294] width 90 height 21
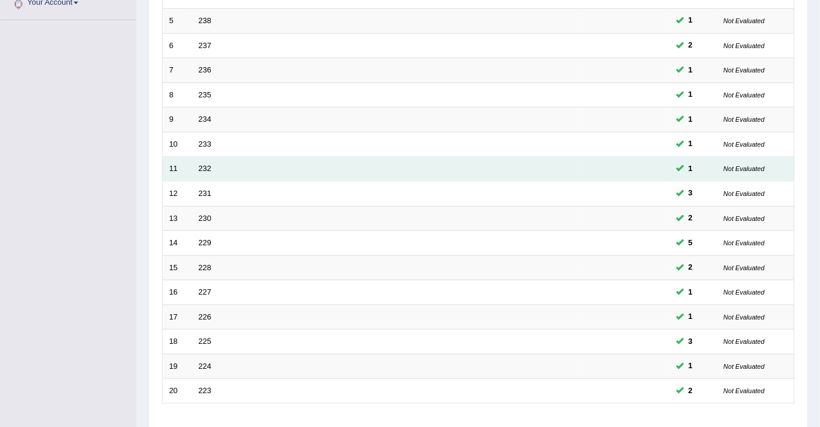
scroll to position [354, 0]
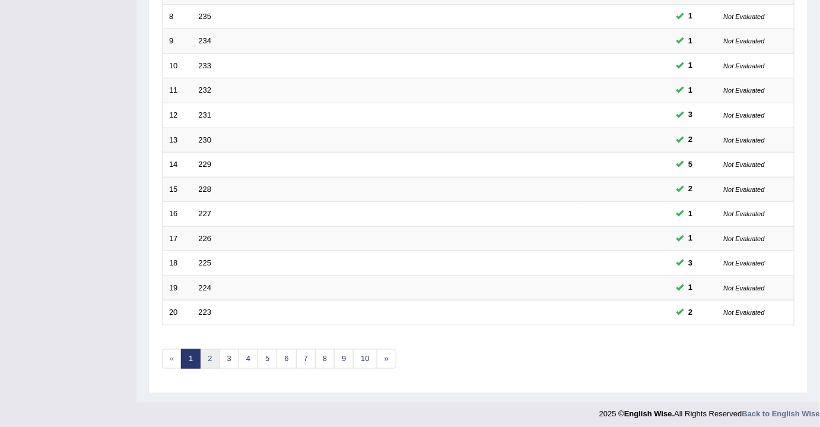
click at [202, 350] on link "2" at bounding box center [210, 359] width 20 height 20
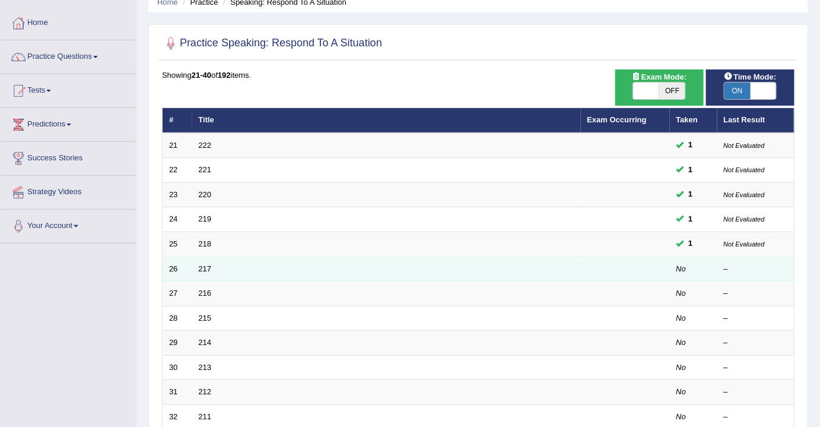
scroll to position [53, 0]
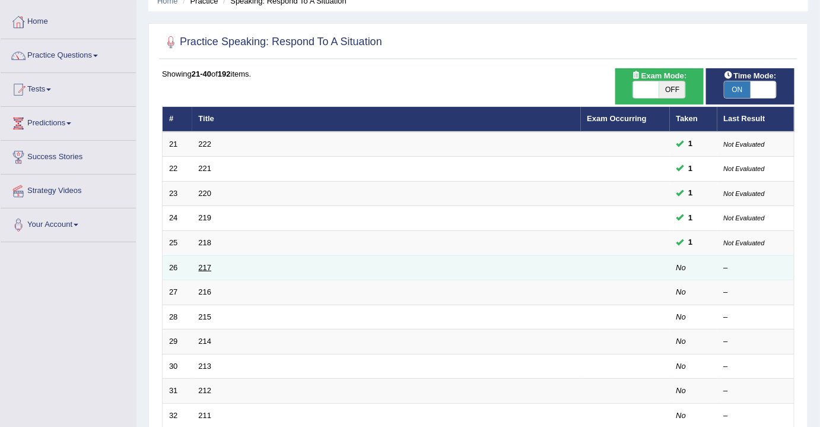
click at [204, 265] on link "217" at bounding box center [205, 267] width 13 height 9
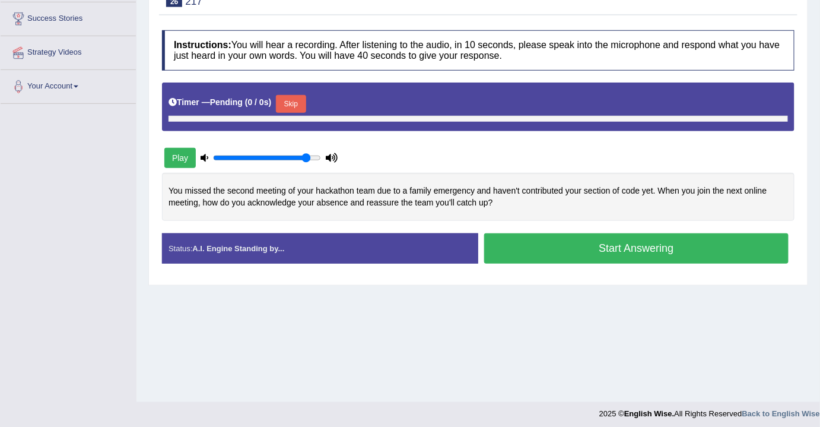
scroll to position [196, 0]
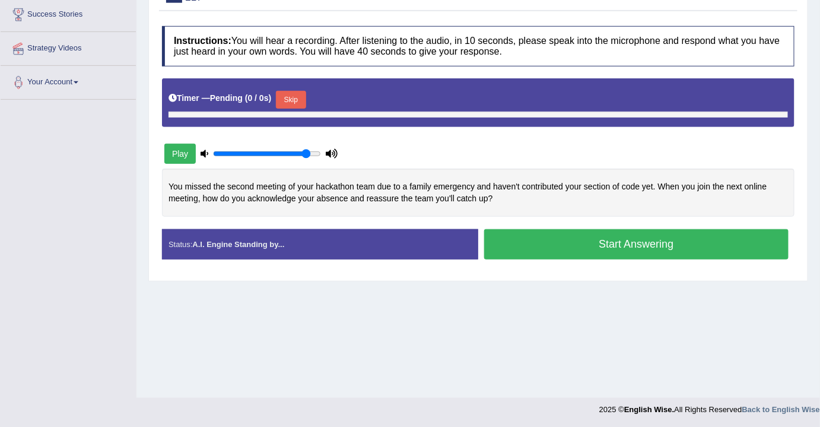
click at [585, 249] on button "Start Answering" at bounding box center [636, 244] width 305 height 30
click at [585, 248] on button "Start Answering" at bounding box center [636, 244] width 305 height 30
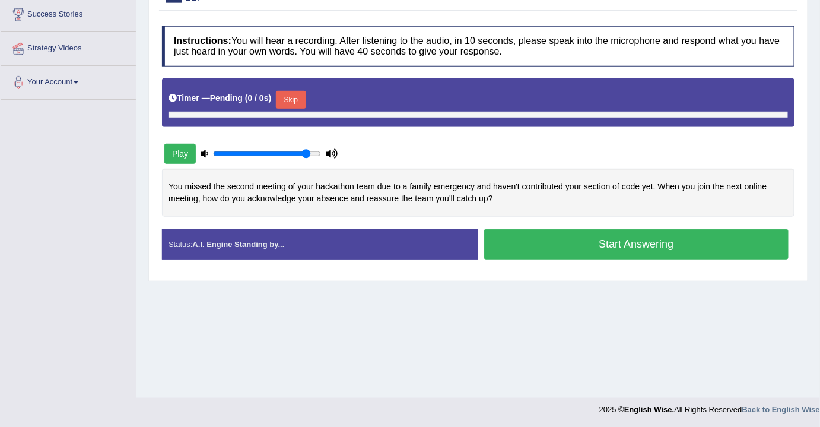
click at [585, 248] on button "Start Answering" at bounding box center [636, 244] width 305 height 30
click at [585, 247] on button "Start Answering" at bounding box center [636, 244] width 305 height 30
click at [585, 246] on button "Start Answering" at bounding box center [636, 244] width 305 height 30
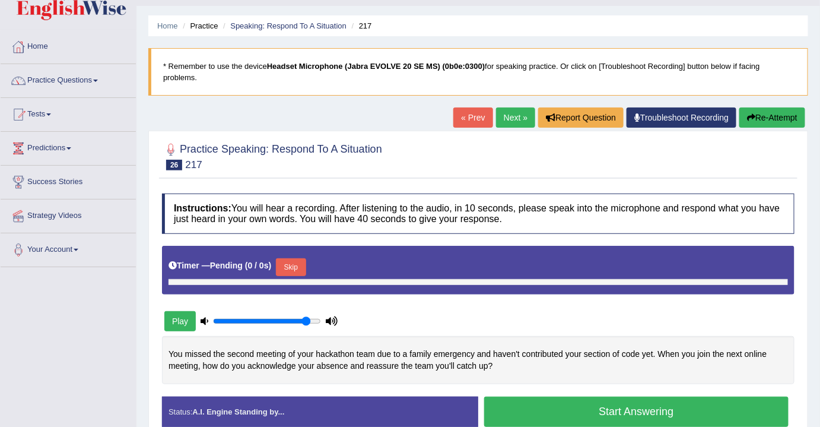
scroll to position [0, 0]
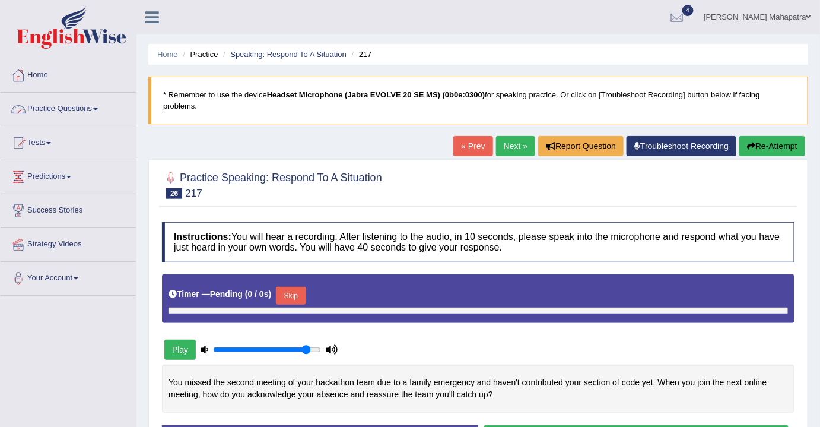
click at [376, 164] on div "Practice Speaking: Respond To A Situation 26 217 Instructions: You will hear a …" at bounding box center [478, 318] width 660 height 318
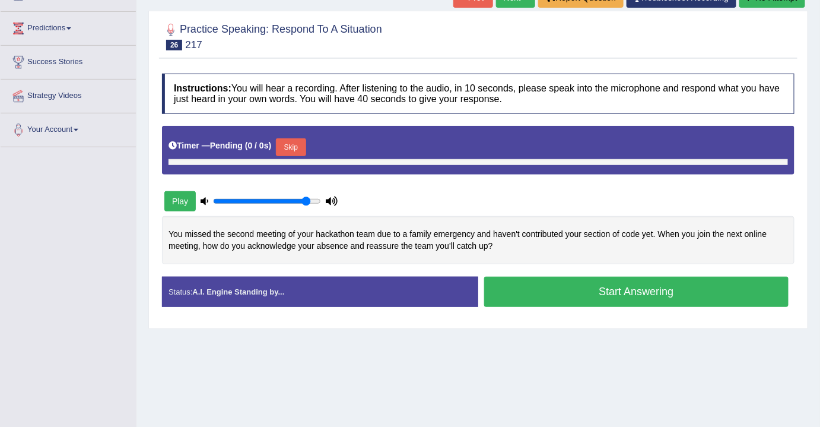
scroll to position [196, 0]
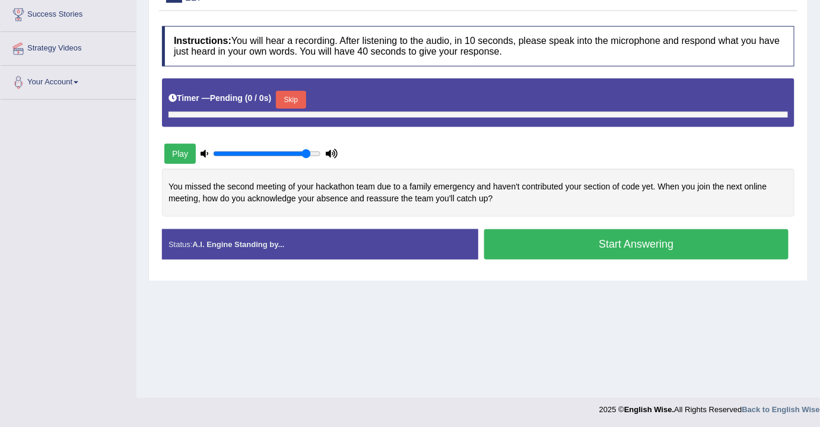
click at [649, 243] on button "Start Answering" at bounding box center [636, 244] width 305 height 30
click at [284, 88] on div "Timer — Pending ( 0 / 0s ) Skip" at bounding box center [479, 100] width 620 height 24
click at [290, 96] on button "Skip" at bounding box center [291, 100] width 30 height 18
click at [183, 150] on button "Play" at bounding box center [179, 154] width 31 height 20
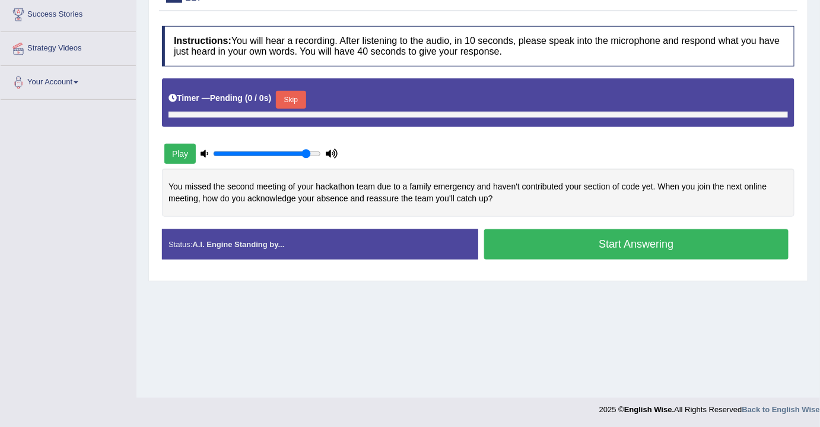
click at [563, 232] on button "Start Answering" at bounding box center [636, 244] width 305 height 30
click at [273, 229] on div "Status: A.I. Engine Standing by..." at bounding box center [320, 244] width 316 height 30
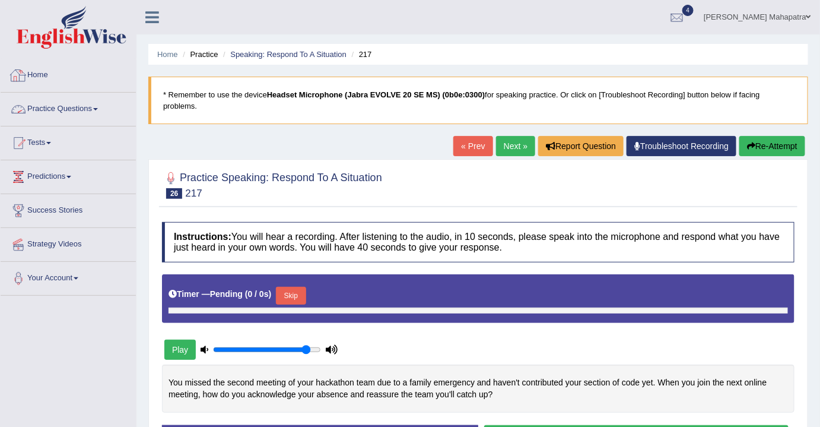
click at [39, 68] on link "Home" at bounding box center [68, 74] width 135 height 30
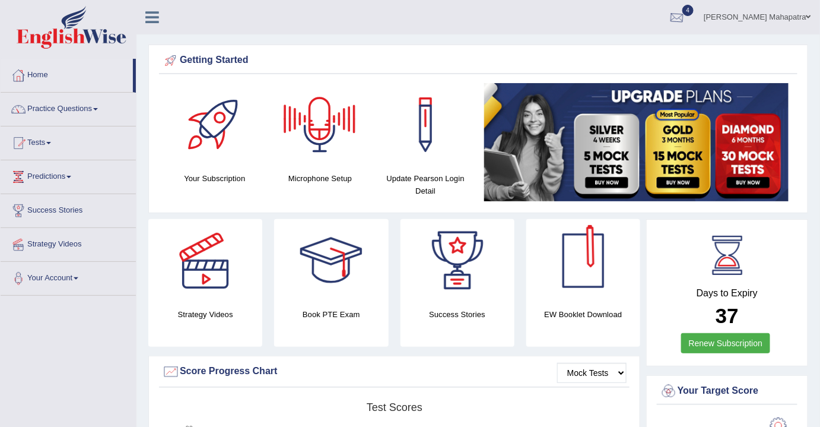
click at [750, 17] on link "Souvik Das Mahapatra" at bounding box center [757, 15] width 125 height 31
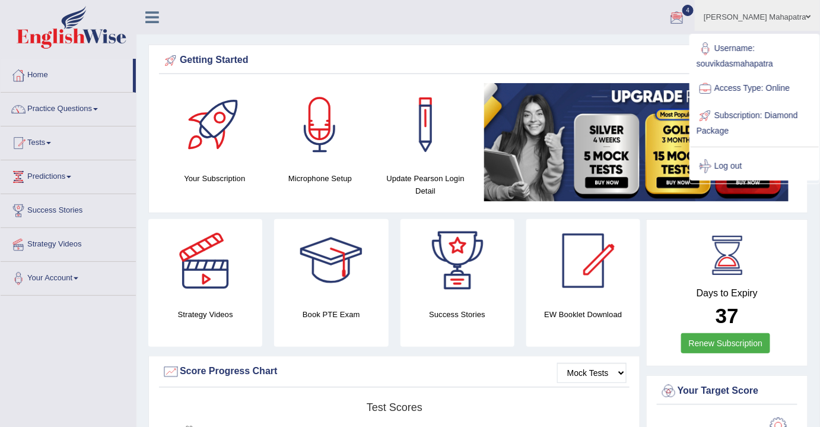
click at [723, 163] on link "Log out" at bounding box center [755, 166] width 128 height 27
